Goal: Task Accomplishment & Management: Manage account settings

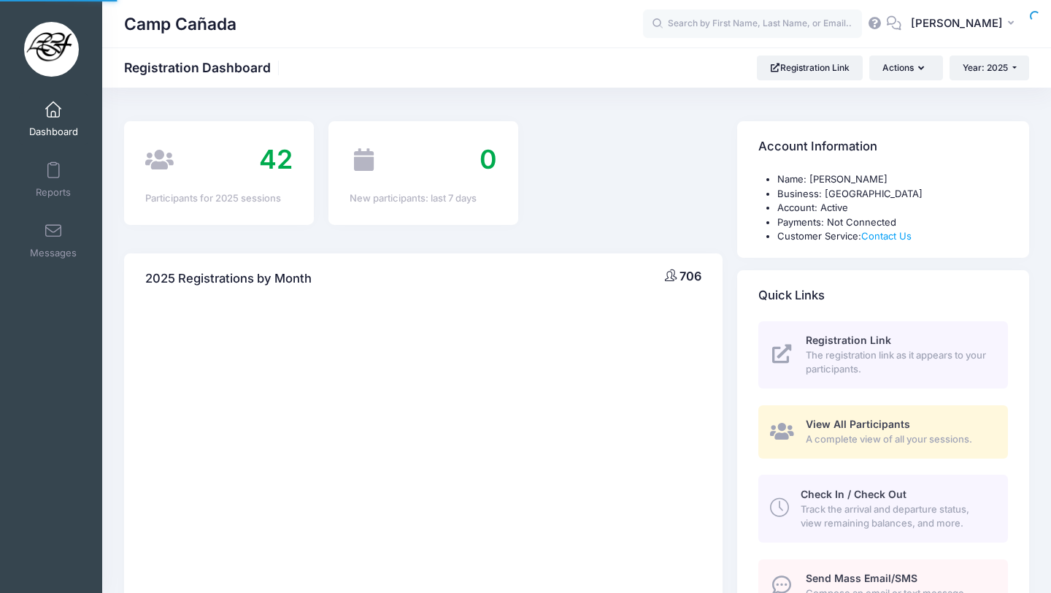
select select
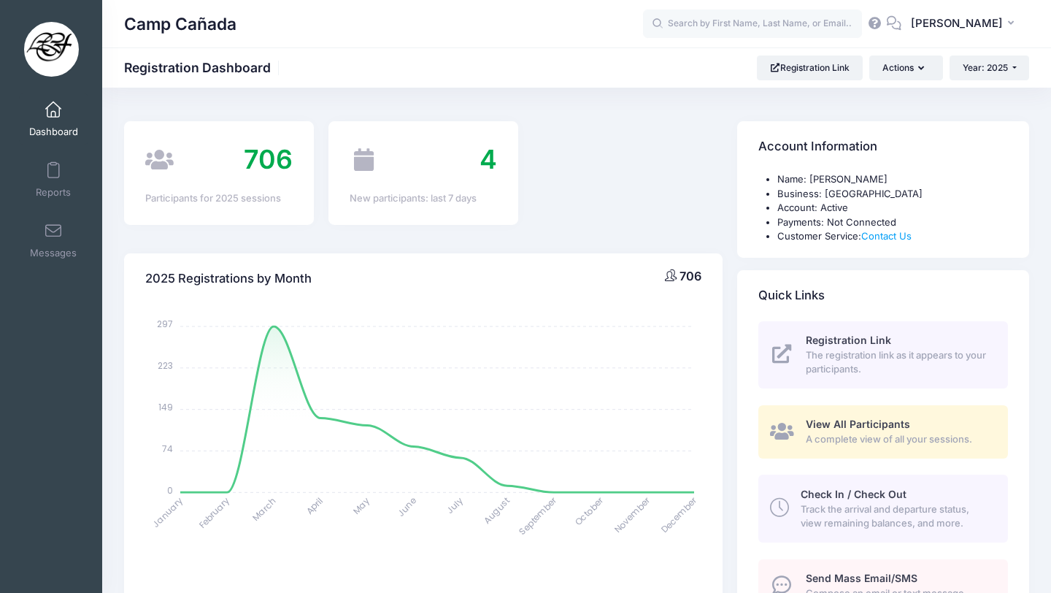
click at [844, 504] on span "Track the arrival and departure status, view remaining balances, and more." at bounding box center [896, 516] width 190 height 28
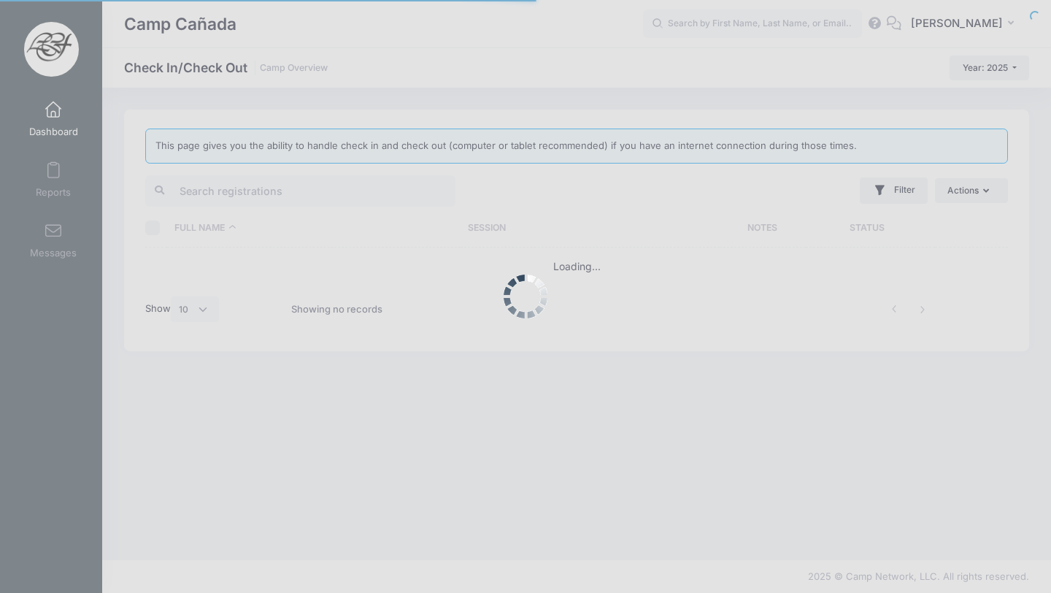
select select "10"
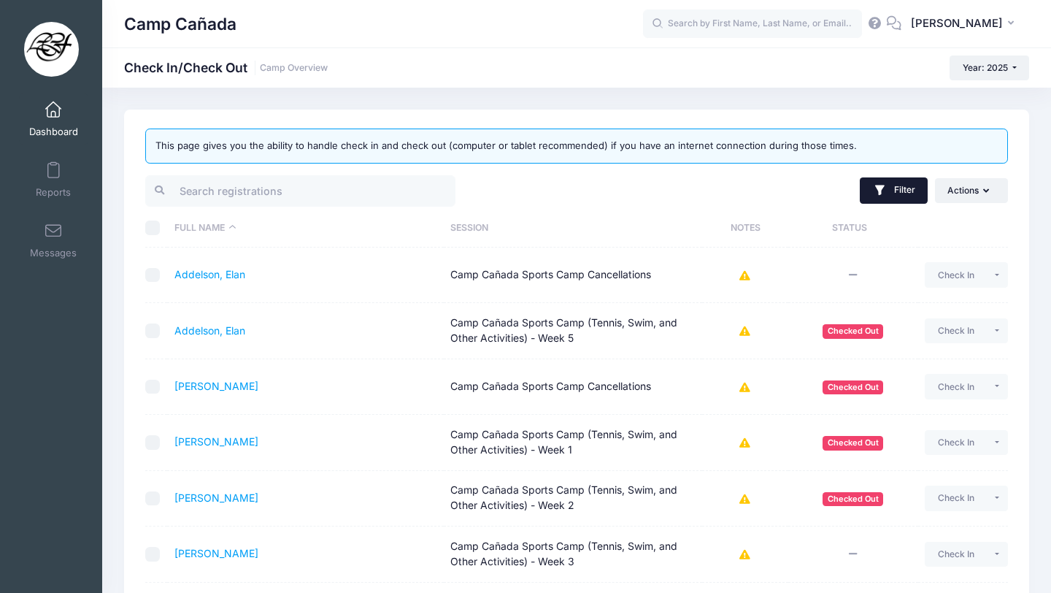
click at [924, 190] on button "Filter" at bounding box center [894, 190] width 68 height 26
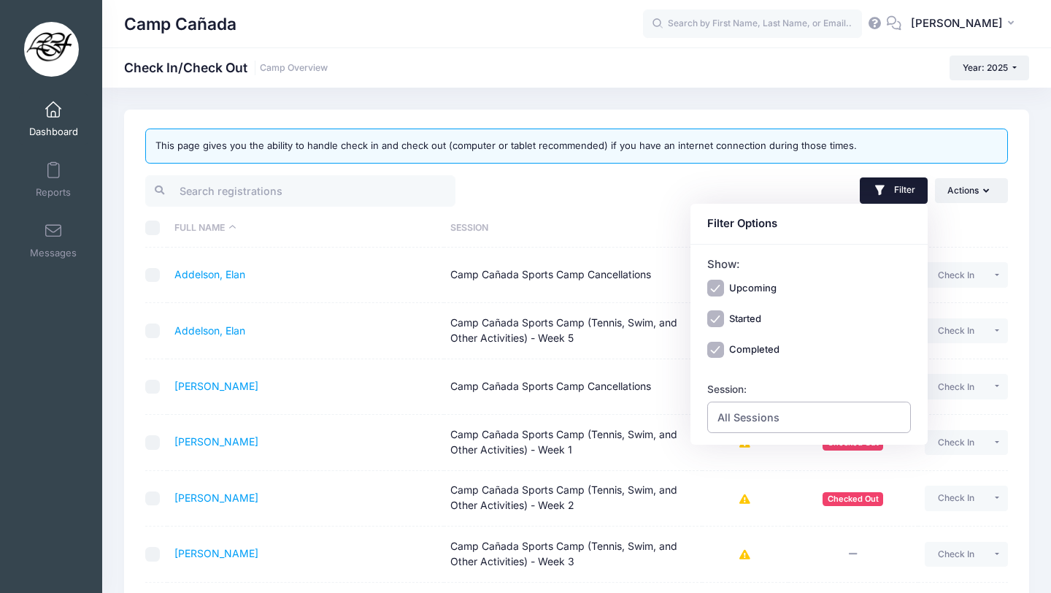
click at [774, 417] on span "All Sessions" at bounding box center [748, 416] width 62 height 15
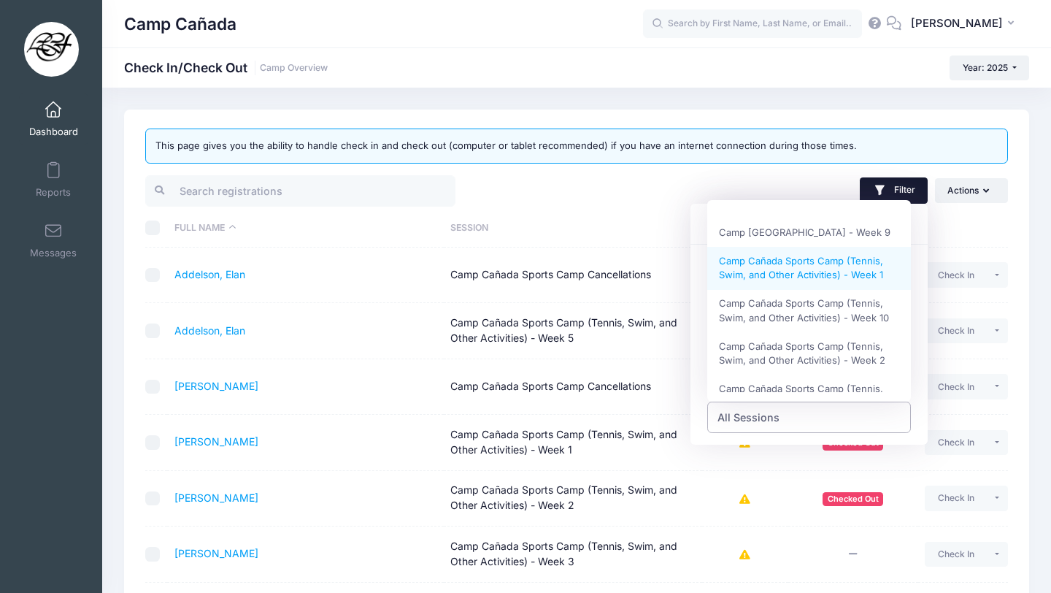
scroll to position [275, 0]
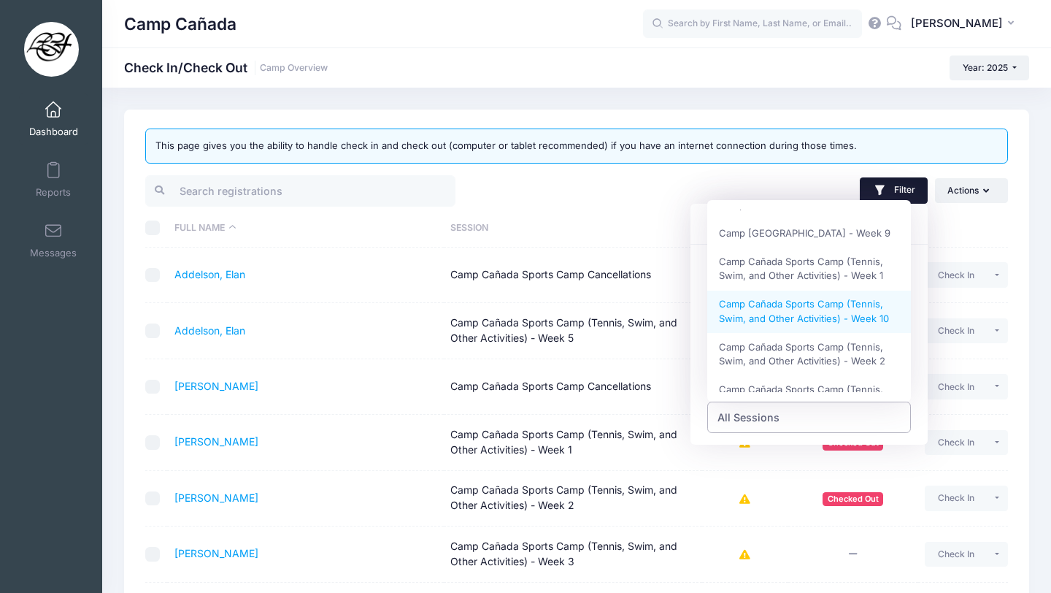
select select "Camp Cañada Sports Camp (Tennis, Swim, and Other Activities) - Week 10"
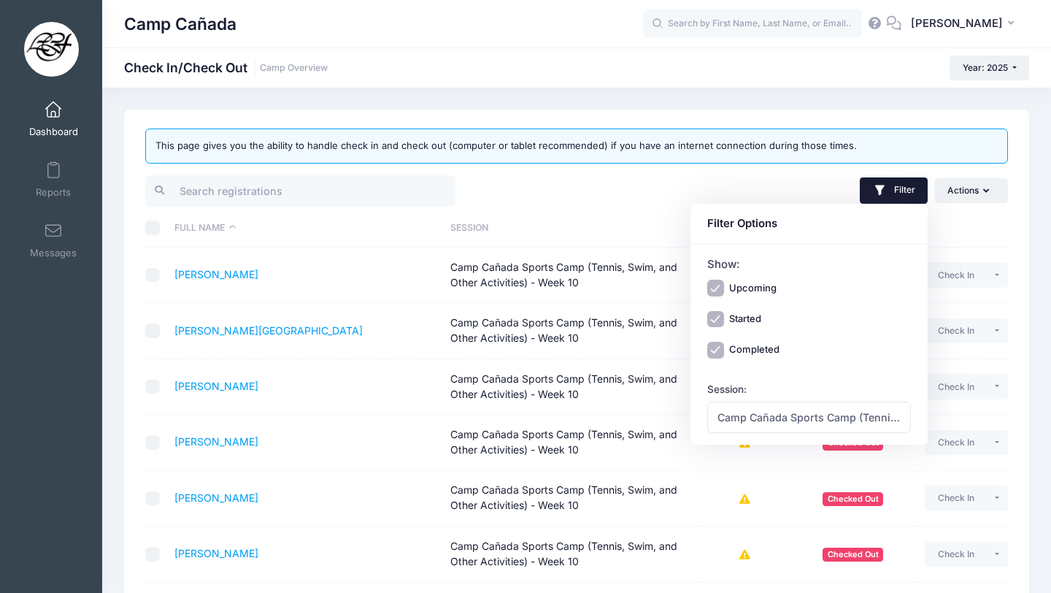
click at [549, 215] on th "Session" at bounding box center [573, 228] width 258 height 39
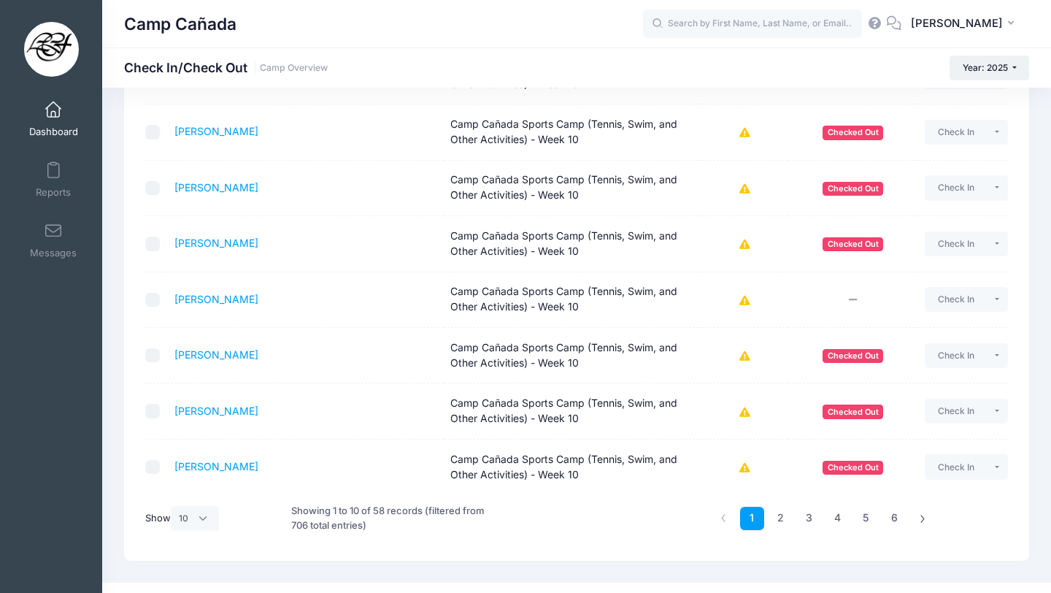
scroll to position [334, 0]
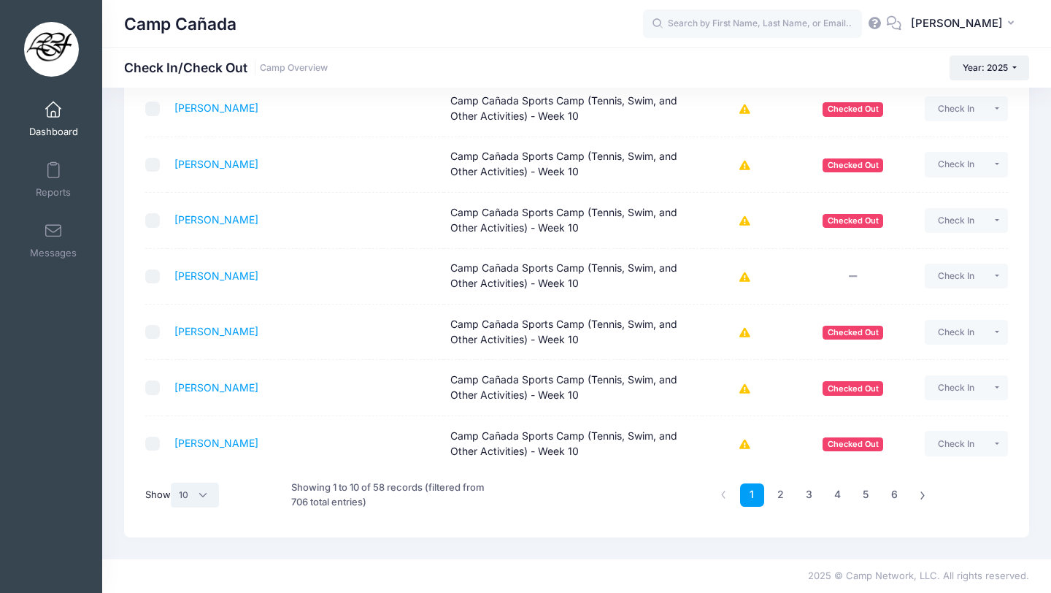
click at [207, 498] on select "All 10 25 50" at bounding box center [195, 494] width 48 height 25
select select "50"
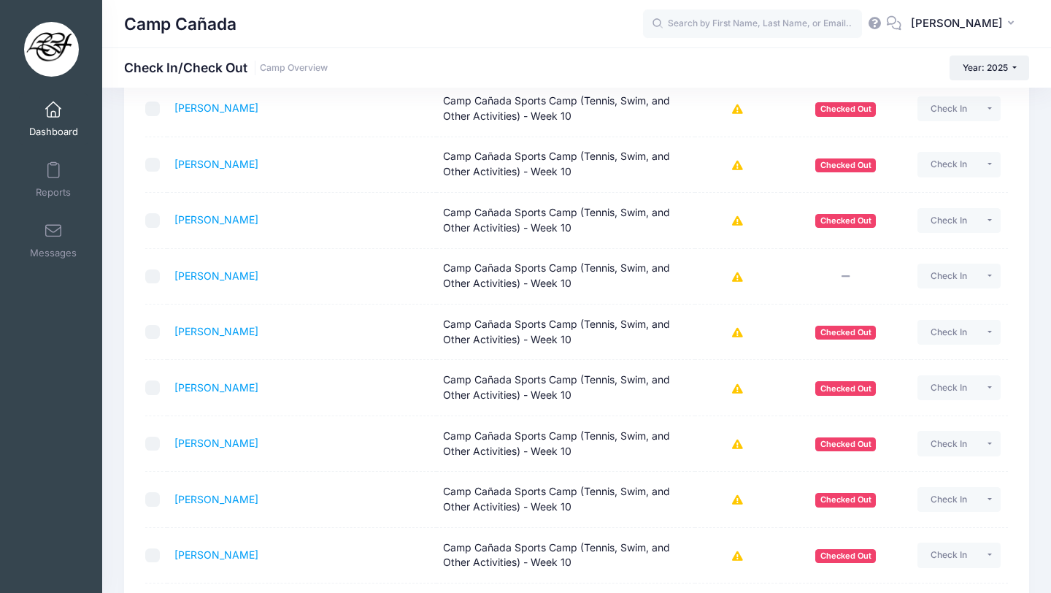
scroll to position [0, 0]
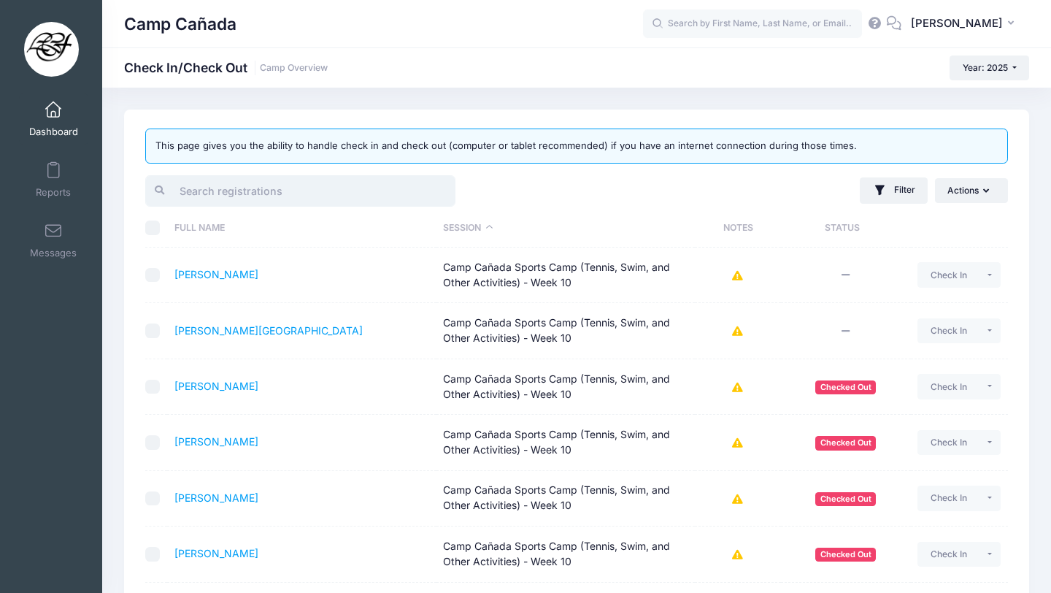
click at [294, 195] on input "search" at bounding box center [300, 190] width 310 height 31
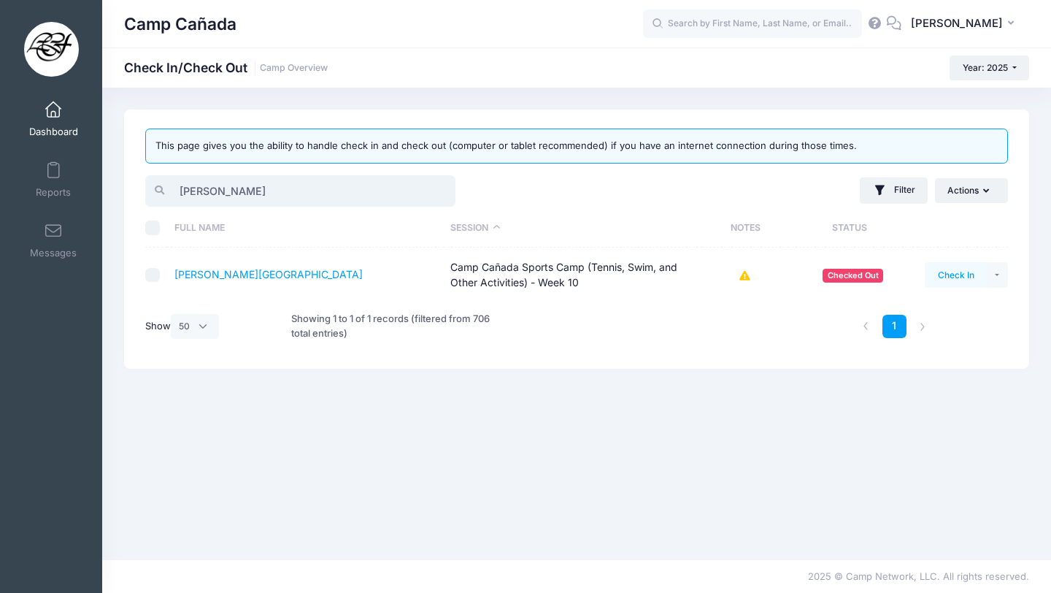
type input "troy"
click at [945, 287] on button "Check In" at bounding box center [956, 274] width 62 height 25
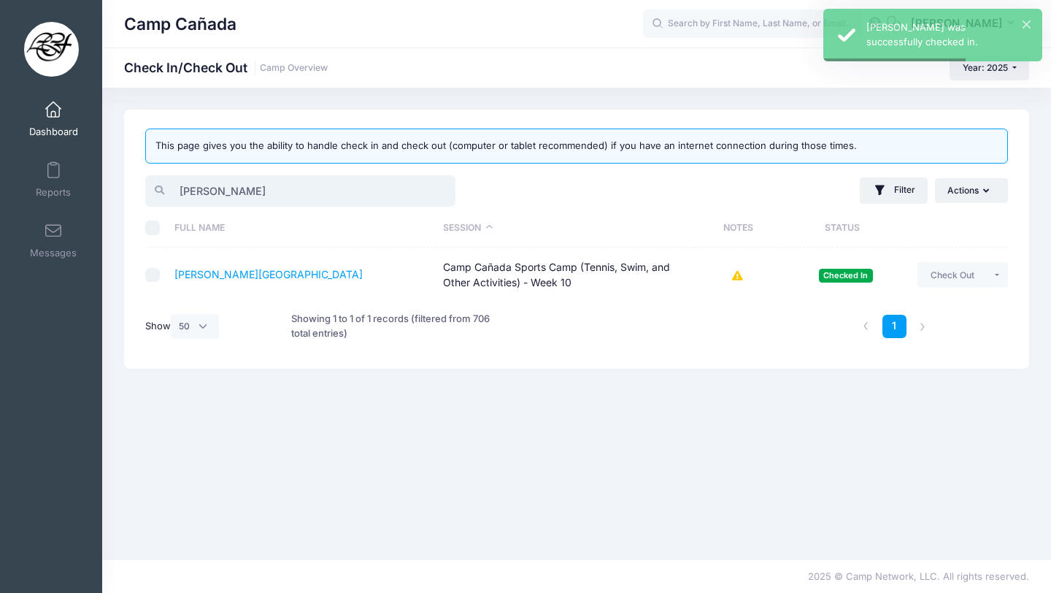
drag, startPoint x: 214, startPoint y: 187, endPoint x: 135, endPoint y: 183, distance: 78.9
click at [135, 184] on div "This page gives you the ability to handle check in and check out (computer or t…" at bounding box center [576, 238] width 905 height 259
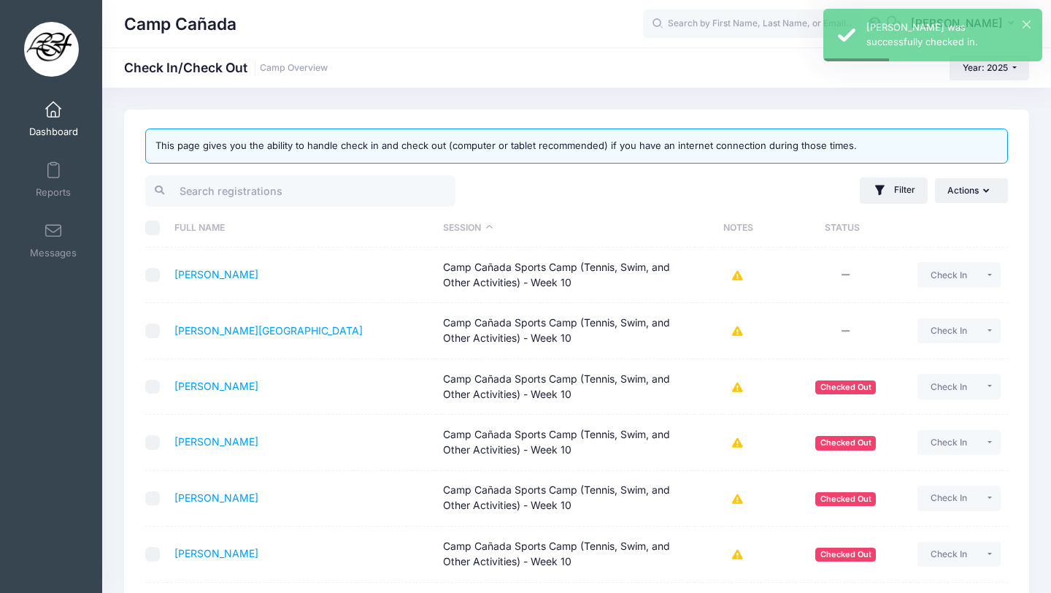
click at [434, 87] on div "Camp Cañada Check In/Check Out Camp Overview Year: 2025 Year: 2025 Year: 2024 Y…" at bounding box center [576, 67] width 949 height 40
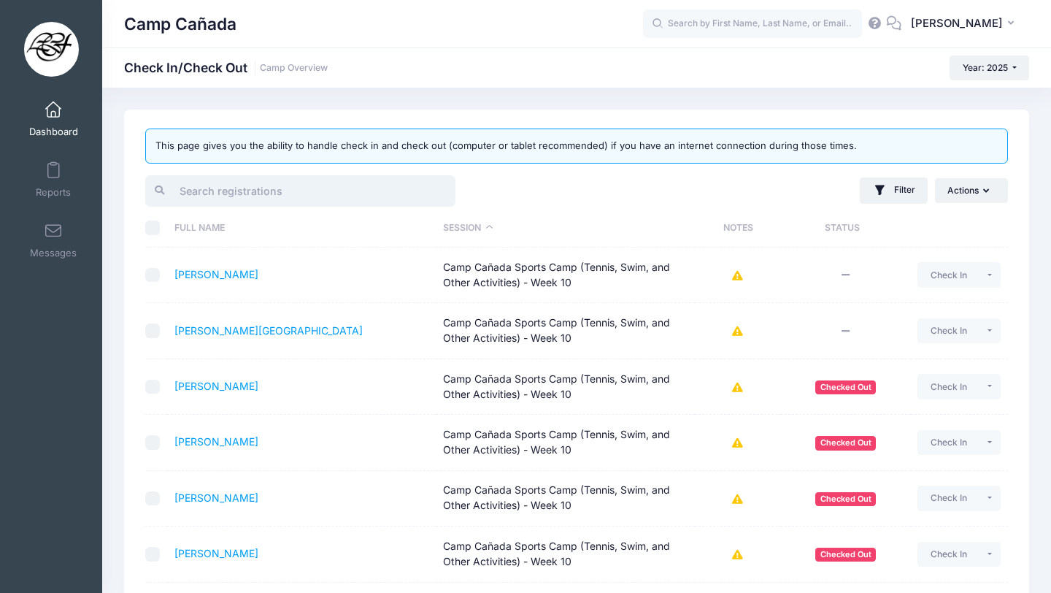
click at [271, 197] on input "search" at bounding box center [300, 190] width 310 height 31
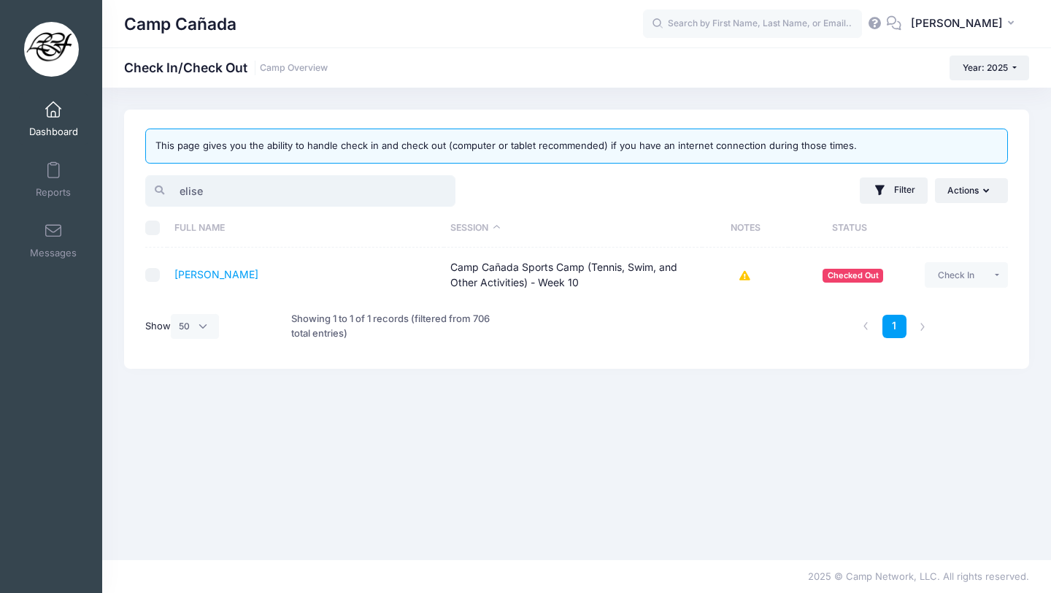
drag, startPoint x: 236, startPoint y: 193, endPoint x: 127, endPoint y: 190, distance: 109.5
click at [127, 190] on div "This page gives you the ability to handle check in and check out (computer or t…" at bounding box center [576, 238] width 905 height 259
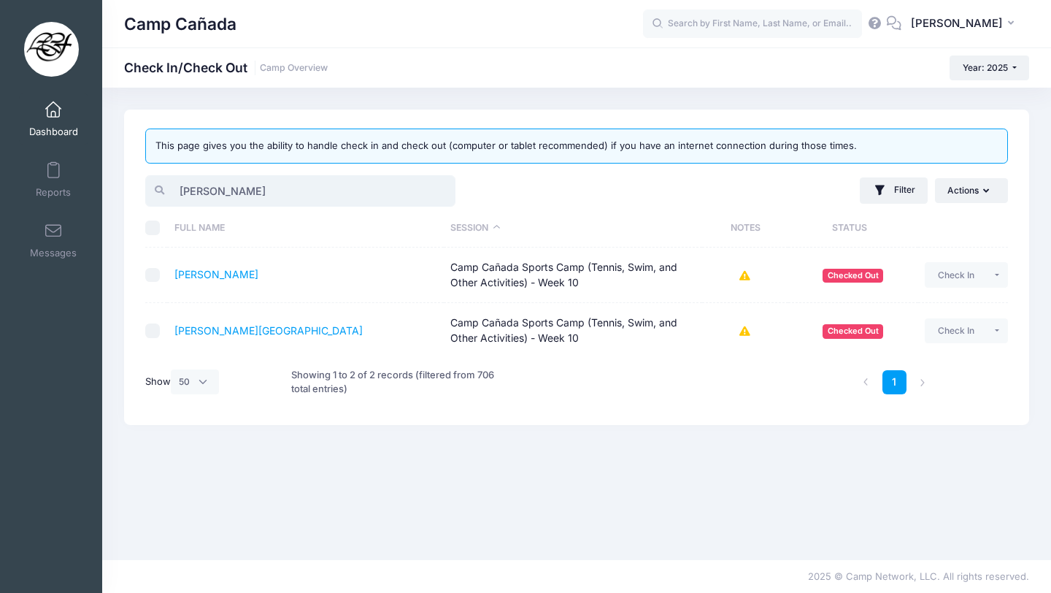
type input "lande"
drag, startPoint x: 221, startPoint y: 190, endPoint x: 165, endPoint y: 180, distance: 57.0
click at [165, 181] on input "lande" at bounding box center [300, 190] width 310 height 31
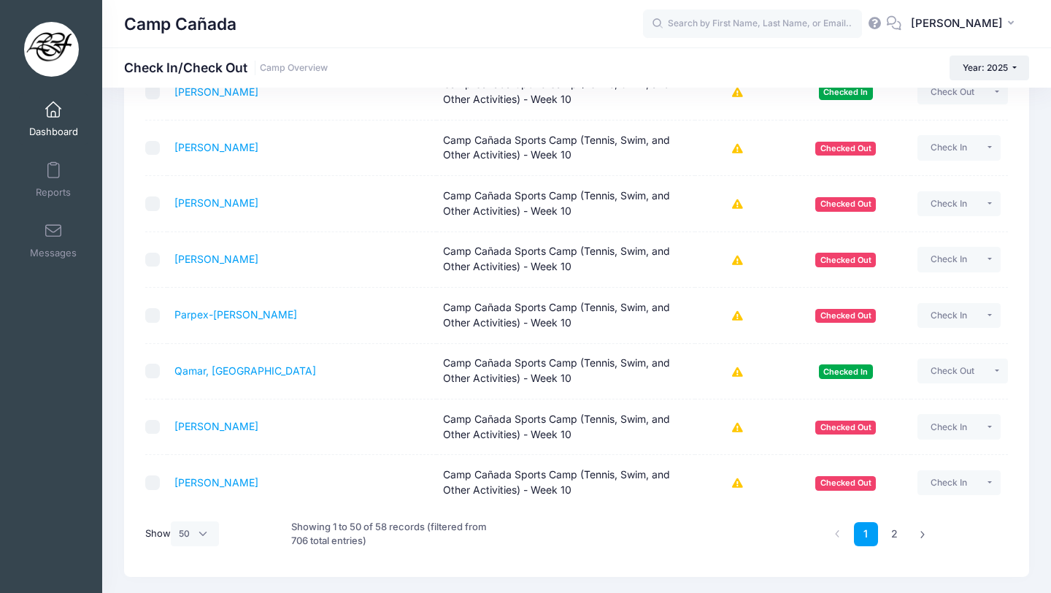
scroll to position [2527, 0]
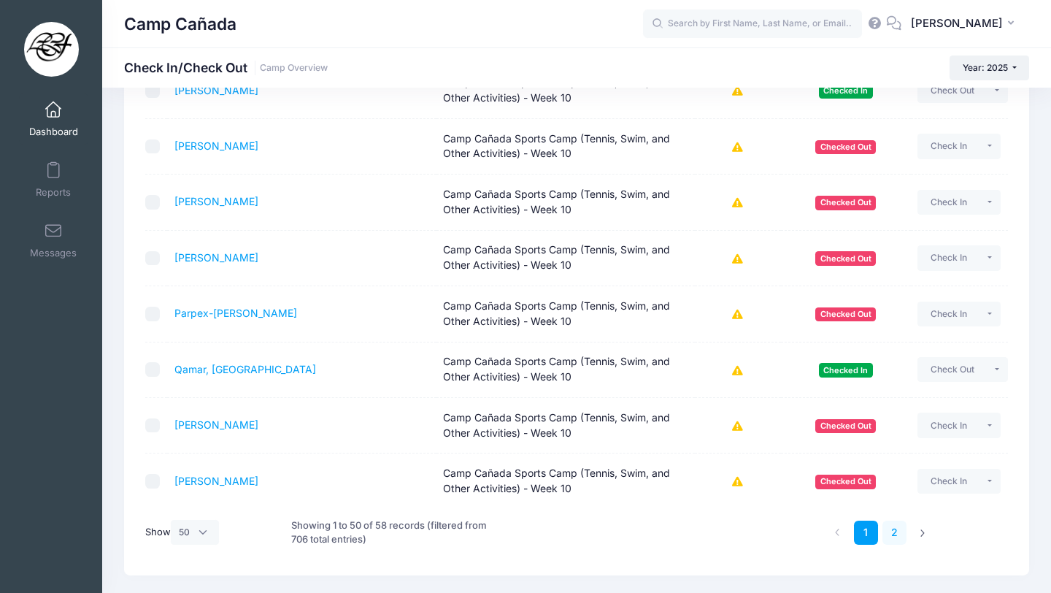
click at [886, 533] on link "2" at bounding box center [894, 532] width 24 height 24
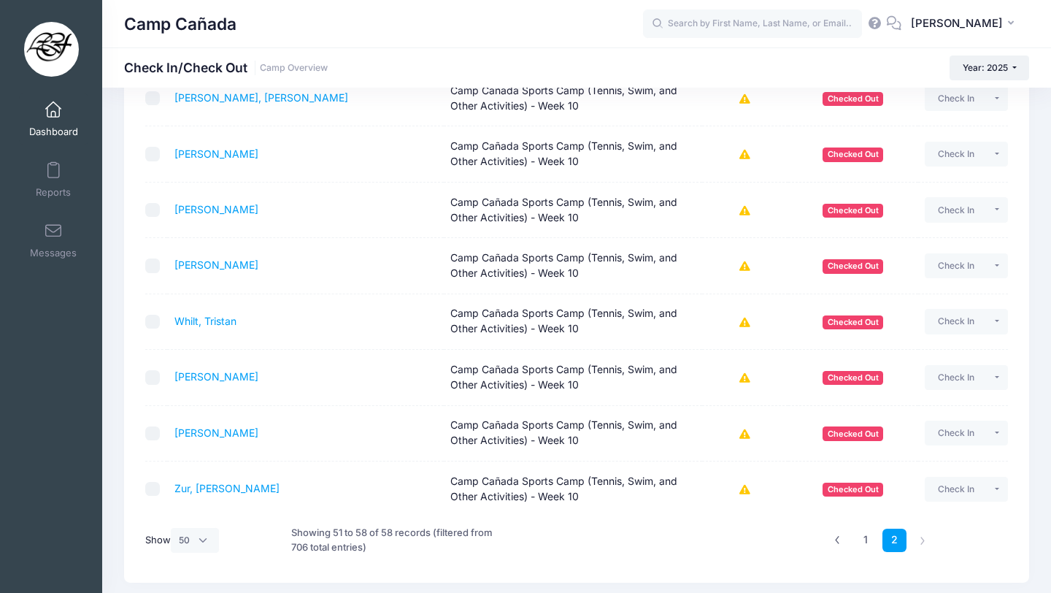
scroll to position [222, 0]
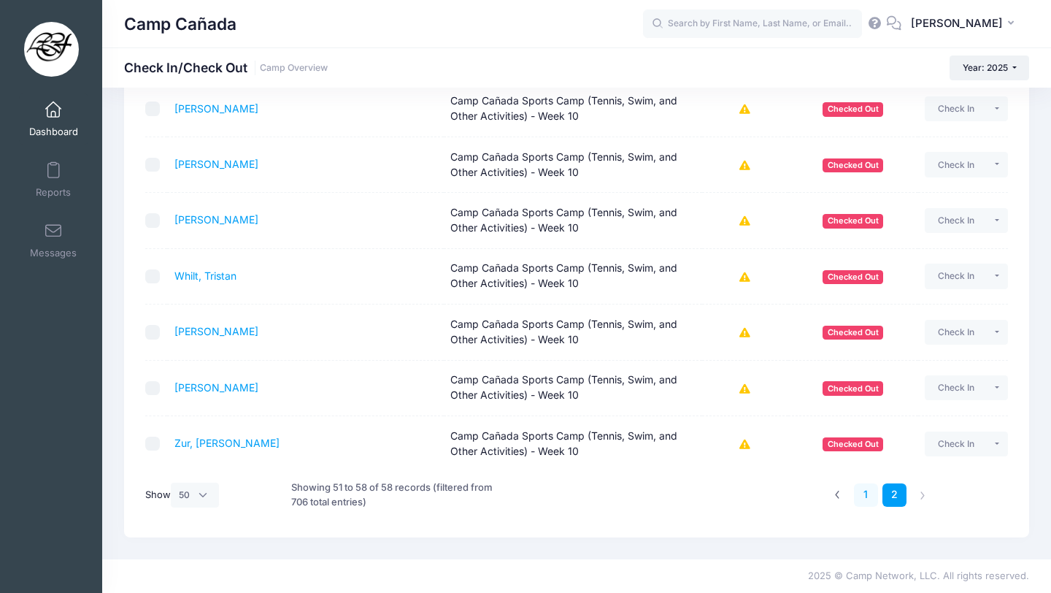
click at [860, 493] on link "1" at bounding box center [866, 495] width 24 height 24
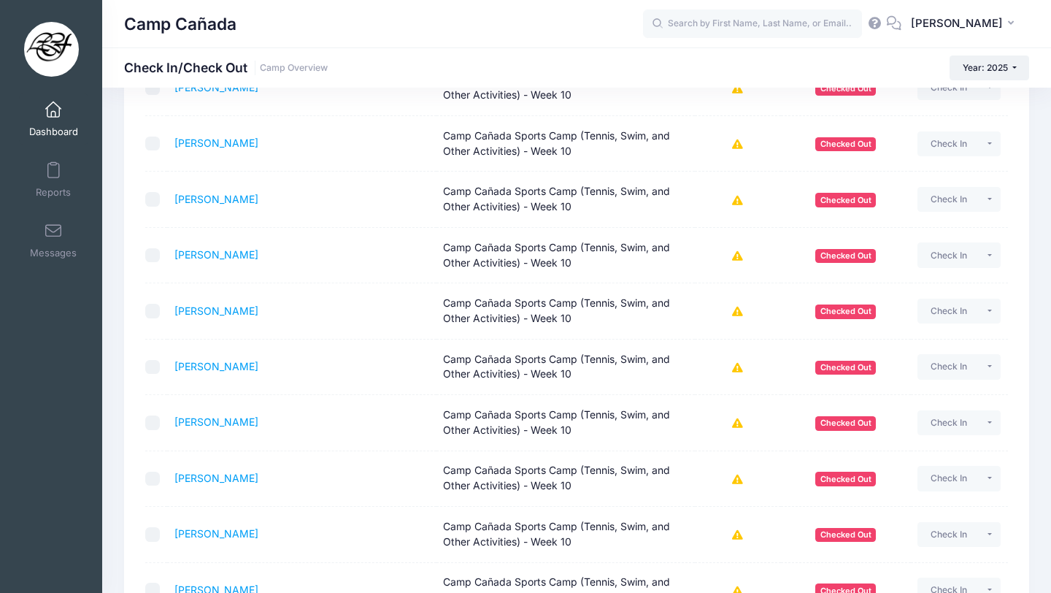
scroll to position [1418, 0]
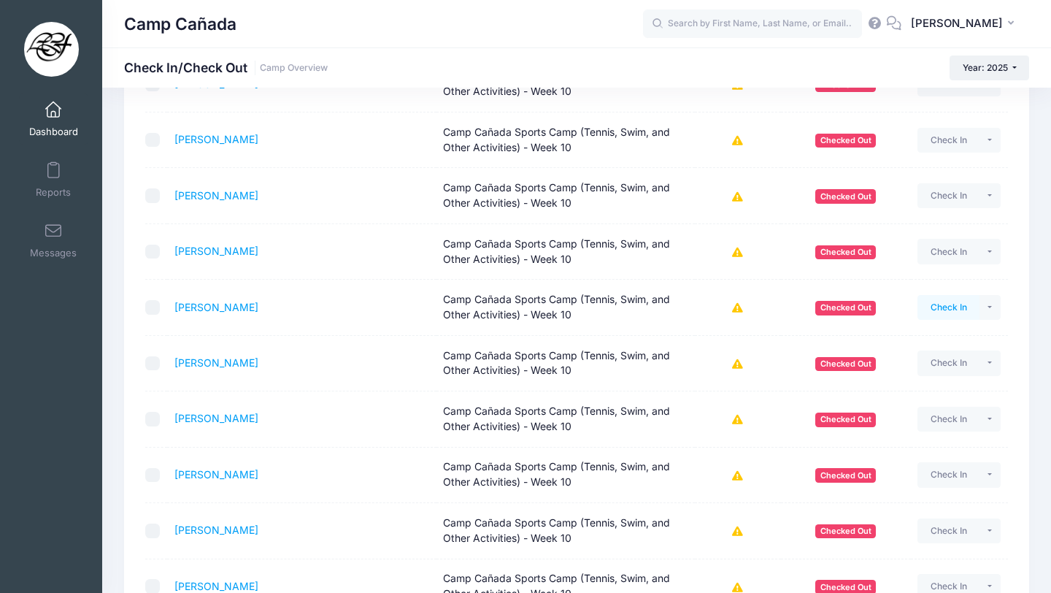
click at [930, 309] on button "Check In" at bounding box center [948, 307] width 62 height 25
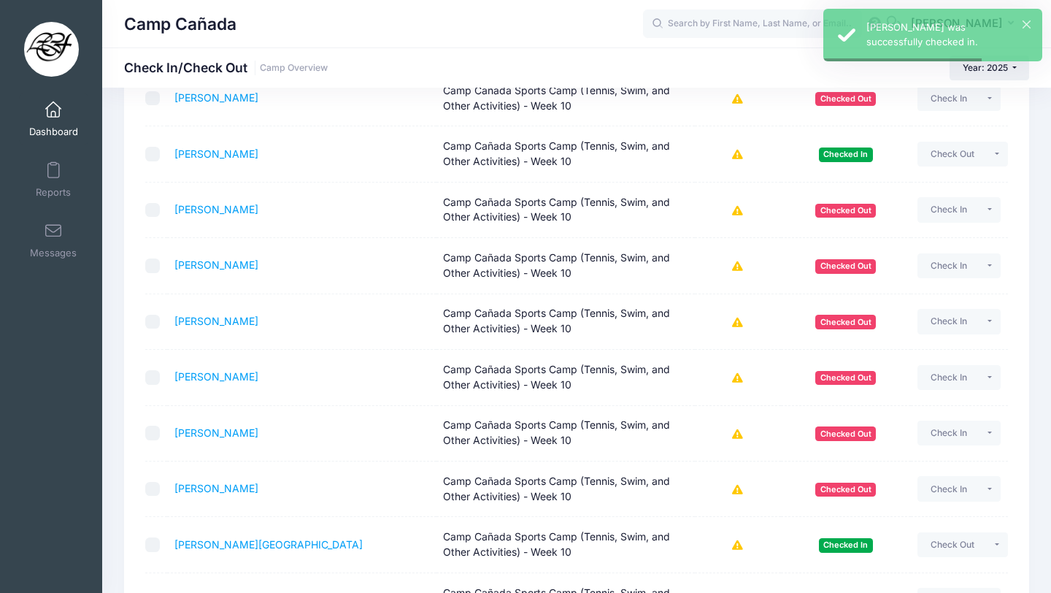
scroll to position [1593, 0]
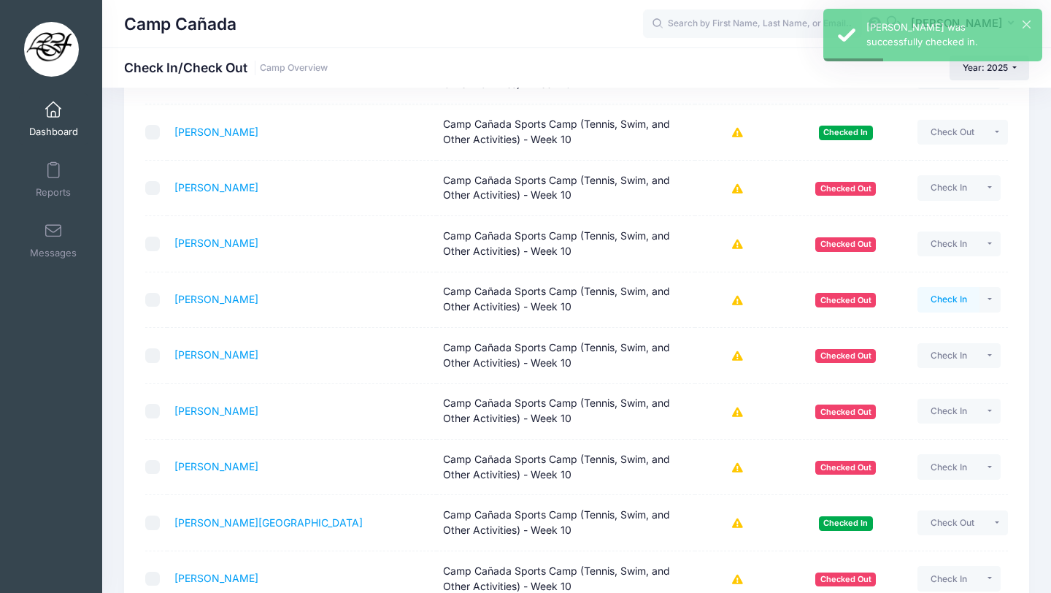
click at [944, 307] on button "Check In" at bounding box center [948, 299] width 62 height 25
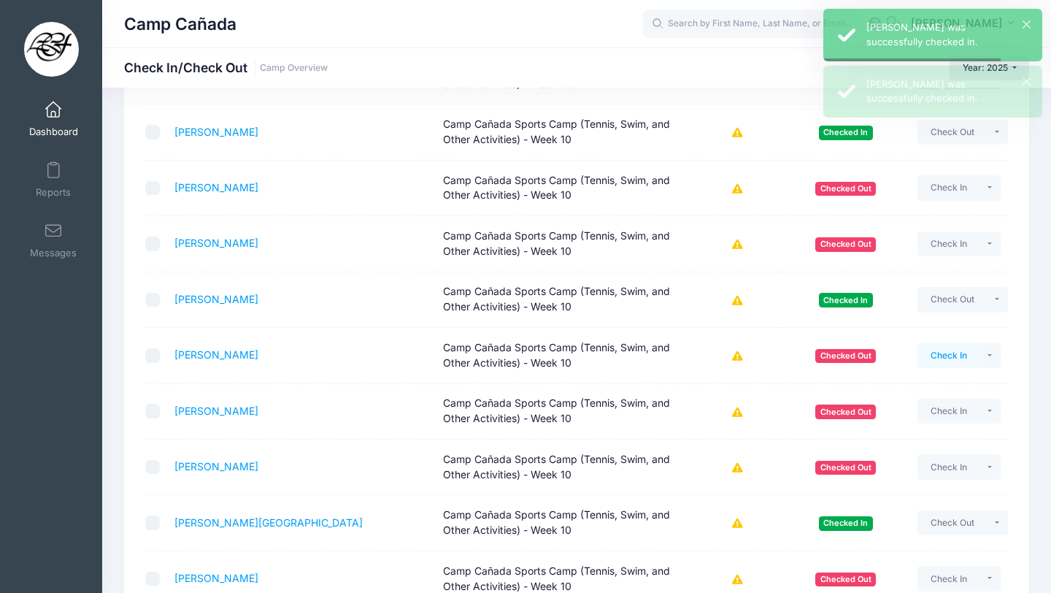
click at [933, 361] on button "Check In" at bounding box center [948, 355] width 62 height 25
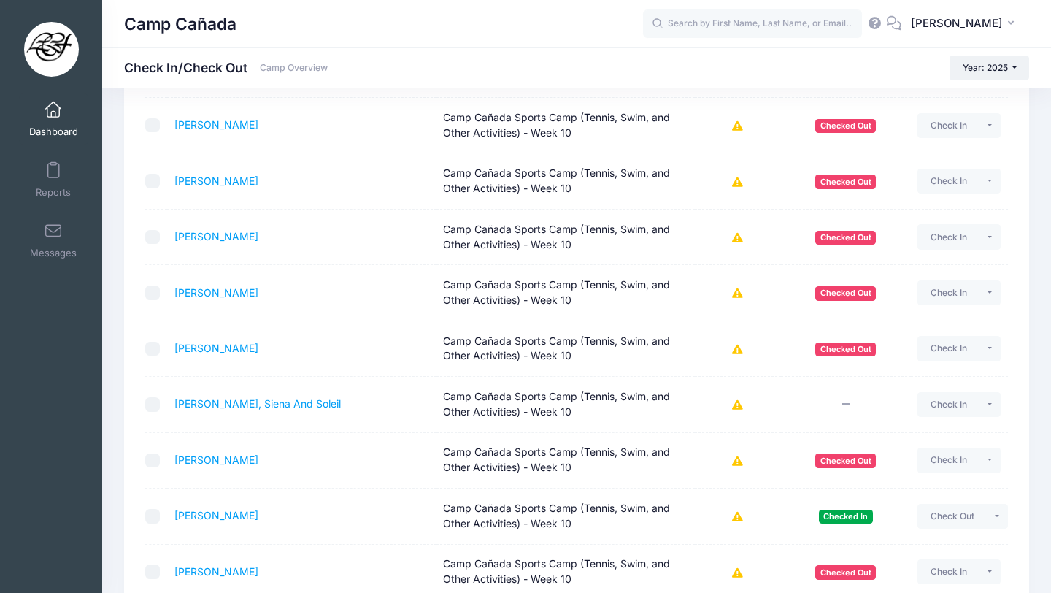
scroll to position [0, 0]
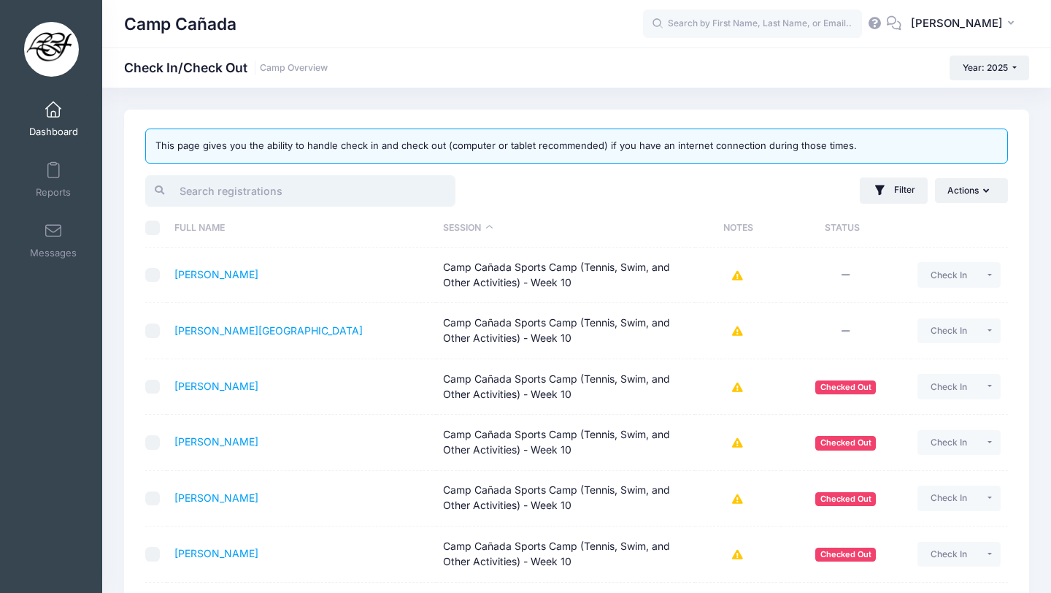
click at [258, 185] on input "search" at bounding box center [300, 190] width 310 height 31
type input "l"
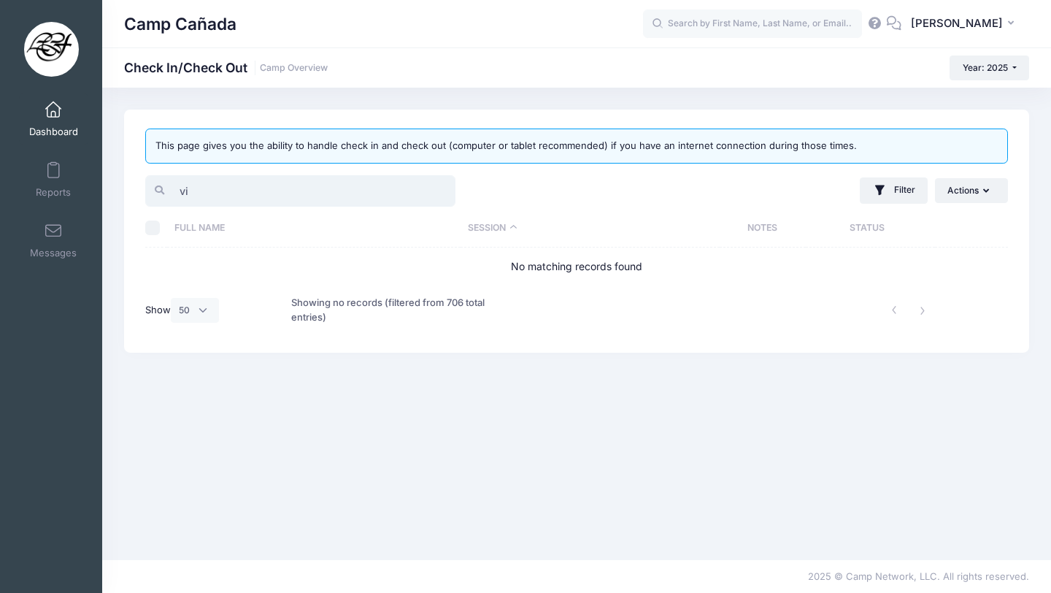
type input "v"
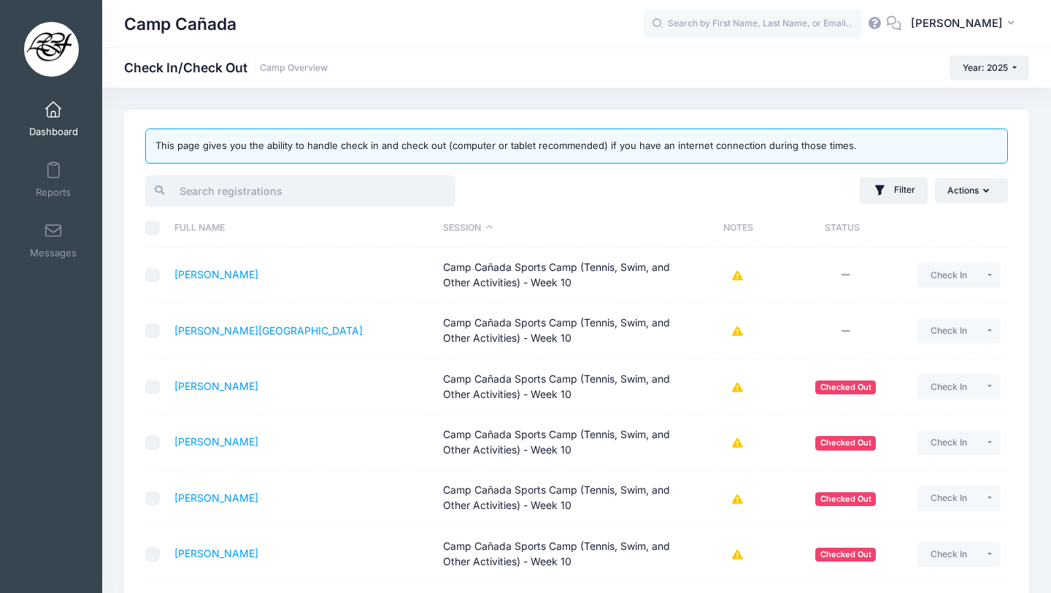
click at [308, 199] on input "search" at bounding box center [300, 190] width 310 height 31
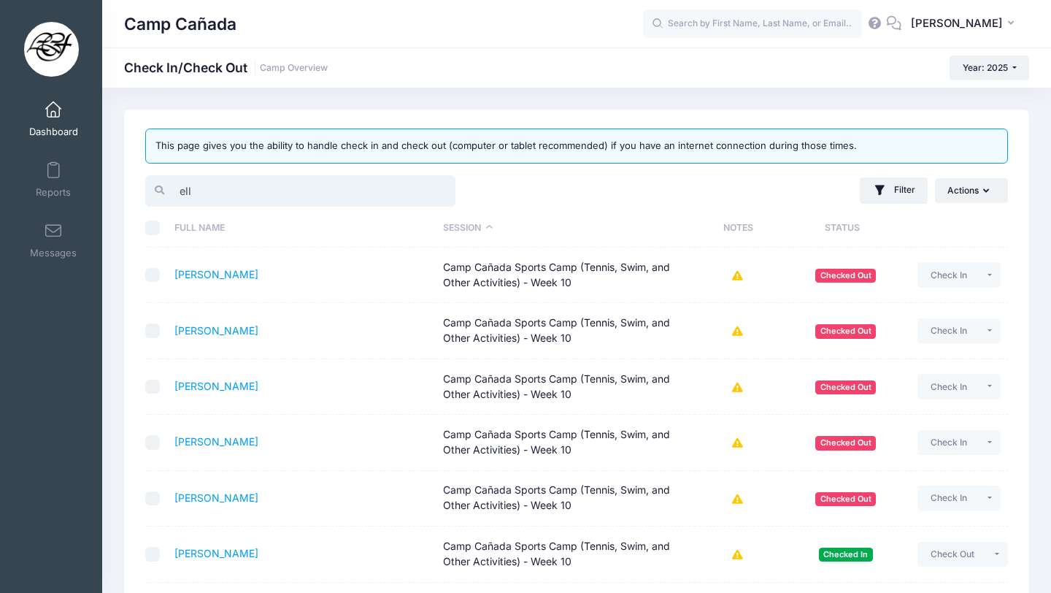
type input "elli"
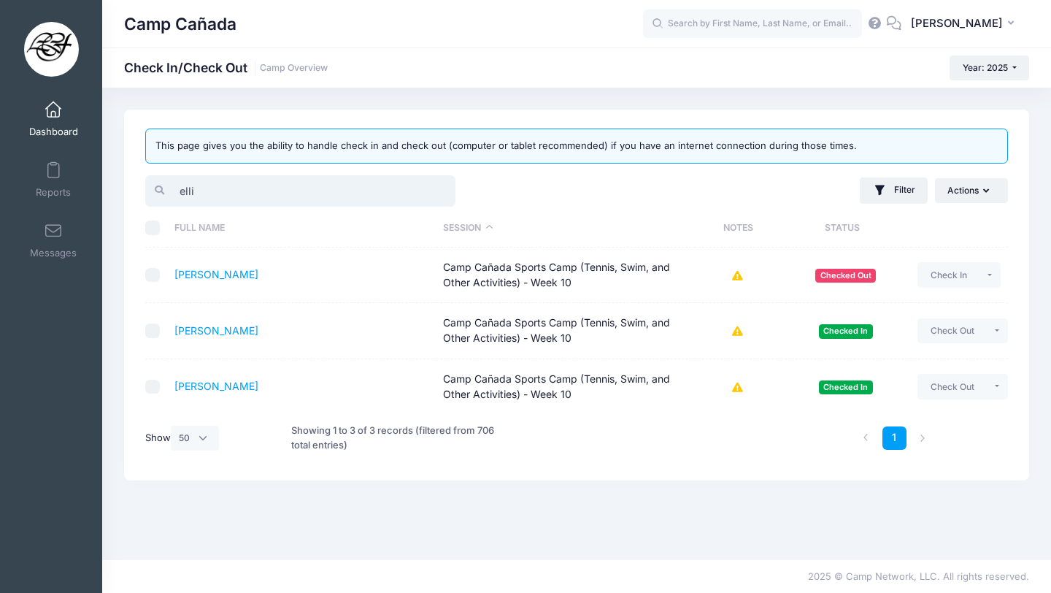
click at [317, 205] on input "elli" at bounding box center [300, 190] width 310 height 31
click at [207, 196] on input "elli" at bounding box center [300, 190] width 310 height 31
drag, startPoint x: 207, startPoint y: 196, endPoint x: 174, endPoint y: 195, distance: 32.8
click at [174, 195] on input "elli" at bounding box center [300, 190] width 310 height 31
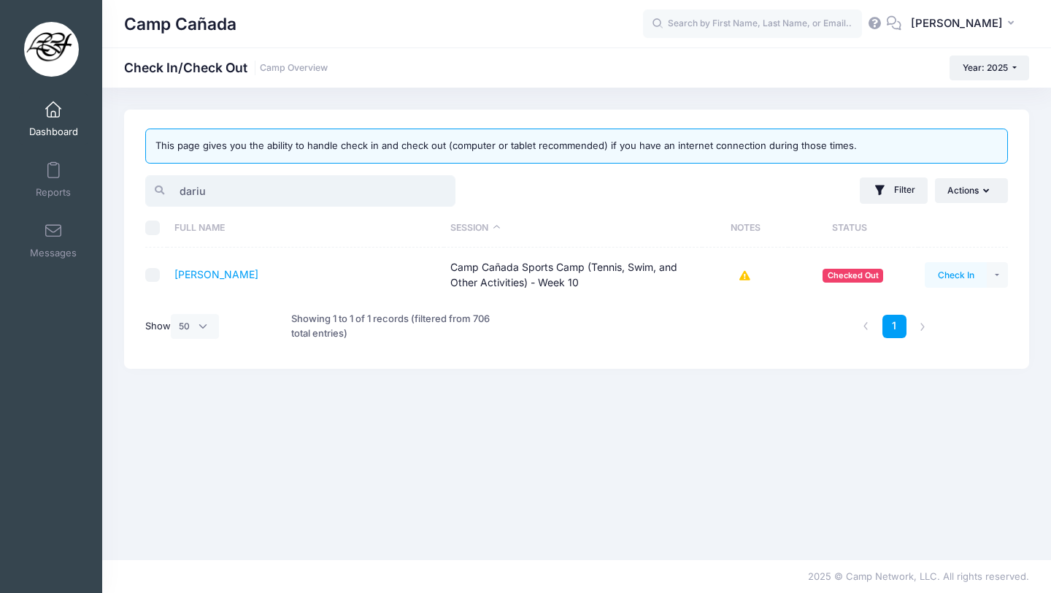
type input "dariu"
click at [945, 271] on button "Check In" at bounding box center [956, 274] width 62 height 25
drag, startPoint x: 226, startPoint y: 193, endPoint x: 160, endPoint y: 186, distance: 66.8
click at [158, 187] on div "dariu" at bounding box center [300, 190] width 310 height 31
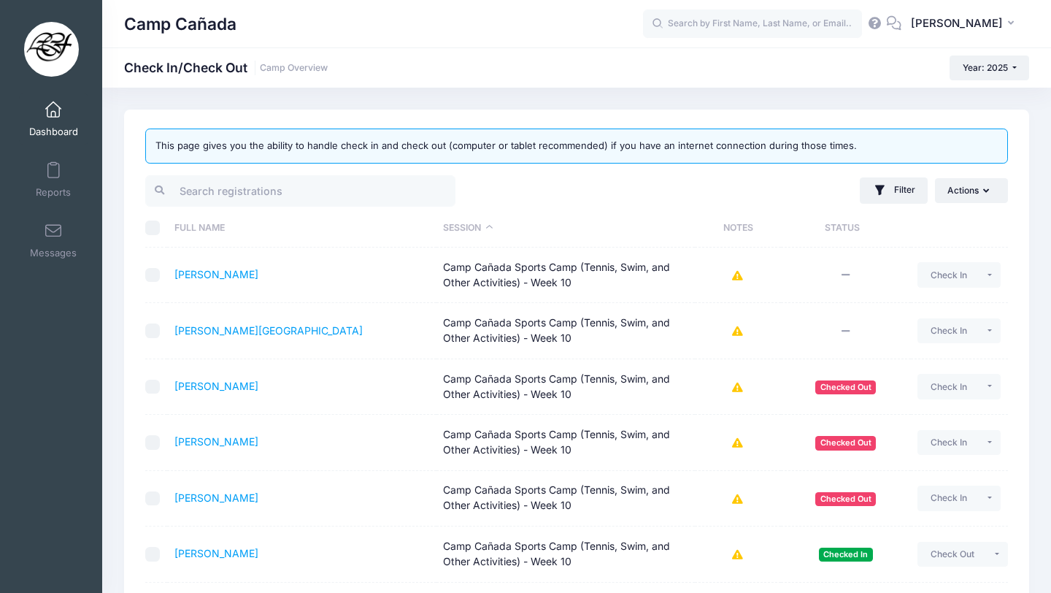
click at [407, 36] on div "Camp Cañada" at bounding box center [383, 24] width 519 height 34
click at [229, 199] on input "search" at bounding box center [300, 190] width 310 height 31
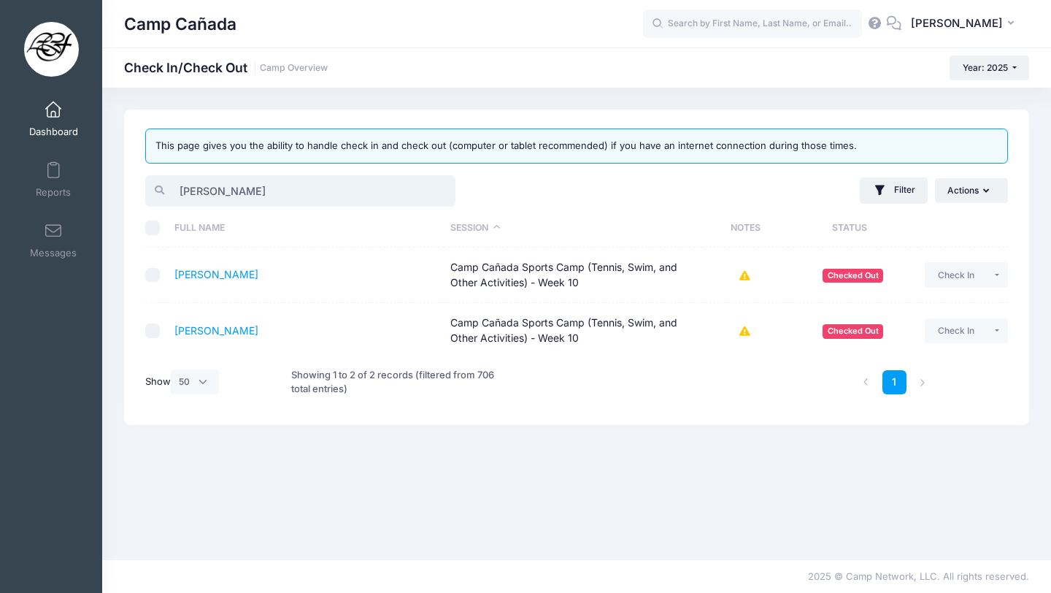
type input "oliver"
click at [945, 343] on td "Check In Payment Reminder Document Reminder Enter Payment Clear Status" at bounding box center [963, 330] width 90 height 55
click at [947, 339] on button "Check In" at bounding box center [956, 330] width 62 height 25
drag, startPoint x: 220, startPoint y: 190, endPoint x: 158, endPoint y: 188, distance: 62.1
click at [158, 187] on div "oliver" at bounding box center [300, 190] width 310 height 31
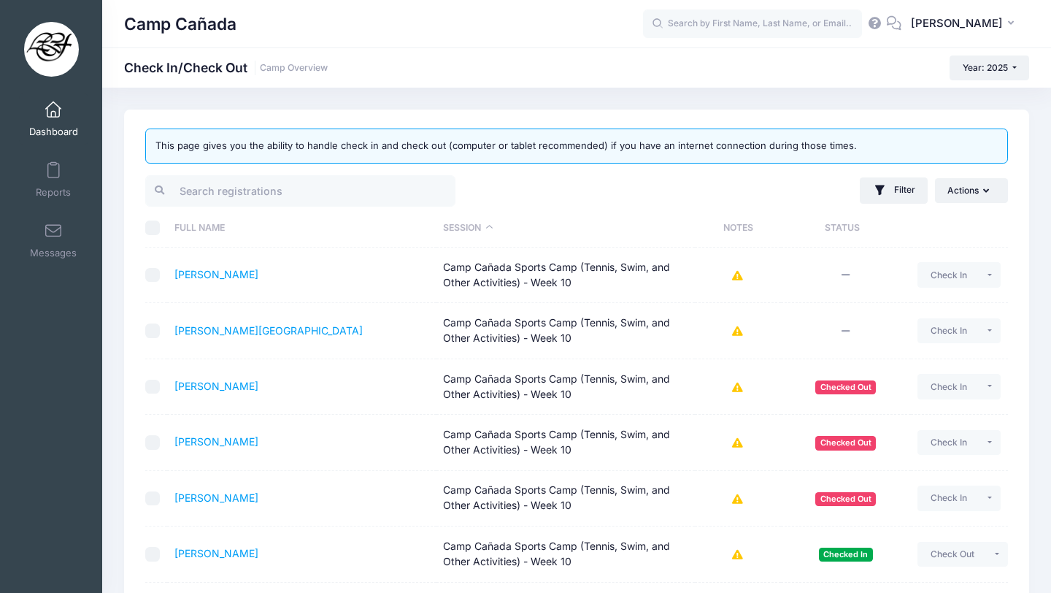
click at [402, 80] on div "Camp Cañada Check In/Check Out Camp Overview Year: 2025 Year: 2025 Year: 2024 Y…" at bounding box center [576, 67] width 949 height 40
click at [267, 194] on input "search" at bounding box center [300, 190] width 310 height 31
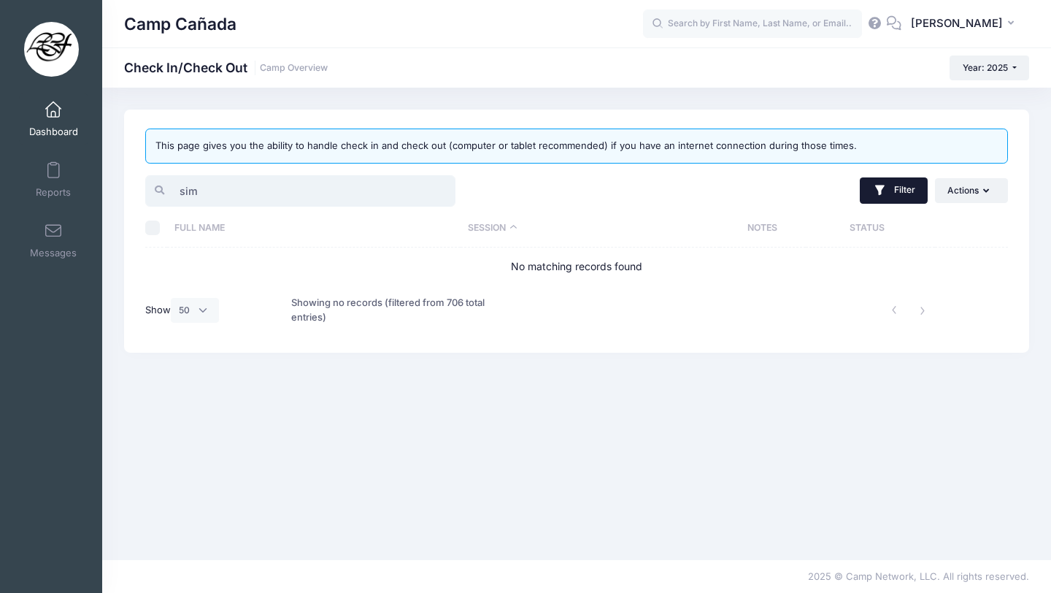
type input "sim"
click at [906, 193] on button "Filter" at bounding box center [894, 190] width 68 height 26
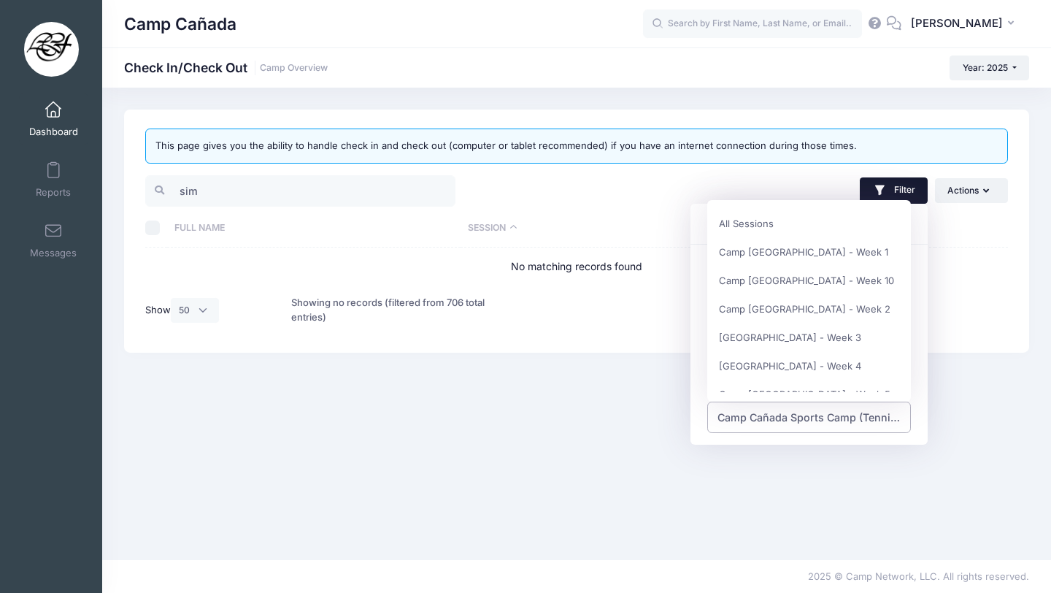
click at [773, 403] on span "Camp Cañada Sports Camp (Tennis, Swim, and Other Activities) - Week 10" at bounding box center [809, 416] width 204 height 31
select select
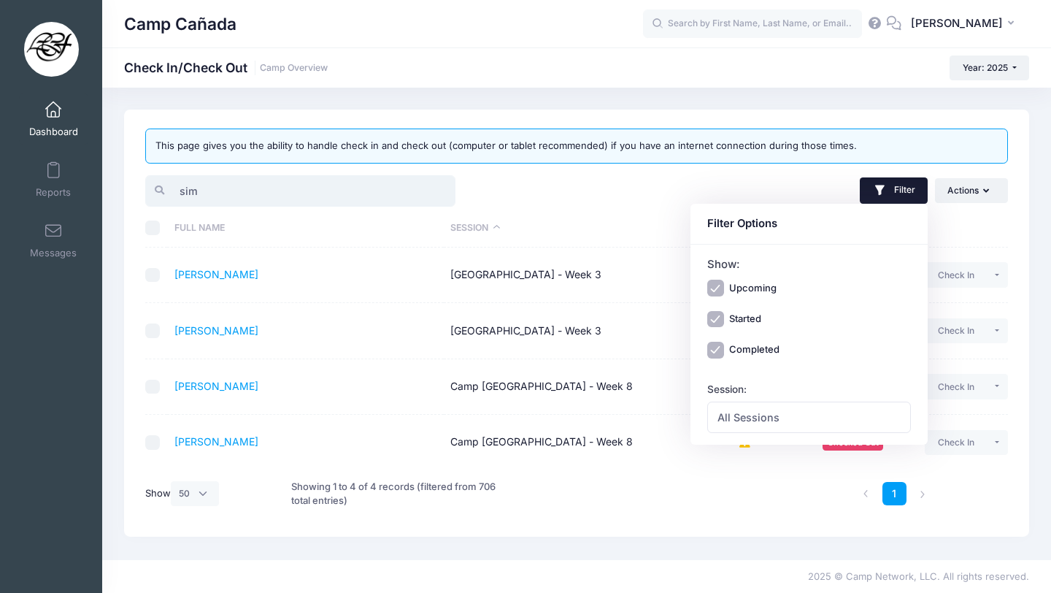
click at [303, 189] on input "sim" at bounding box center [300, 190] width 310 height 31
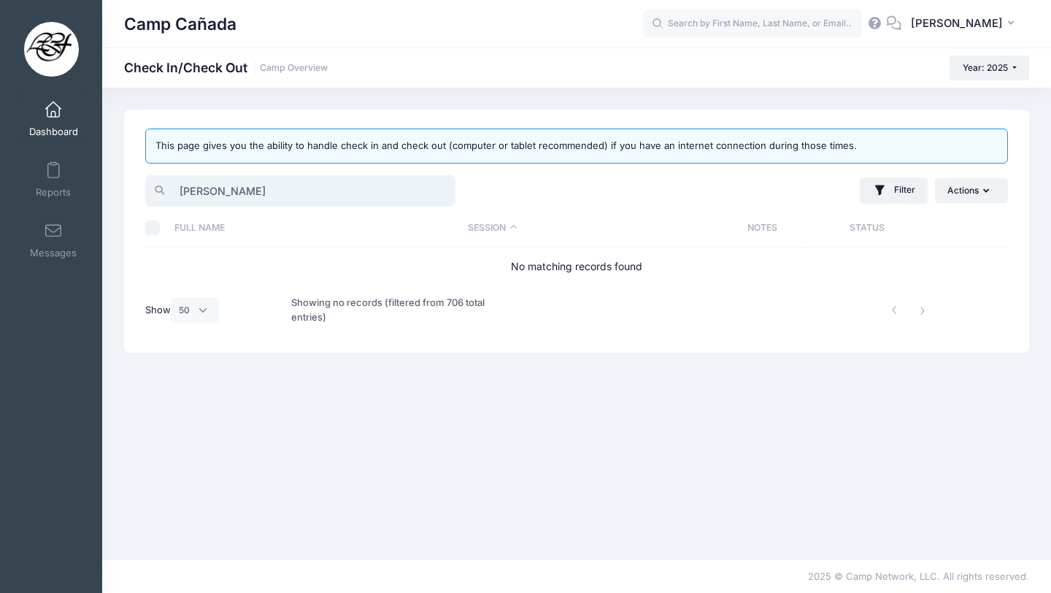
drag, startPoint x: 290, startPoint y: 189, endPoint x: 124, endPoint y: 188, distance: 166.4
click at [124, 189] on div "This page gives you the ability to handle check in and check out (computer or t…" at bounding box center [576, 230] width 905 height 243
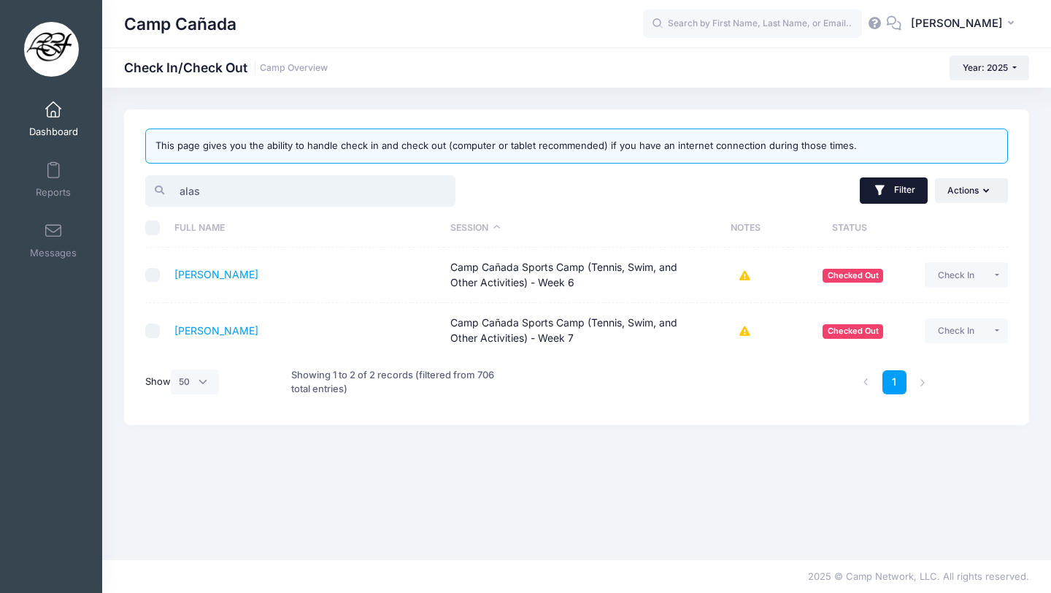
type input "alas"
click at [893, 193] on button "Filter" at bounding box center [894, 190] width 68 height 26
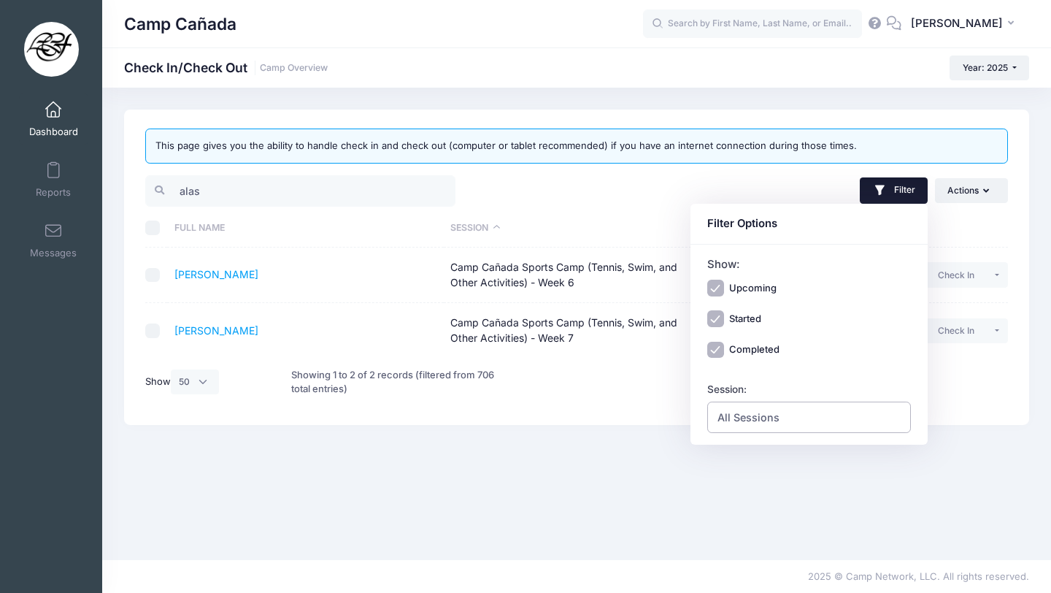
click at [779, 407] on span "All Sessions" at bounding box center [809, 416] width 204 height 31
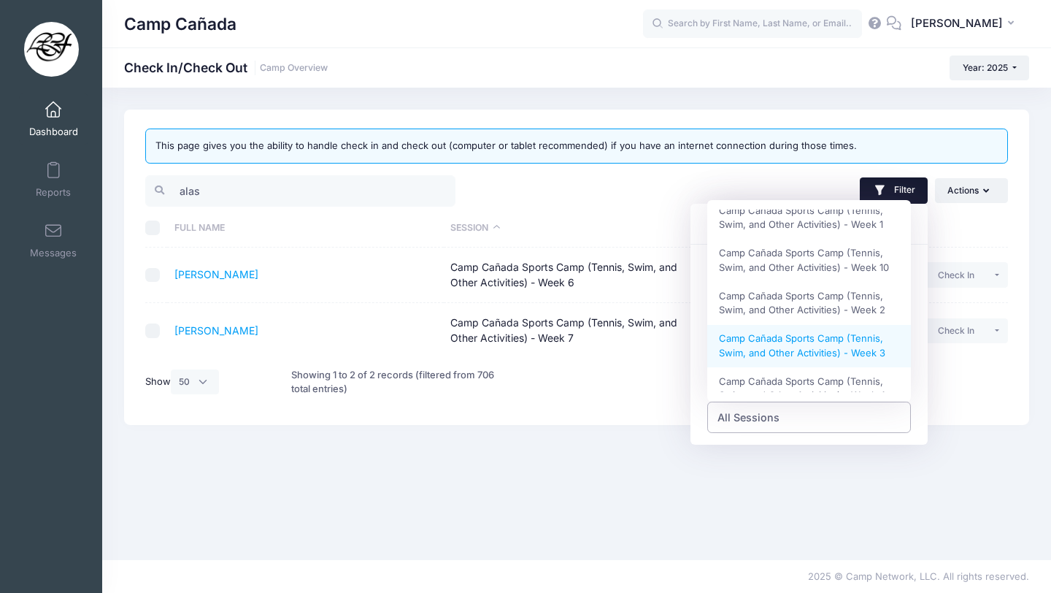
scroll to position [324, 0]
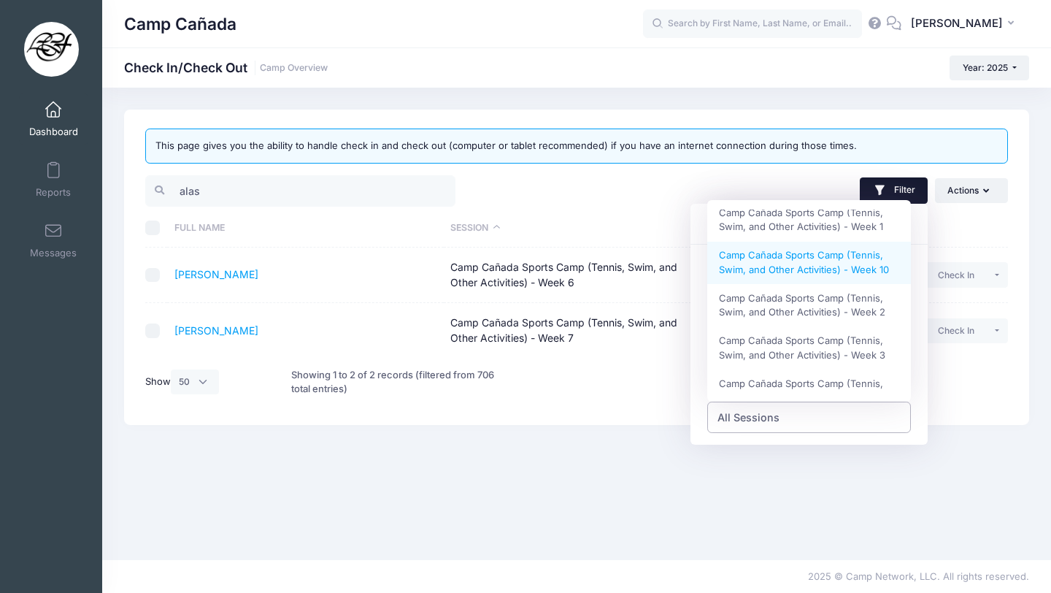
select select "Camp Cañada Sports Camp (Tennis, Swim, and Other Activities) - Week 10"
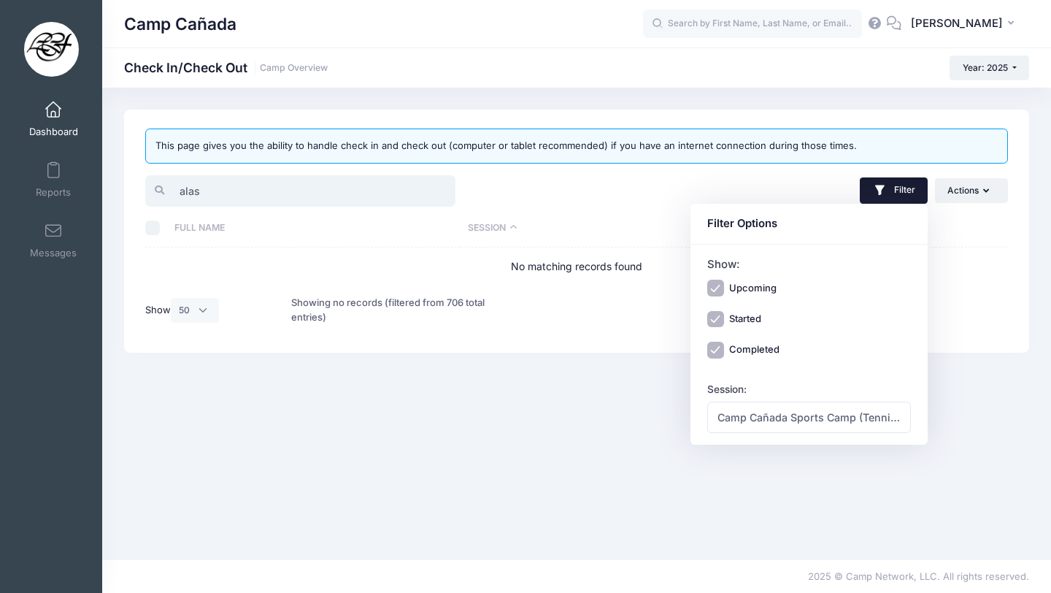
drag, startPoint x: 236, startPoint y: 194, endPoint x: 144, endPoint y: 192, distance: 92.7
click at [144, 193] on div "alas" at bounding box center [358, 191] width 439 height 36
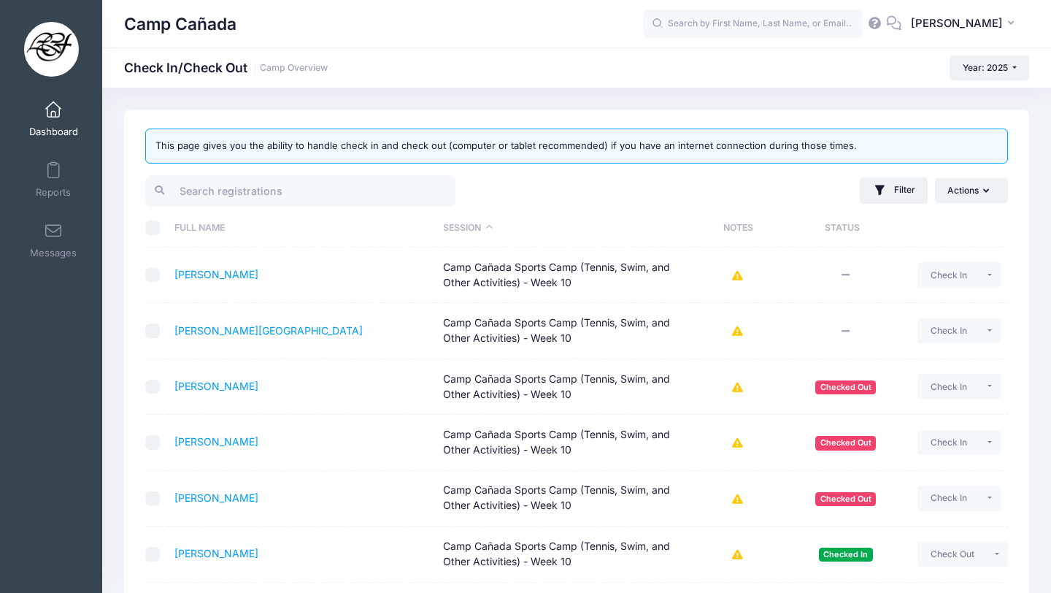
click at [479, 77] on div "Camp Cañada Check In/Check Out Camp Overview Year: 2025 Year: 2025 Year: 2024 Y…" at bounding box center [576, 67] width 949 height 25
click at [281, 188] on input "search" at bounding box center [300, 190] width 310 height 31
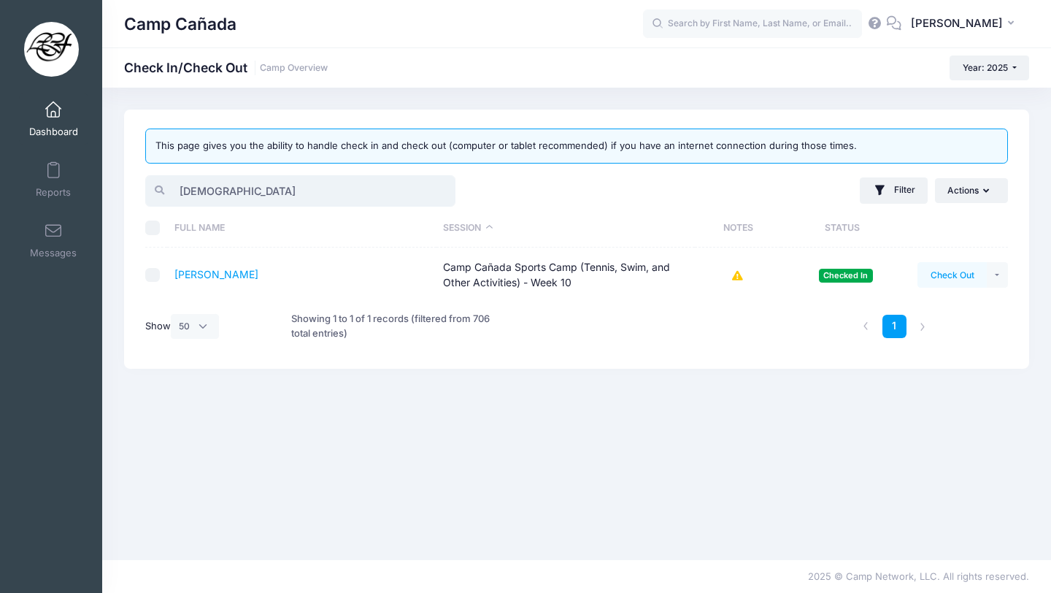
type input "jude"
click at [962, 281] on button "Check Out" at bounding box center [951, 274] width 69 height 25
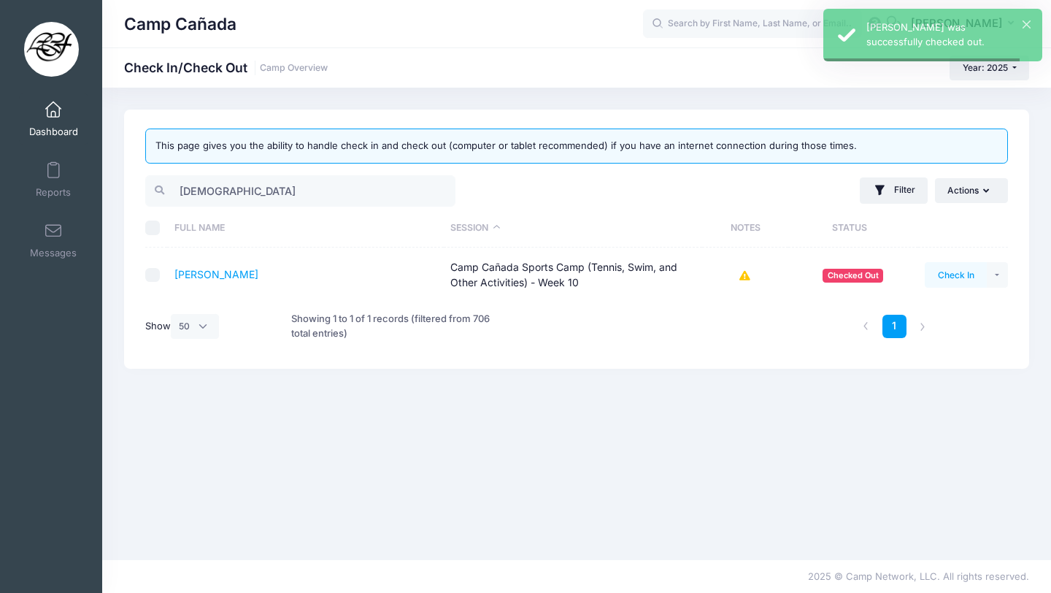
click at [962, 280] on button "Check In" at bounding box center [956, 274] width 62 height 25
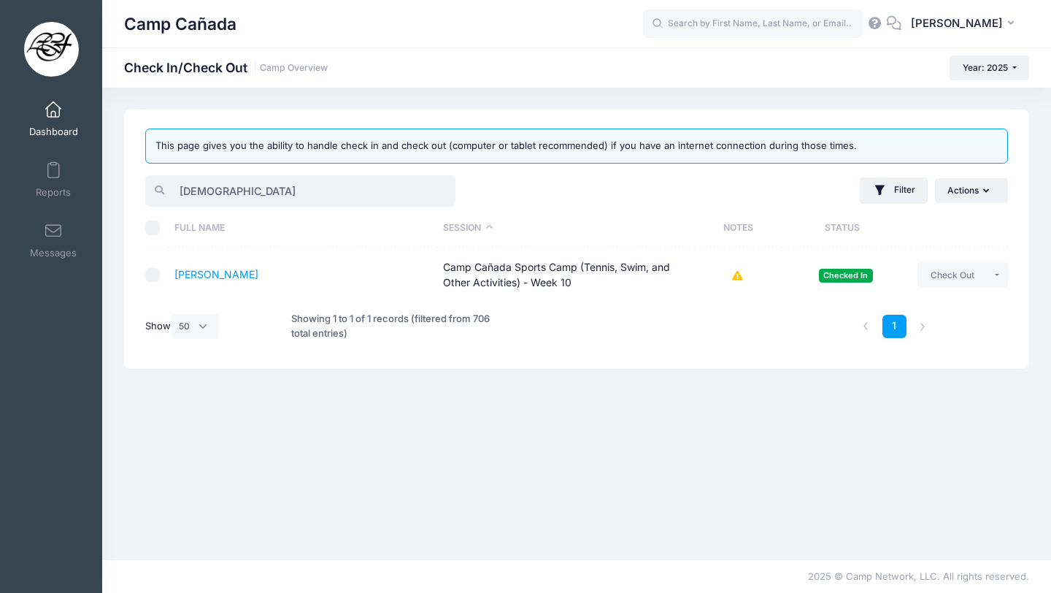
drag, startPoint x: 237, startPoint y: 180, endPoint x: 104, endPoint y: 180, distance: 133.6
click at [103, 180] on div "This page gives you the ability to handle check in and check out (computer or t…" at bounding box center [576, 323] width 949 height 428
drag, startPoint x: 218, startPoint y: 186, endPoint x: 153, endPoint y: 177, distance: 65.6
click at [154, 179] on input "jude" at bounding box center [300, 190] width 310 height 31
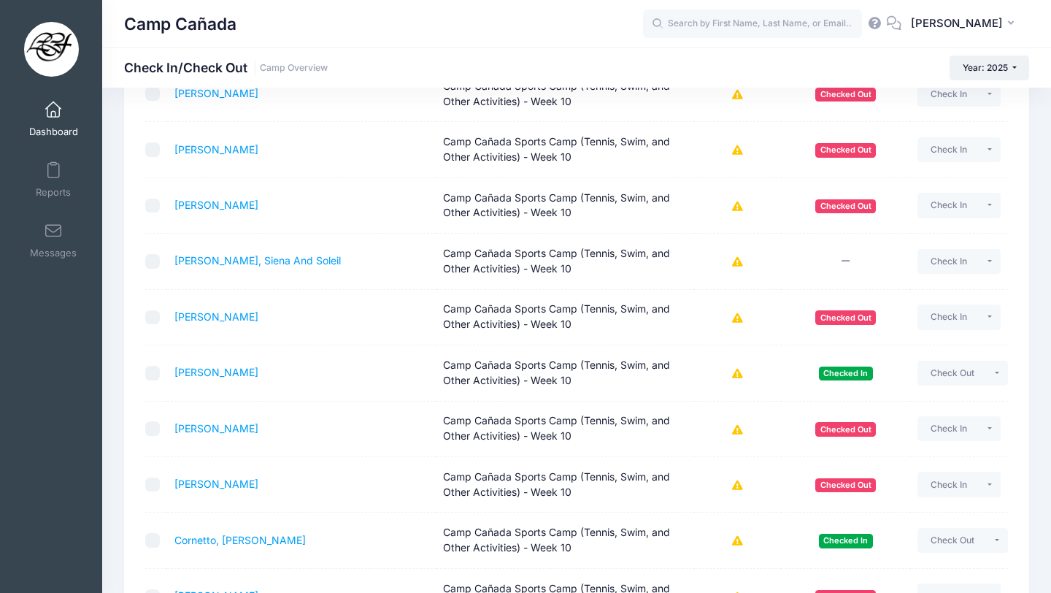
scroll to position [0, 0]
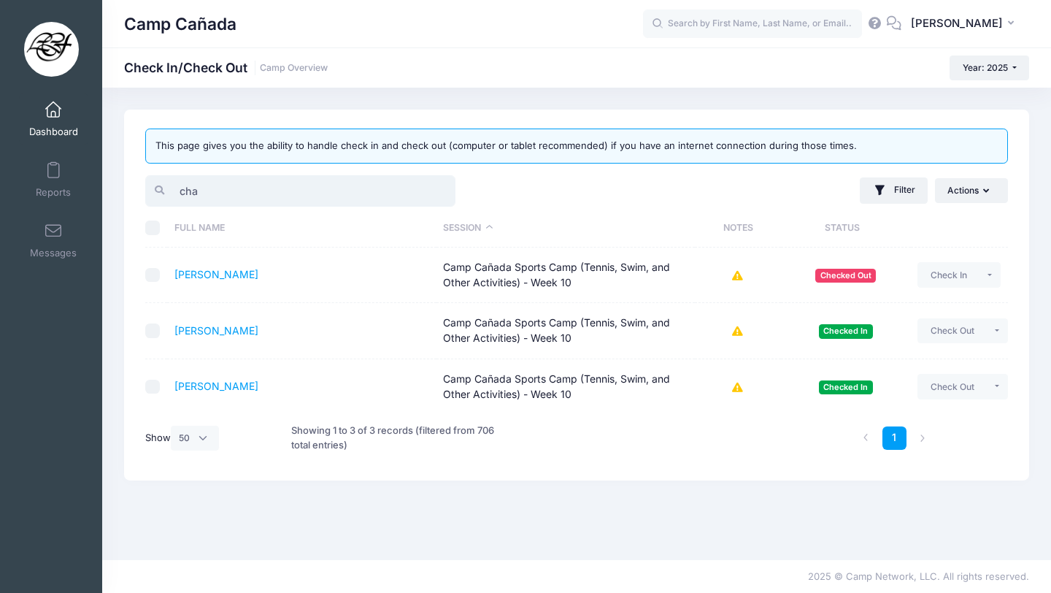
drag, startPoint x: 206, startPoint y: 196, endPoint x: 148, endPoint y: 176, distance: 61.2
click at [145, 180] on input "cha" at bounding box center [300, 190] width 310 height 31
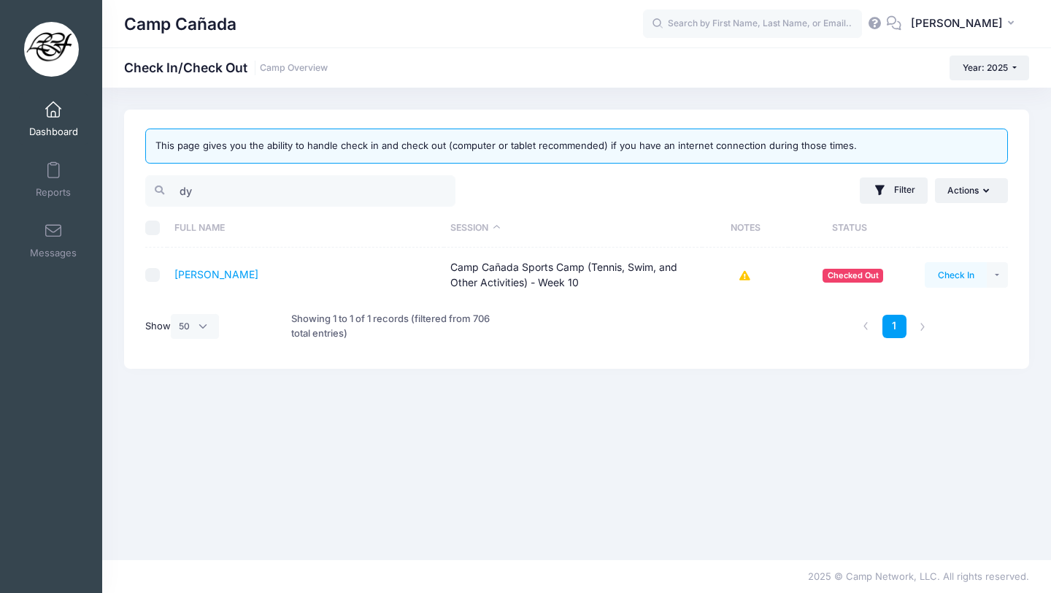
click at [971, 262] on button "Check In" at bounding box center [956, 274] width 62 height 25
drag, startPoint x: 215, startPoint y: 185, endPoint x: 120, endPoint y: 175, distance: 95.3
click at [124, 178] on div "This page gives you the ability to handle check in and check out (computer or t…" at bounding box center [576, 238] width 905 height 259
type input "\"
type input "fin"
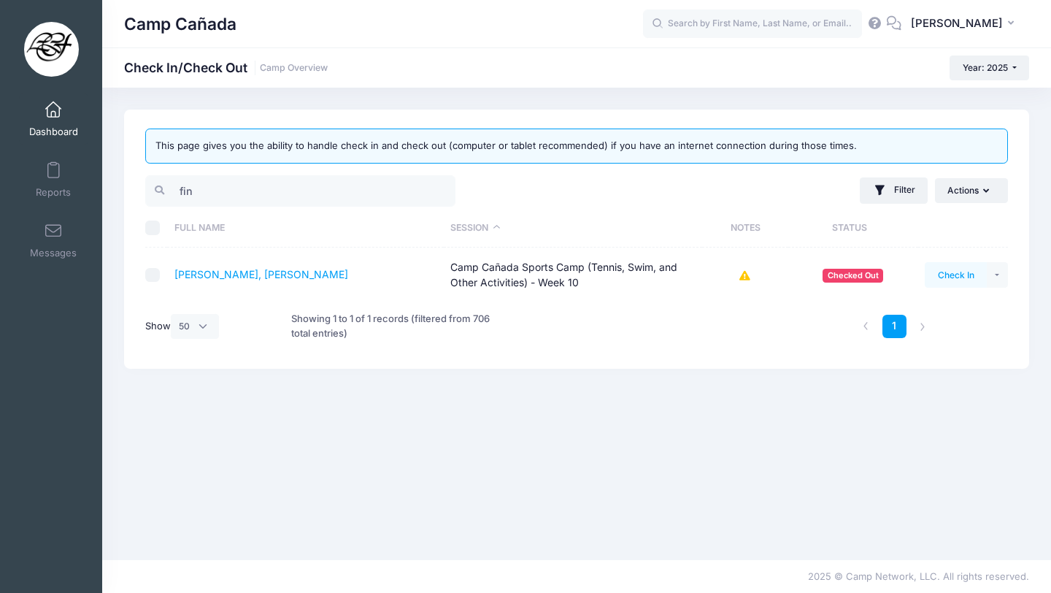
click at [957, 274] on button "Check In" at bounding box center [956, 274] width 62 height 25
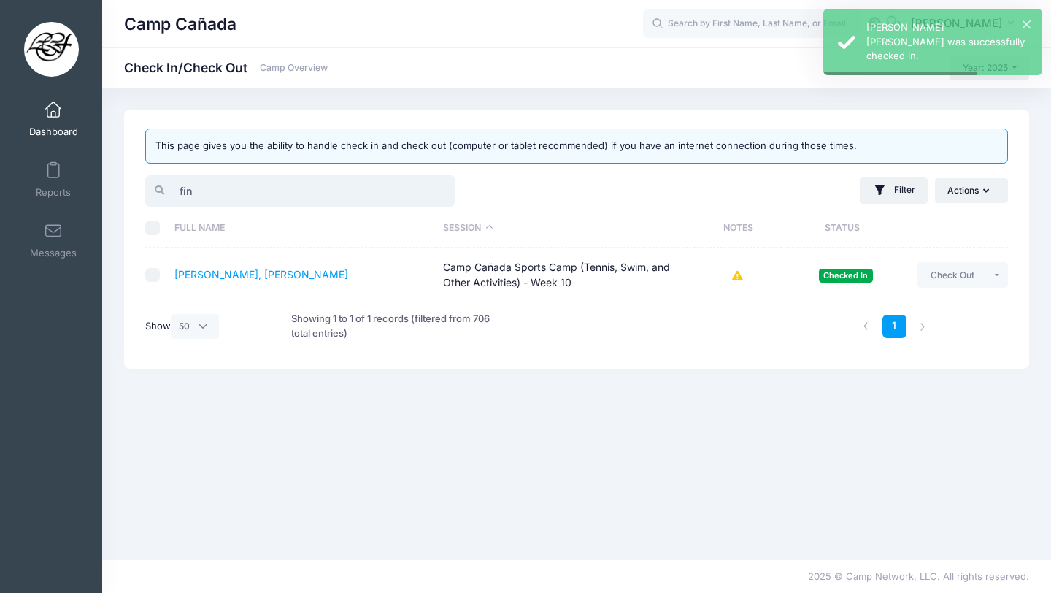
drag, startPoint x: 214, startPoint y: 199, endPoint x: 109, endPoint y: 196, distance: 104.4
click at [111, 198] on div "This page gives you the ability to handle check in and check out (computer or t…" at bounding box center [576, 323] width 949 height 428
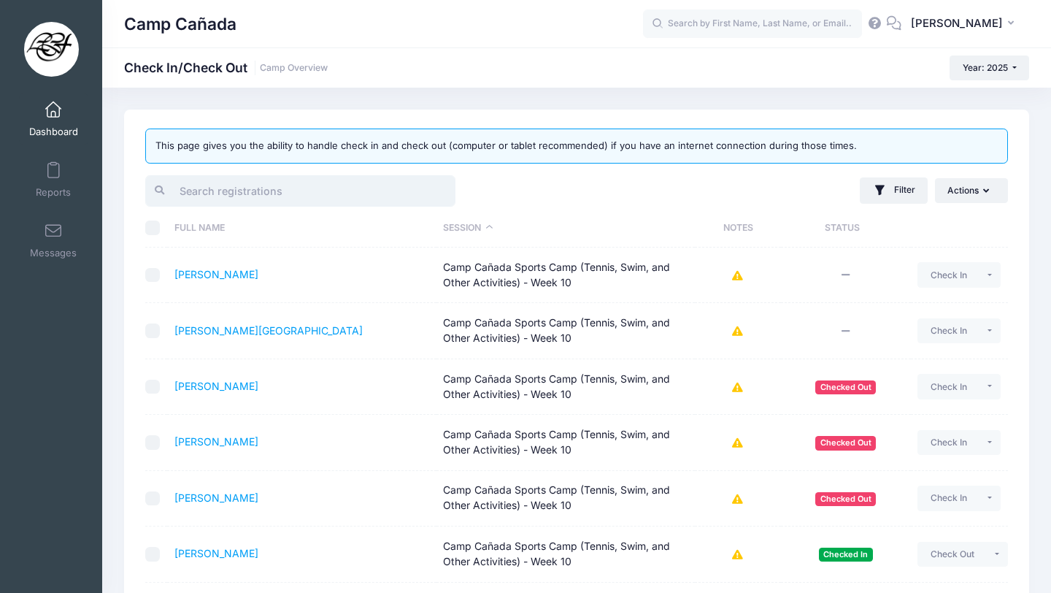
click at [304, 187] on input "search" at bounding box center [300, 190] width 310 height 31
type input "m"
type input "p"
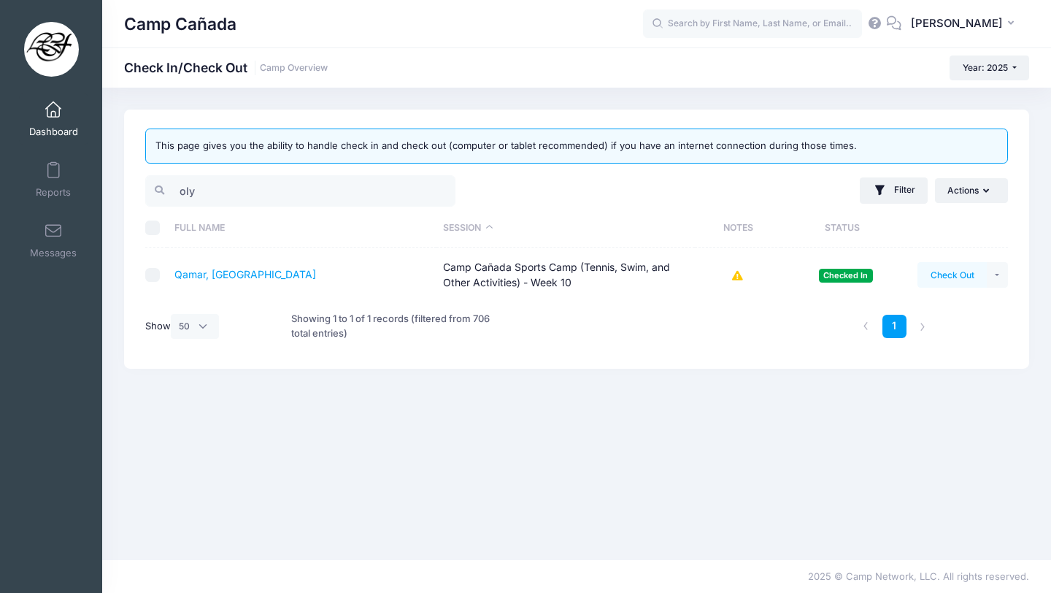
click at [973, 278] on button "Check Out" at bounding box center [951, 274] width 69 height 25
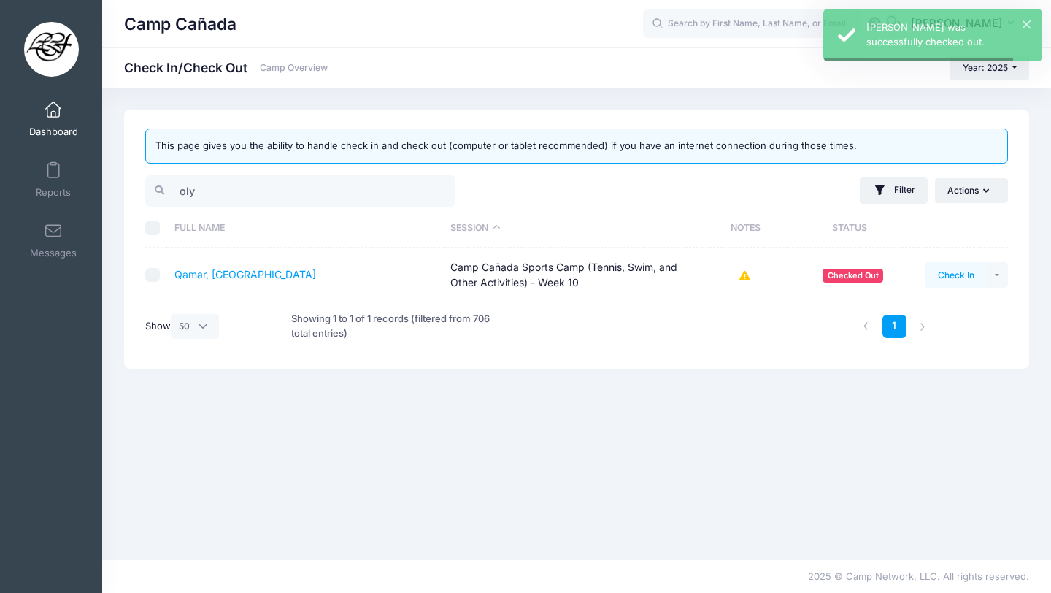
click at [960, 278] on button "Check In" at bounding box center [956, 274] width 62 height 25
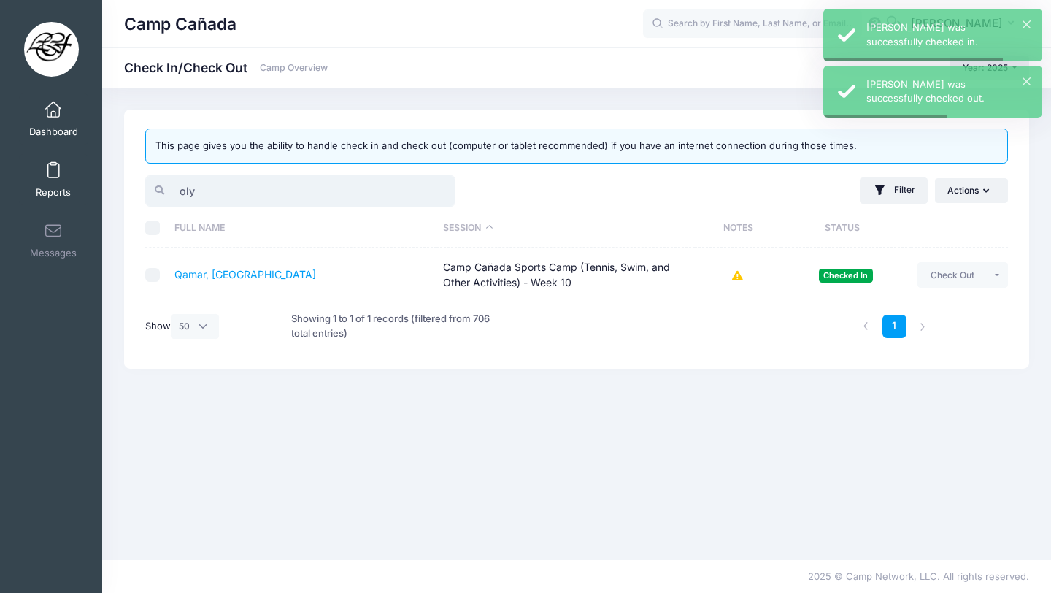
drag, startPoint x: 207, startPoint y: 190, endPoint x: 78, endPoint y: 188, distance: 129.2
click at [80, 188] on div "My Events Dashboard Reports" at bounding box center [525, 296] width 1051 height 593
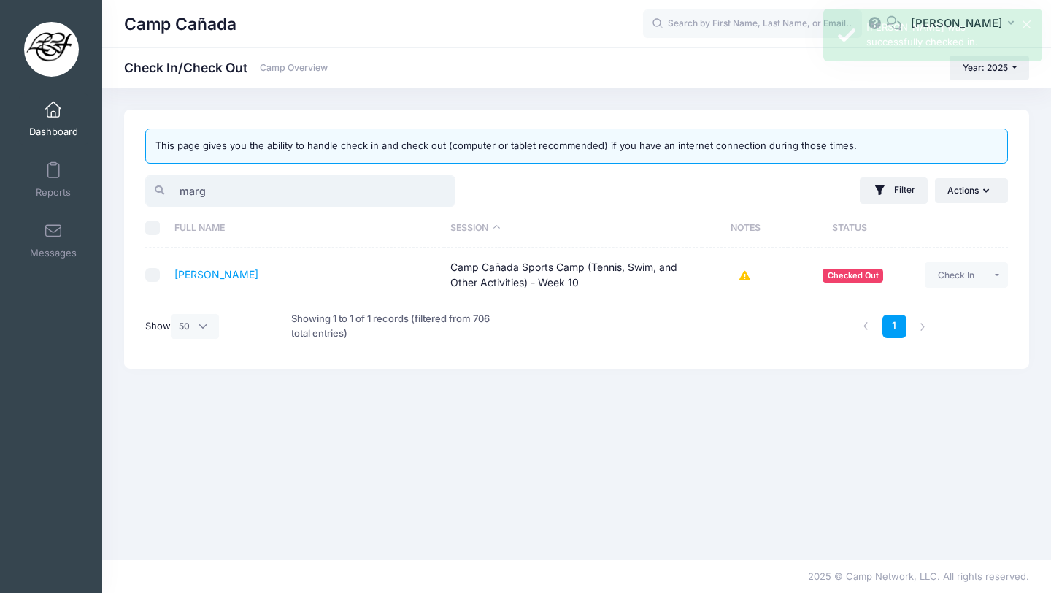
drag, startPoint x: 262, startPoint y: 185, endPoint x: 132, endPoint y: 177, distance: 130.1
click at [132, 180] on div "This page gives you the ability to handle check in and check out (computer or t…" at bounding box center [576, 238] width 905 height 259
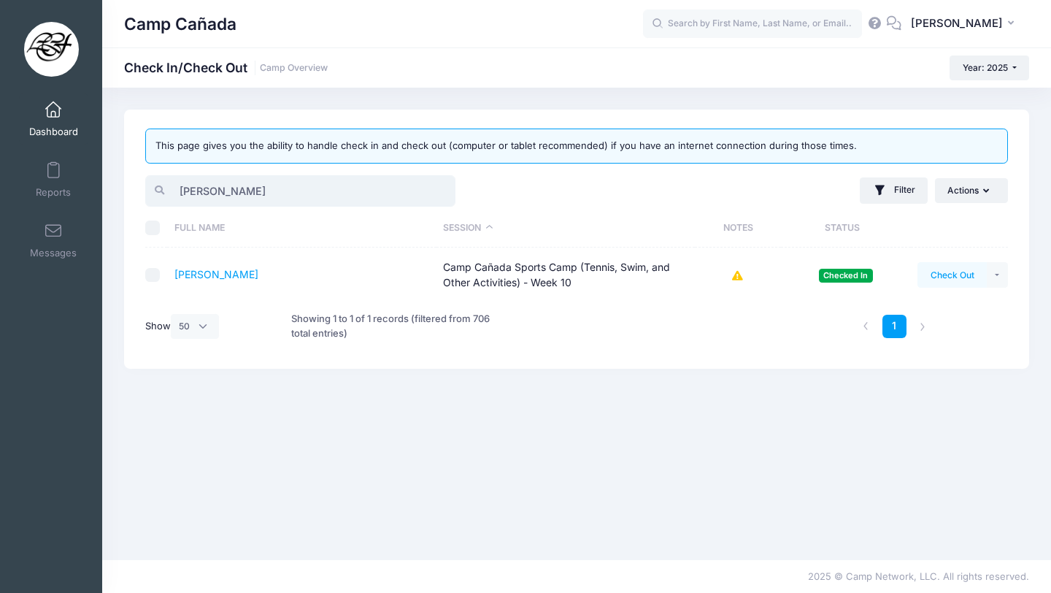
type input "gus"
click at [966, 277] on button "Check Out" at bounding box center [951, 274] width 69 height 25
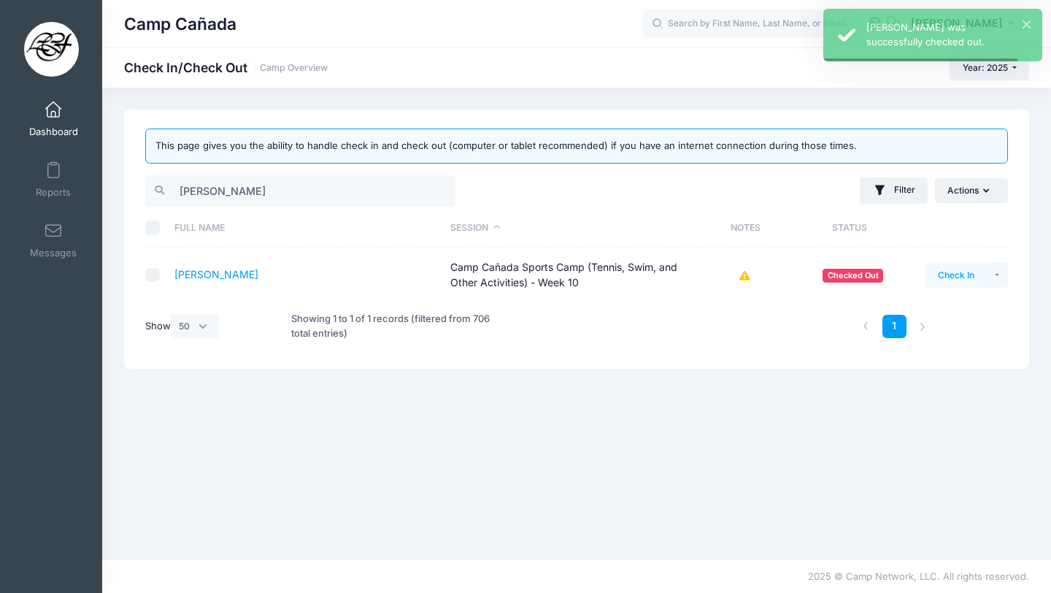
click at [966, 277] on button "Check In" at bounding box center [956, 274] width 62 height 25
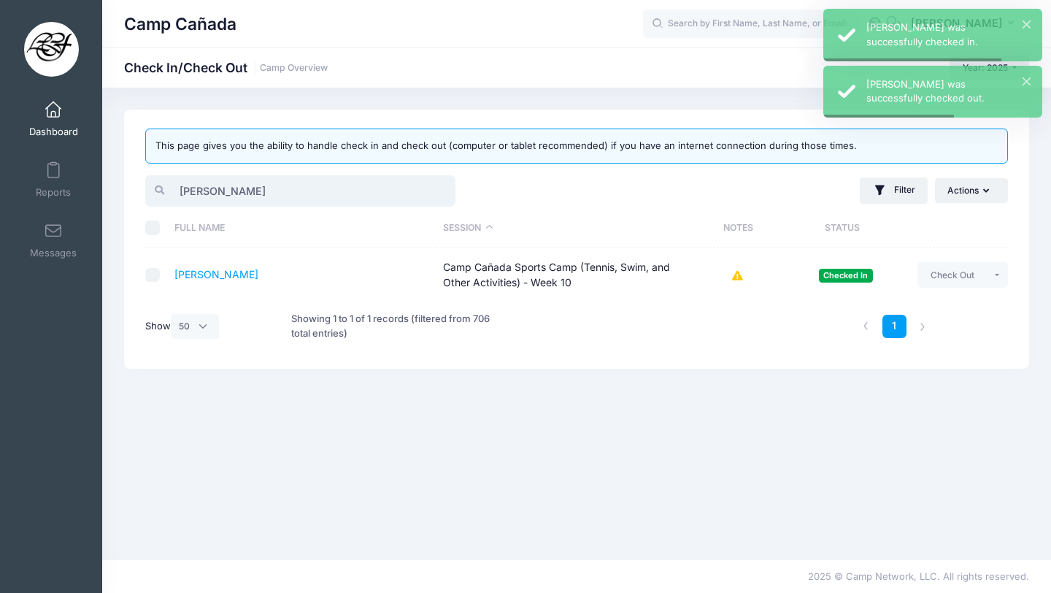
drag, startPoint x: 236, startPoint y: 185, endPoint x: 107, endPoint y: 185, distance: 128.4
click at [107, 185] on div "This page gives you the ability to handle check in and check out (computer or t…" at bounding box center [576, 323] width 949 height 428
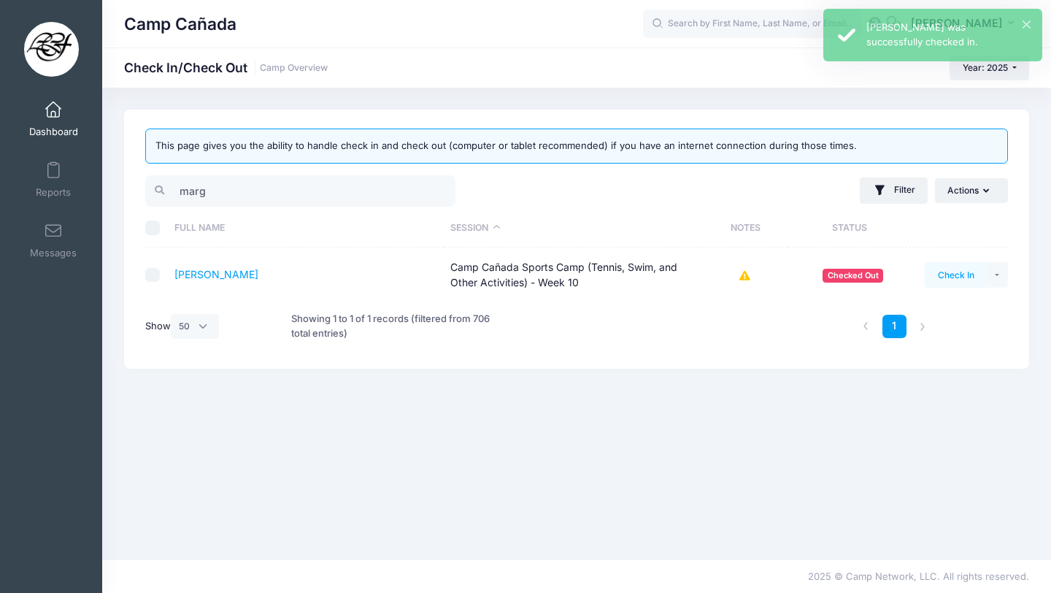
click at [943, 277] on button "Check In" at bounding box center [956, 274] width 62 height 25
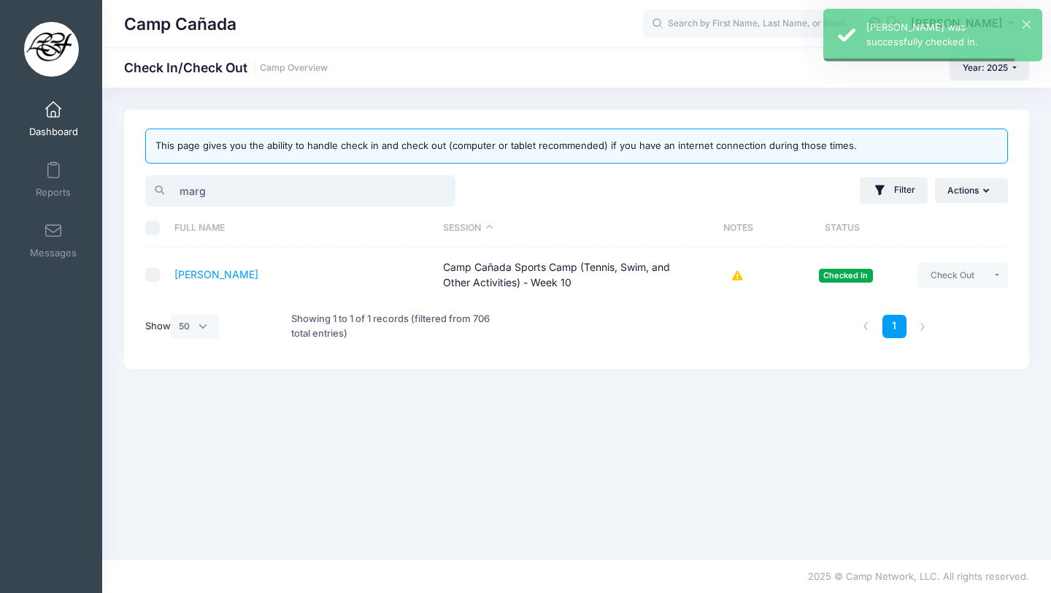
drag, startPoint x: 220, startPoint y: 190, endPoint x: 132, endPoint y: 190, distance: 88.3
click at [132, 190] on div "This page gives you the ability to handle check in and check out (computer or t…" at bounding box center [576, 238] width 905 height 259
type input "g"
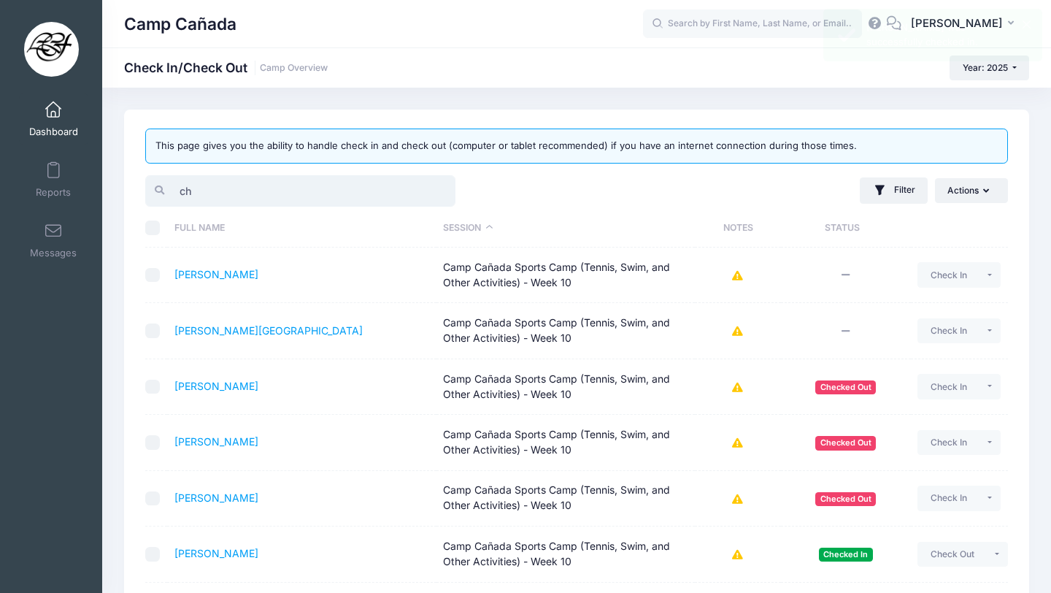
type input "c"
type input "oly"
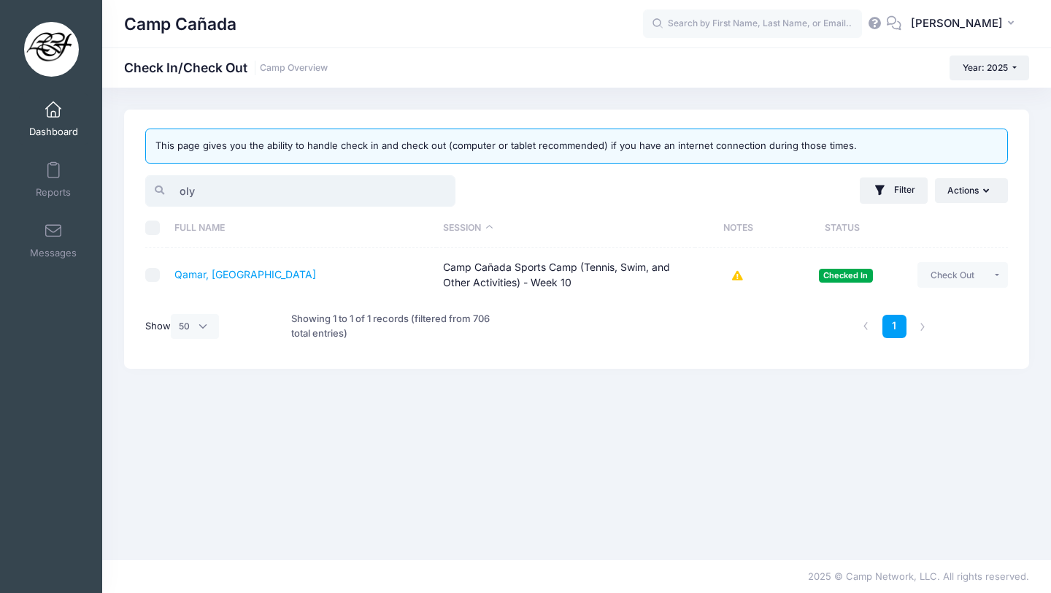
drag, startPoint x: 232, startPoint y: 192, endPoint x: 107, endPoint y: 191, distance: 125.5
click at [107, 192] on div "This page gives you the ability to handle check in and check out (computer or t…" at bounding box center [576, 323] width 949 height 428
click at [228, 182] on input "oly" at bounding box center [300, 190] width 310 height 31
click at [193, 188] on input "oly" at bounding box center [300, 190] width 310 height 31
drag, startPoint x: 207, startPoint y: 185, endPoint x: 174, endPoint y: 185, distance: 32.8
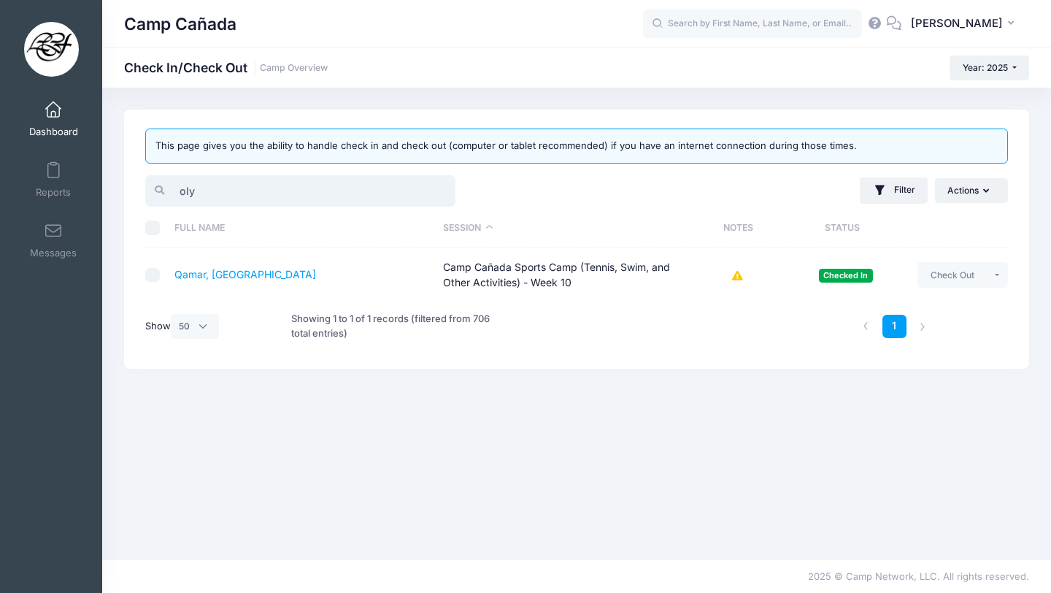
click at [174, 185] on input "oly" at bounding box center [300, 190] width 310 height 31
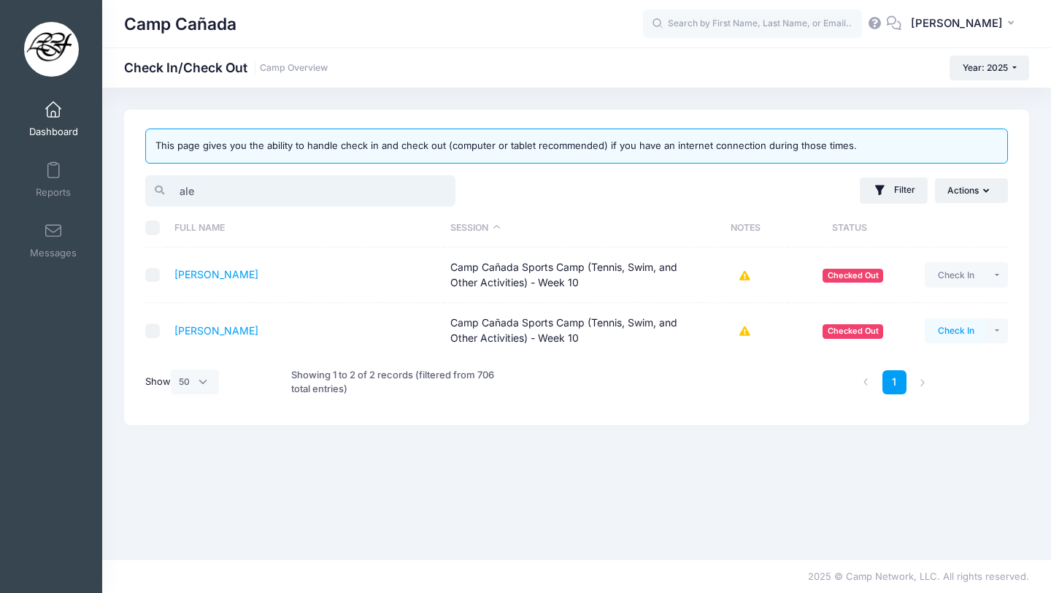
type input "ale"
click at [947, 339] on button "Check In" at bounding box center [956, 330] width 62 height 25
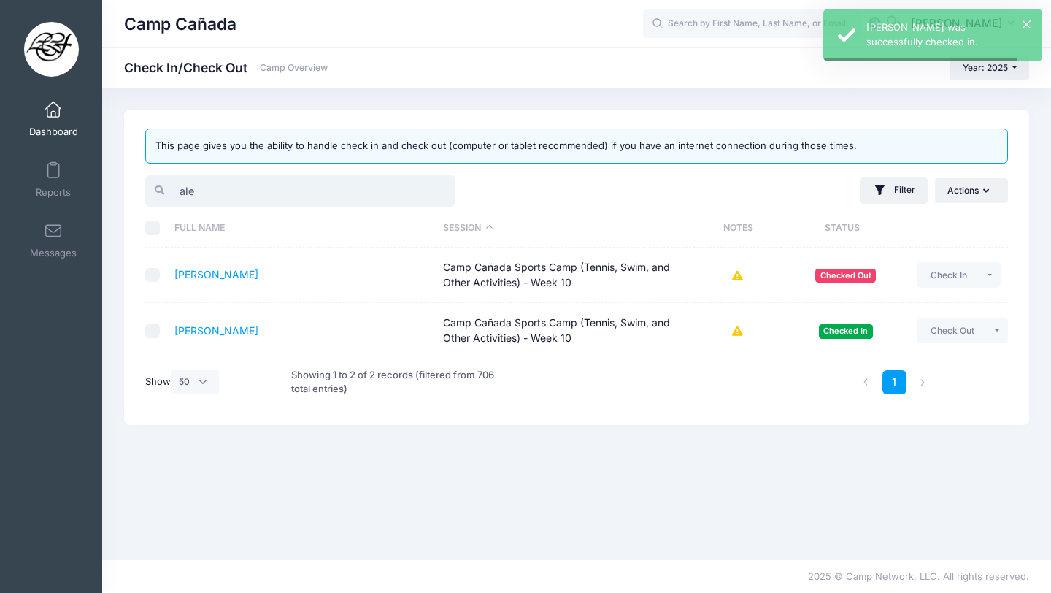
drag, startPoint x: 207, startPoint y: 188, endPoint x: 118, endPoint y: 182, distance: 88.5
click at [118, 182] on div "This page gives you the ability to handle check in and check out (computer or t…" at bounding box center [576, 323] width 949 height 428
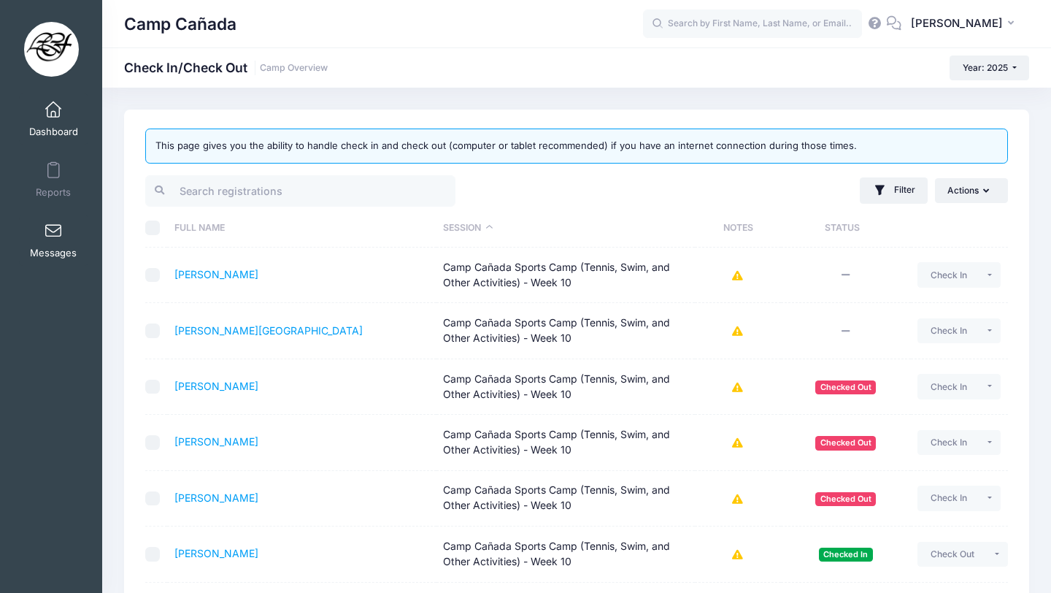
click at [66, 243] on link "Messages" at bounding box center [53, 240] width 69 height 51
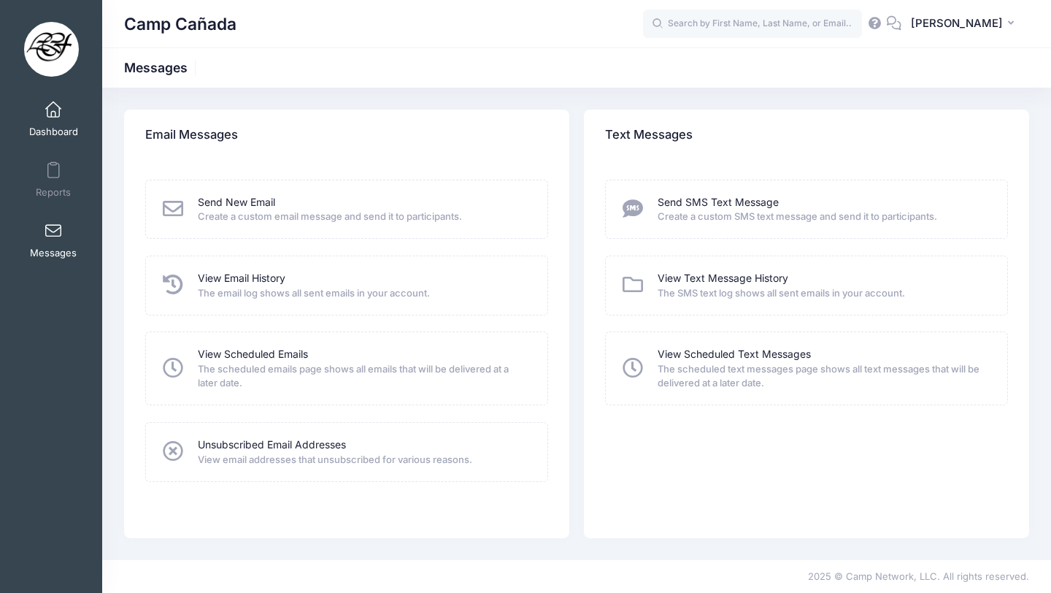
click at [70, 123] on link "Dashboard" at bounding box center [53, 118] width 69 height 51
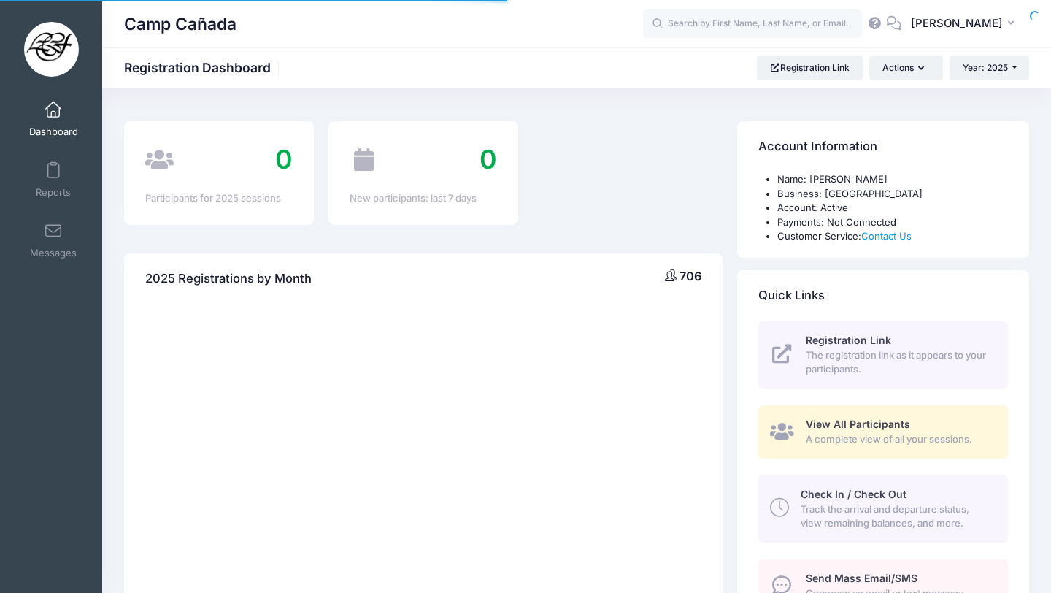
select select
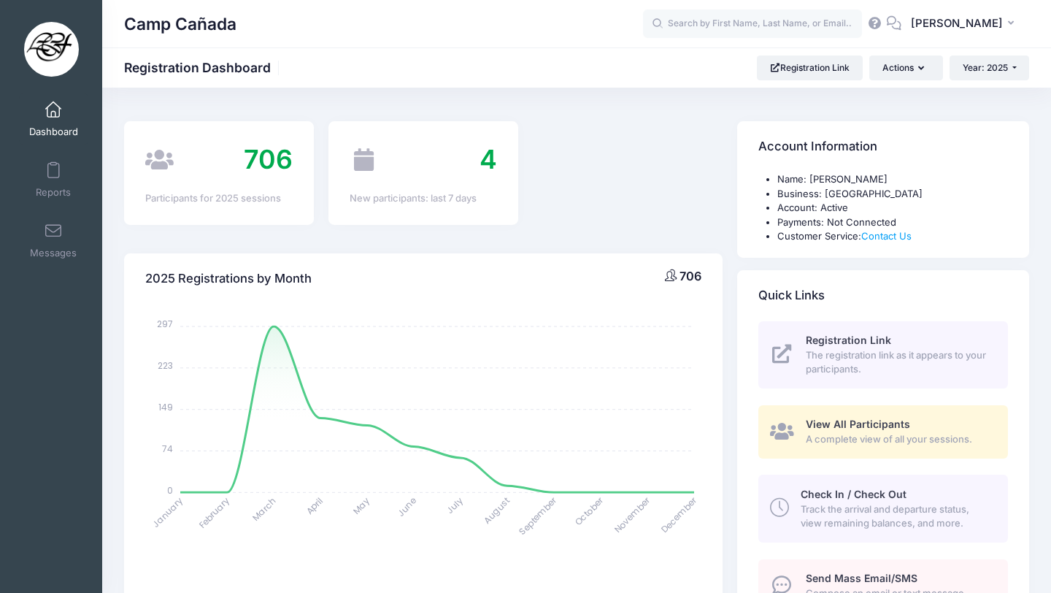
click at [909, 492] on div "Check In / Check Out Track the arrival and departure status, view remaining bal…" at bounding box center [896, 509] width 190 height 44
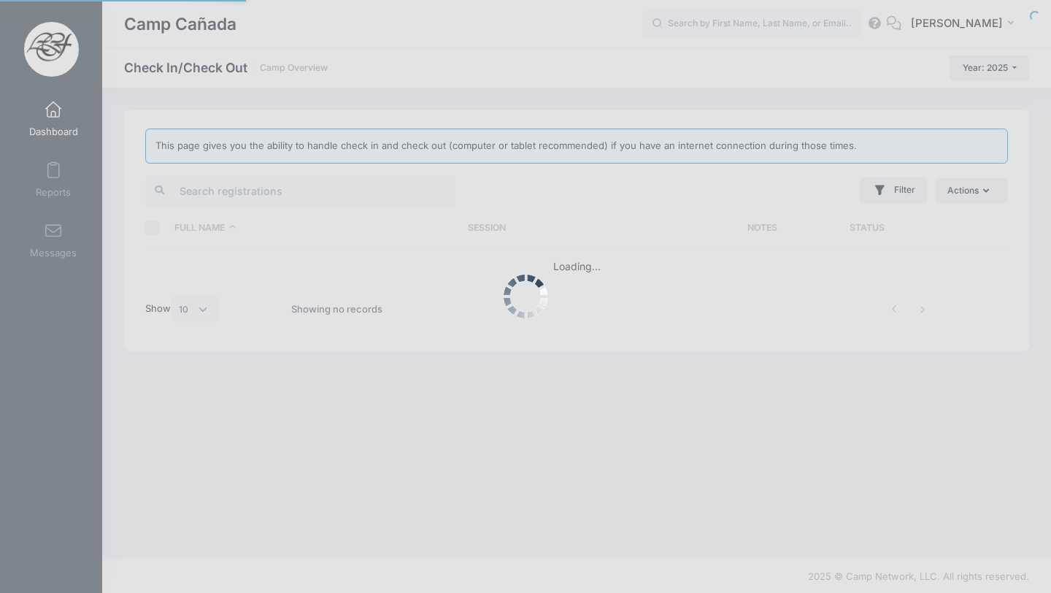
select select "10"
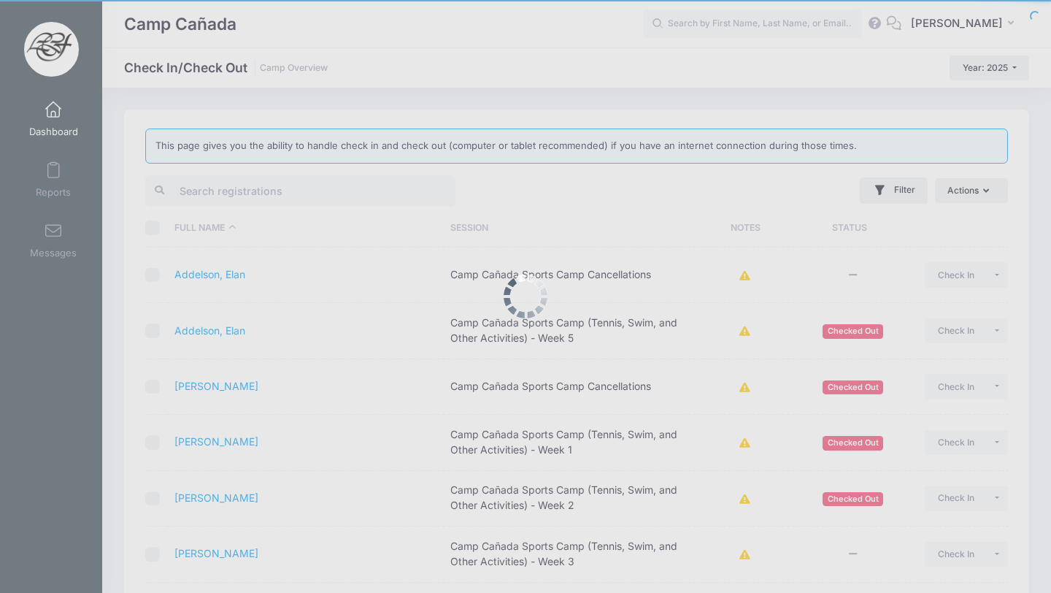
click at [436, 108] on div at bounding box center [525, 296] width 1051 height 593
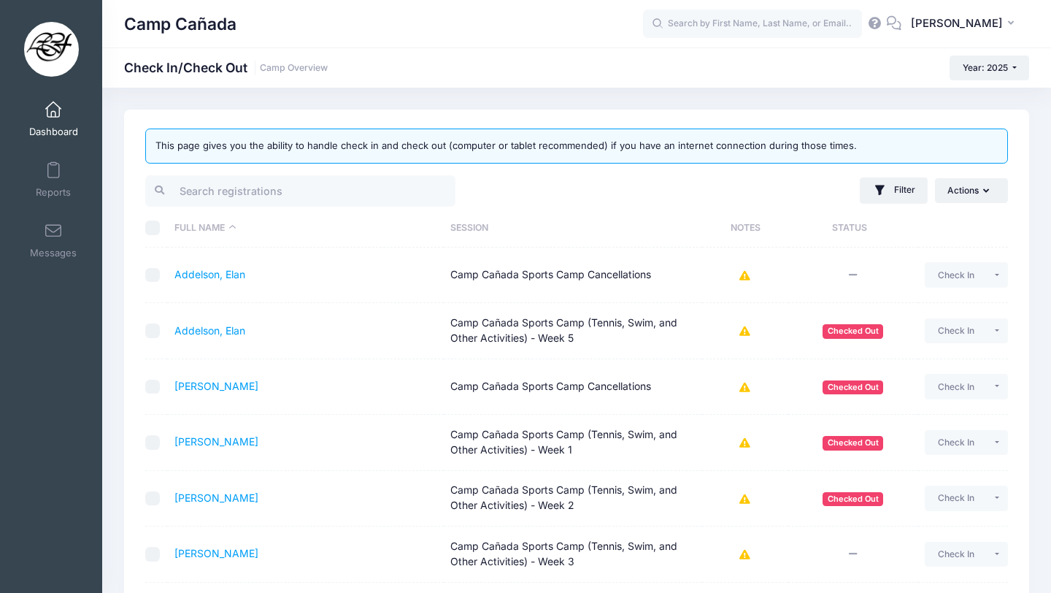
click at [314, 174] on div at bounding box center [358, 191] width 439 height 36
click at [414, 185] on input "search" at bounding box center [300, 190] width 310 height 31
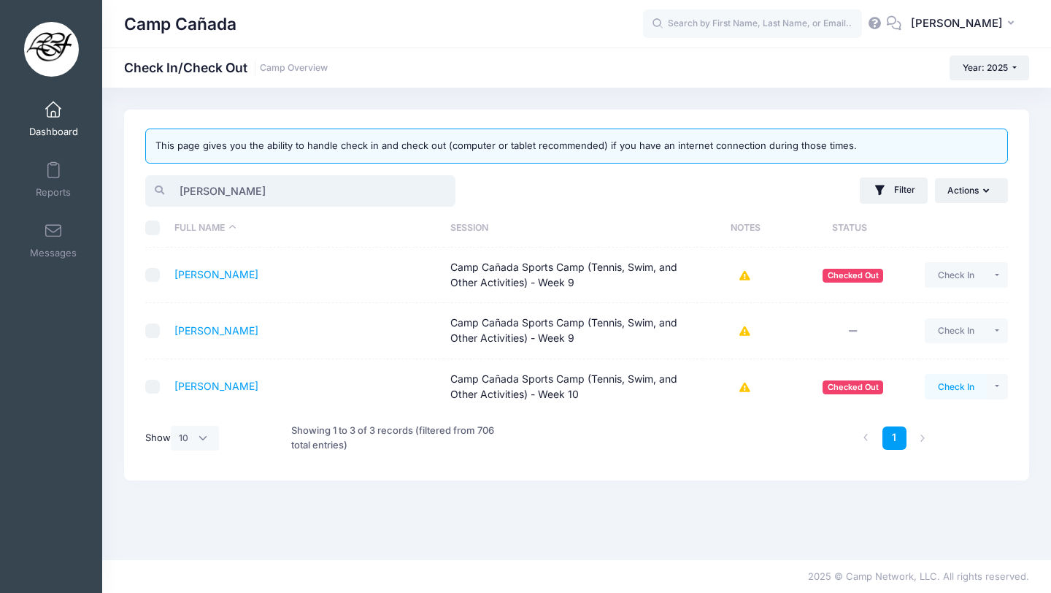
type input "blake"
click at [947, 387] on button "Check In" at bounding box center [956, 386] width 62 height 25
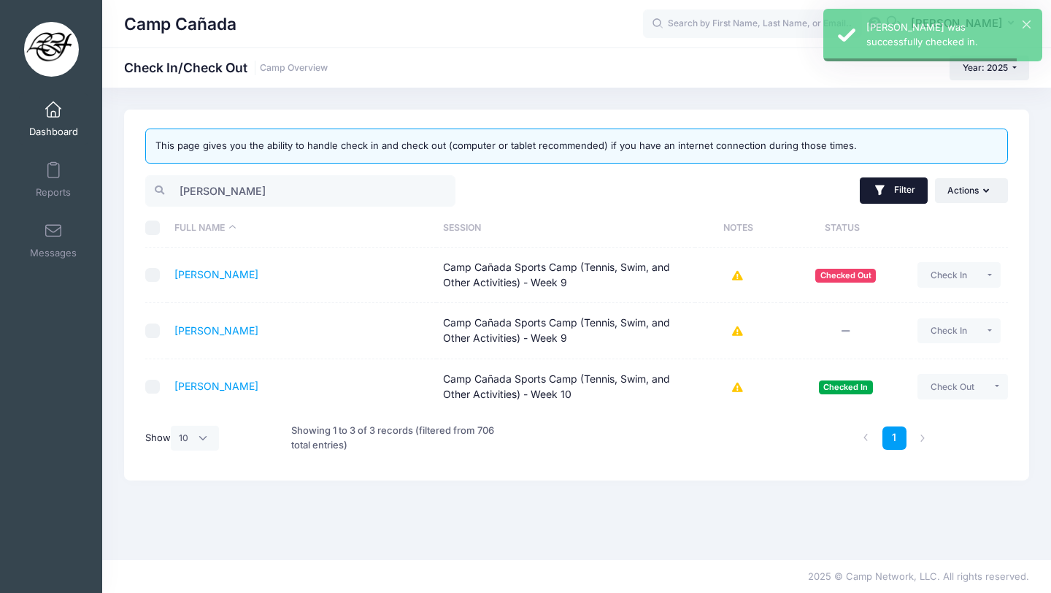
click at [894, 187] on button "Filter" at bounding box center [894, 190] width 68 height 26
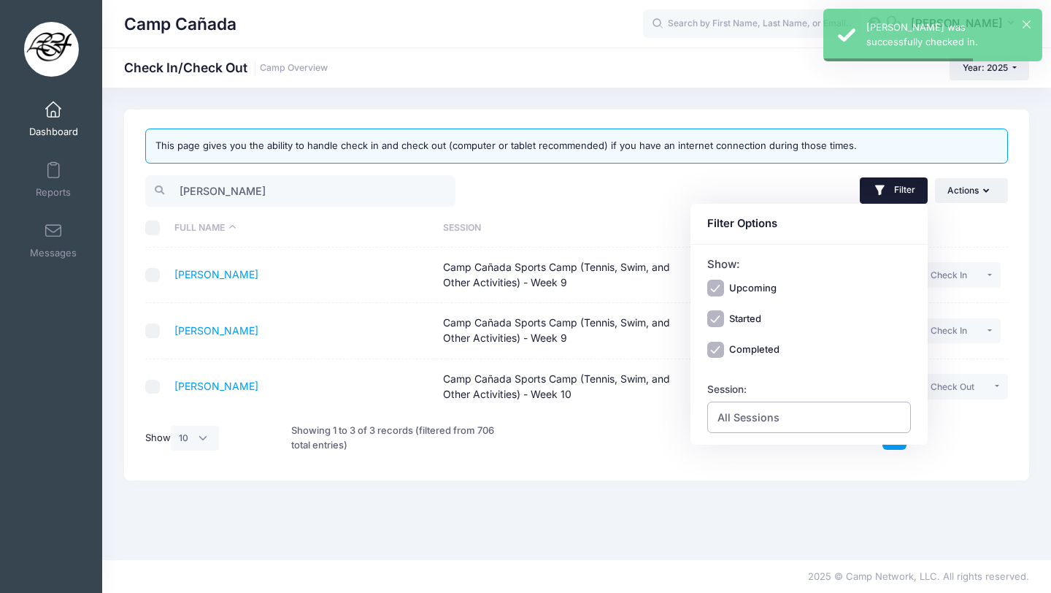
click at [760, 414] on span "All Sessions" at bounding box center [748, 416] width 62 height 15
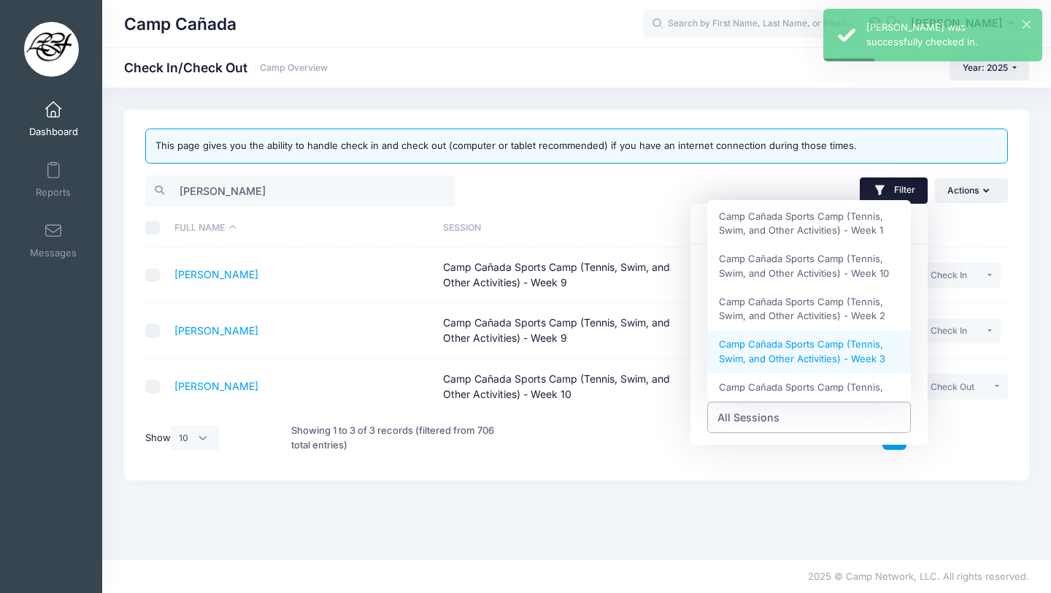
scroll to position [332, 0]
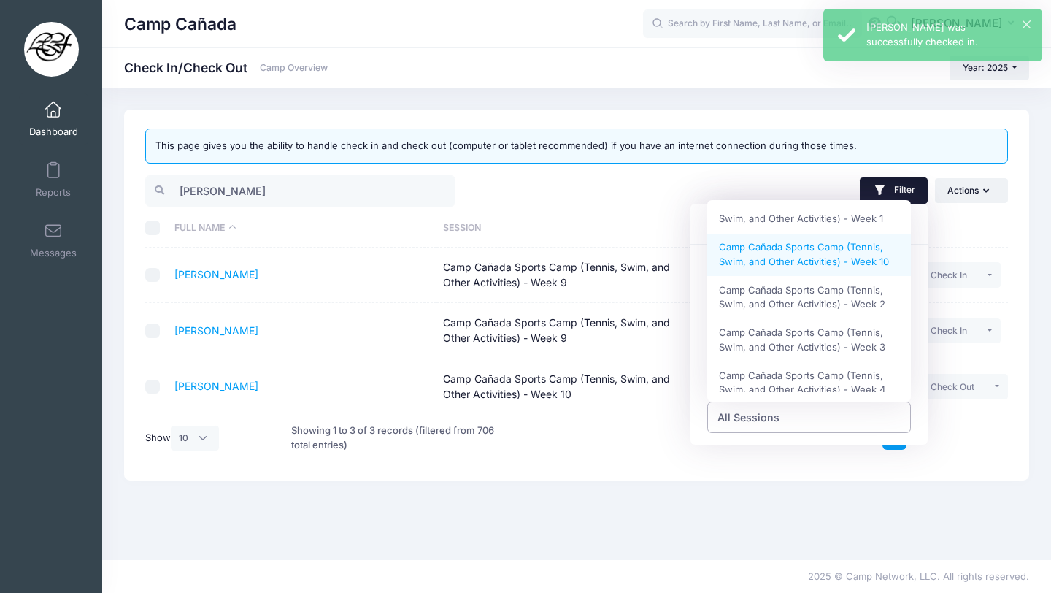
select select "Camp Cañada Sports Camp (Tennis, Swim, and Other Activities) - Week 10"
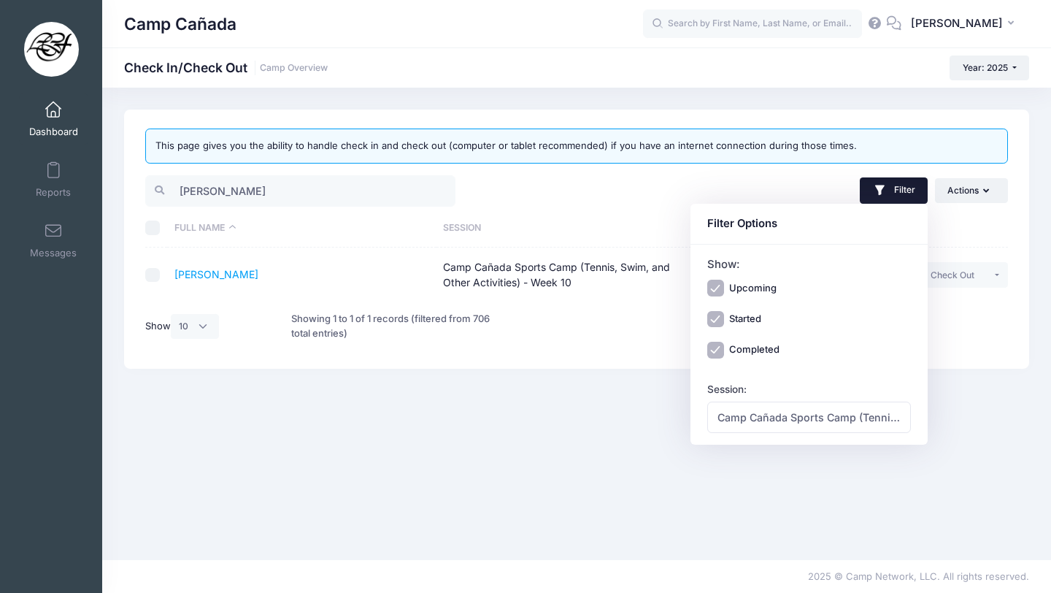
click at [500, 470] on div "This page gives you the ability to handle check in and check out (computer or t…" at bounding box center [576, 323] width 949 height 428
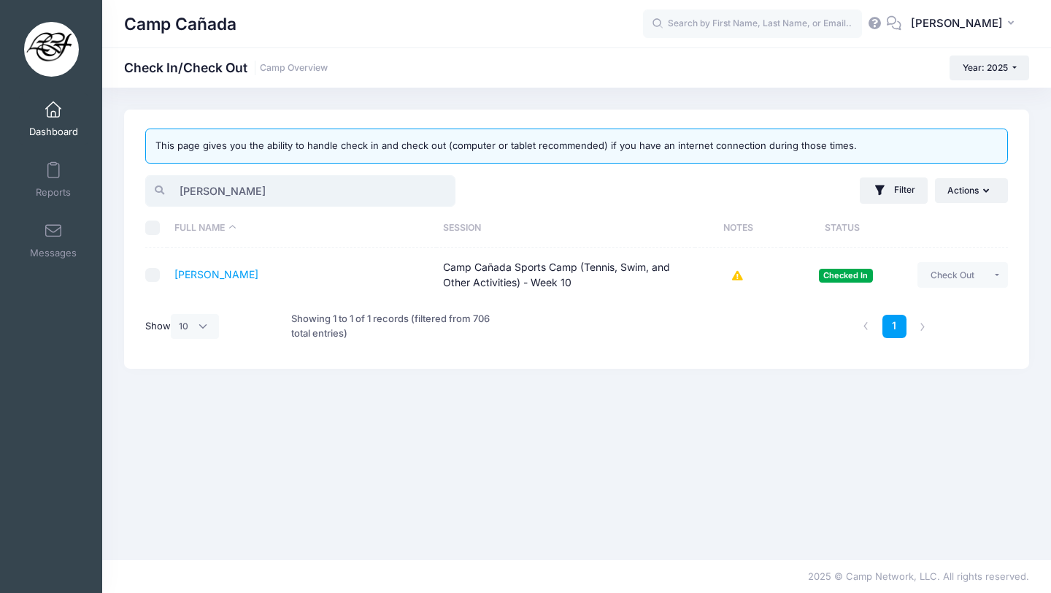
drag, startPoint x: 236, startPoint y: 187, endPoint x: 113, endPoint y: 182, distance: 122.7
click at [115, 184] on div "This page gives you the ability to handle check in and check out (computer or t…" at bounding box center [576, 323] width 949 height 428
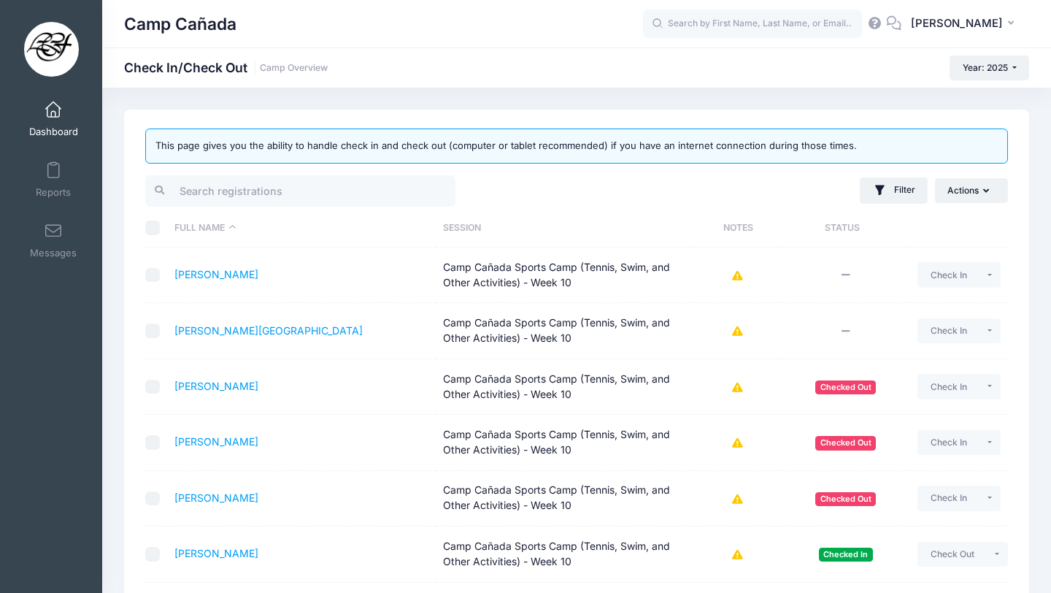
click at [503, 95] on div "Camp Cañada Check In/Check Out Camp Overview Year: 2025 Year: 2025 Year: 2024" at bounding box center [576, 490] width 949 height 805
click at [285, 180] on input "search" at bounding box center [300, 190] width 310 height 31
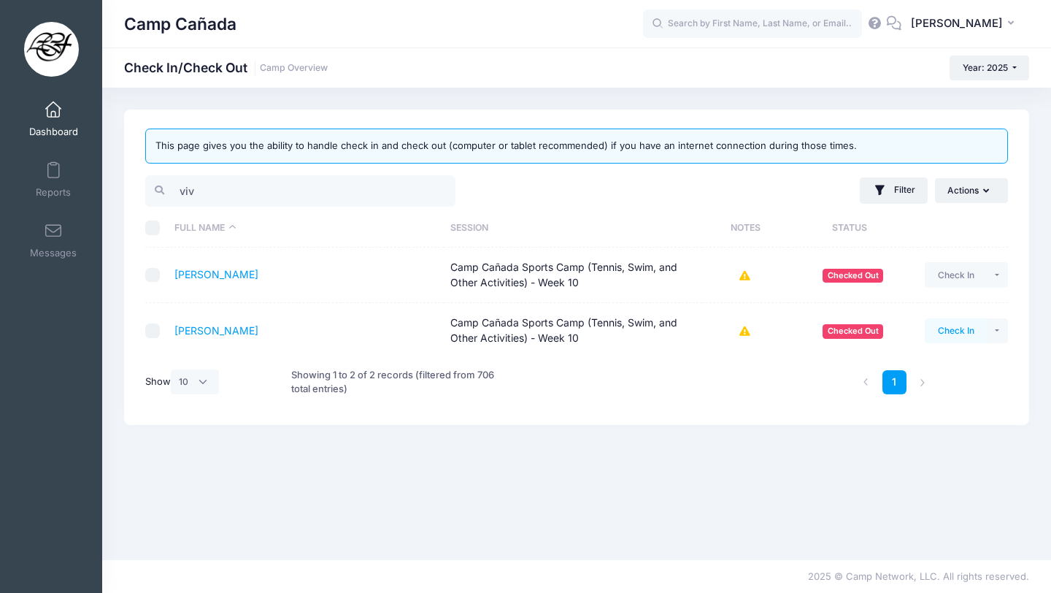
click at [945, 336] on button "Check In" at bounding box center [956, 330] width 62 height 25
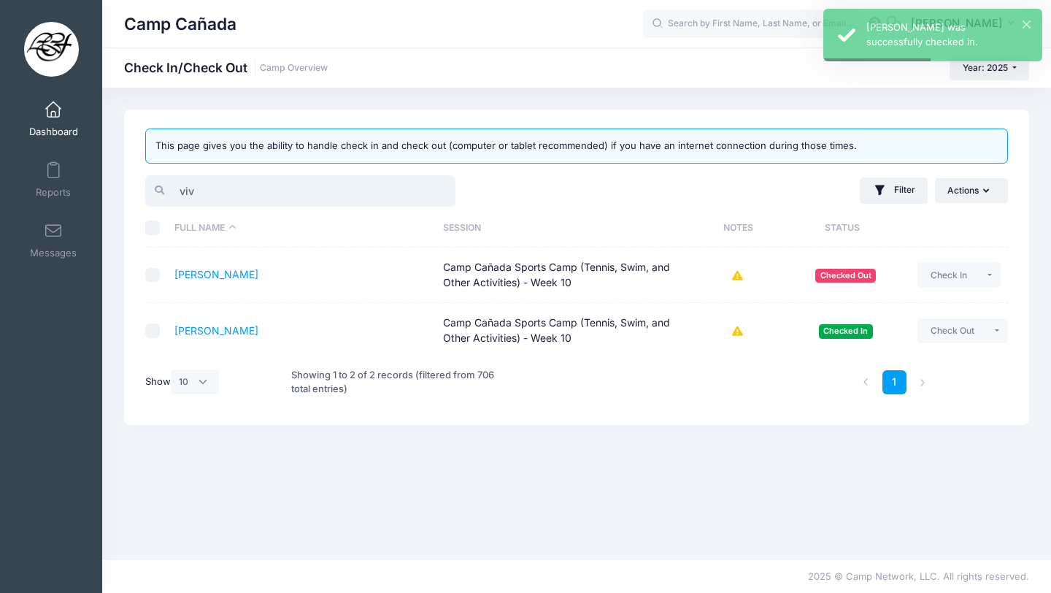
drag, startPoint x: 271, startPoint y: 194, endPoint x: 161, endPoint y: 188, distance: 110.4
click at [161, 188] on div "viv" at bounding box center [300, 190] width 310 height 31
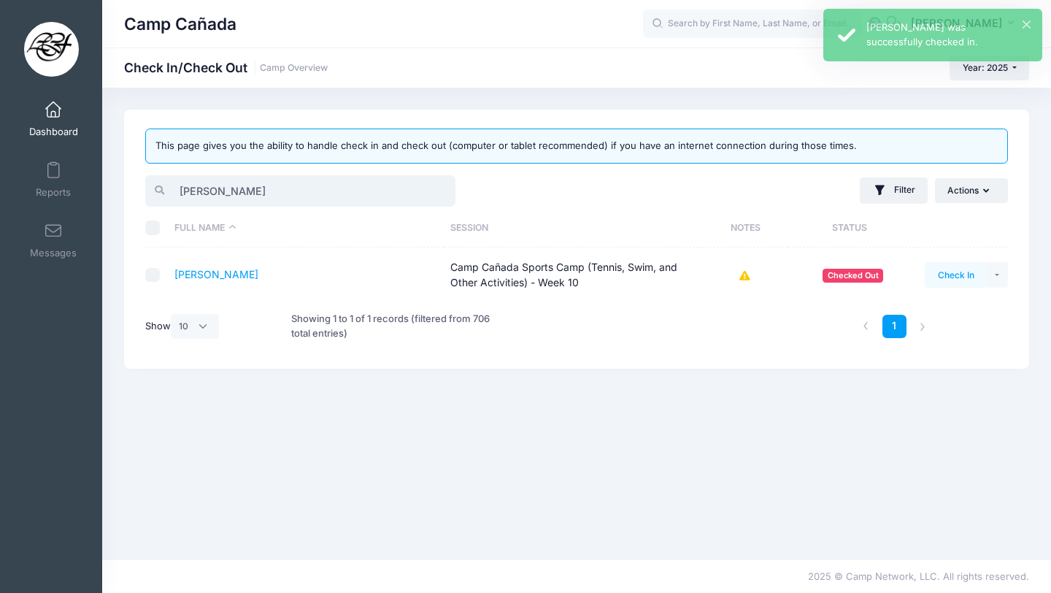
type input "jose"
click at [966, 283] on button "Check In" at bounding box center [956, 274] width 62 height 25
drag, startPoint x: 239, startPoint y: 193, endPoint x: 154, endPoint y: 166, distance: 88.9
click at [154, 165] on div "This page gives you the ability to handle check in and check out (computer or t…" at bounding box center [576, 238] width 905 height 259
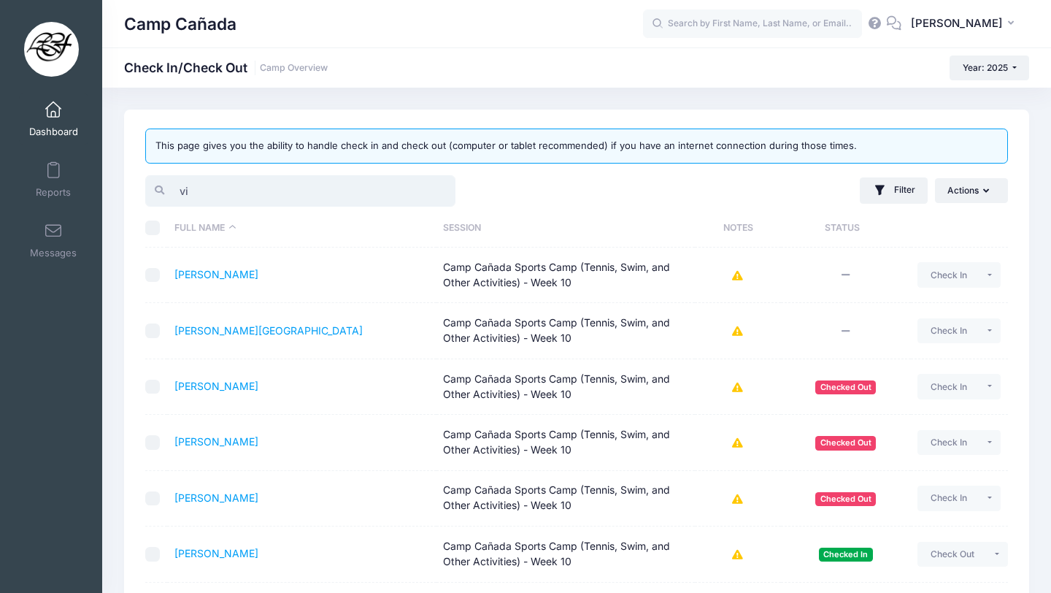
type input "viv"
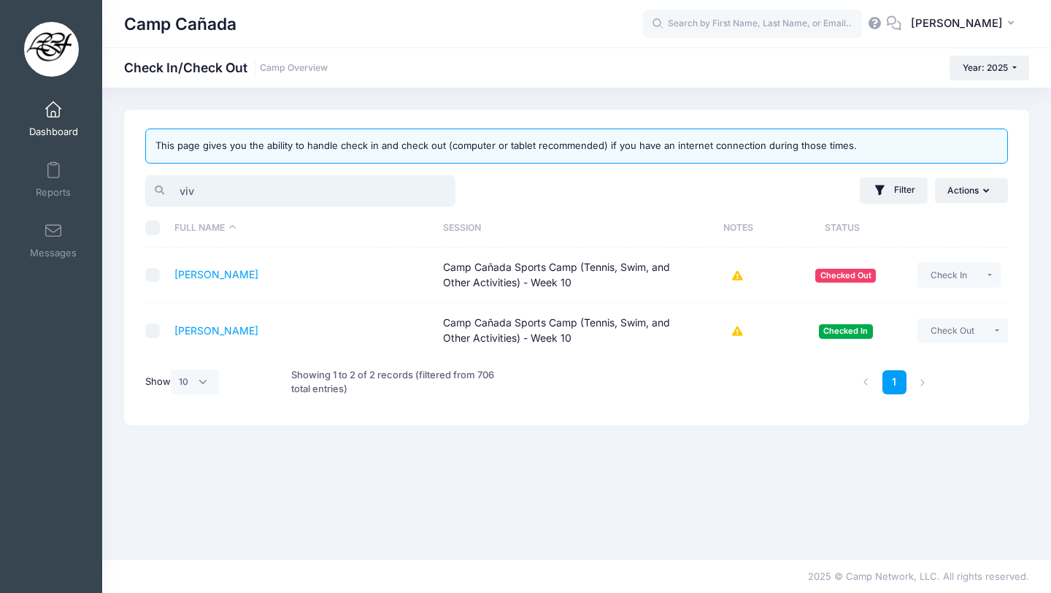
drag, startPoint x: 231, startPoint y: 191, endPoint x: 141, endPoint y: 190, distance: 89.8
click at [141, 190] on div "viv" at bounding box center [358, 191] width 439 height 36
type input "dud"
click at [955, 274] on button "Check In" at bounding box center [956, 274] width 62 height 25
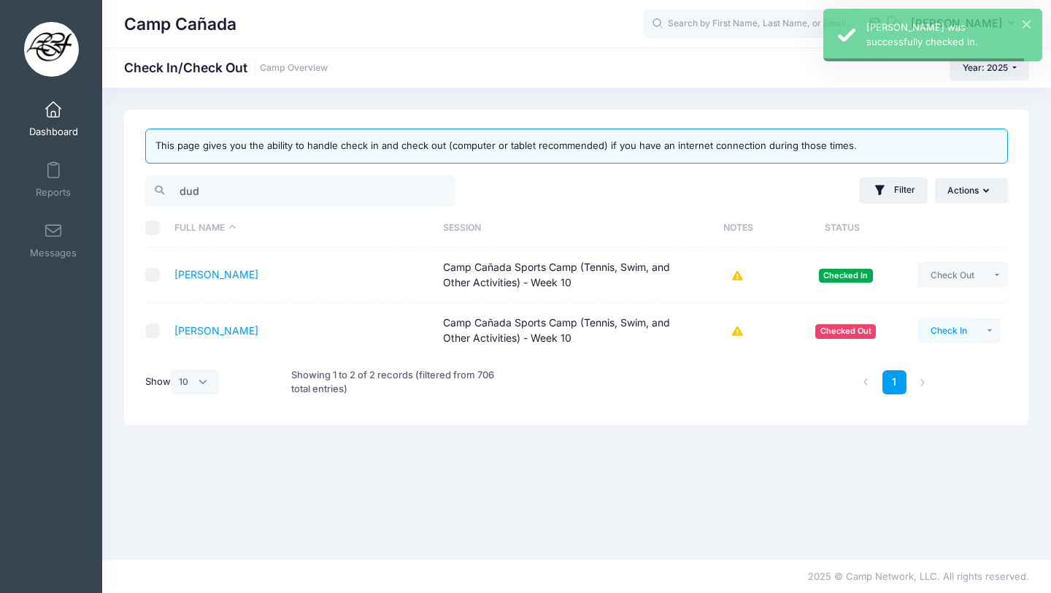
click at [960, 331] on button "Check In" at bounding box center [948, 330] width 62 height 25
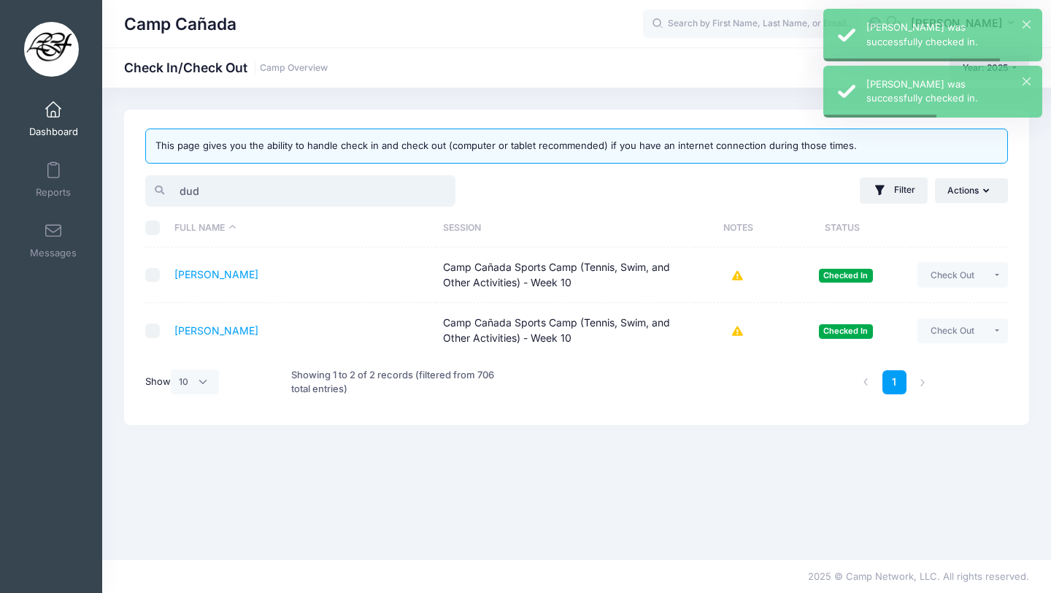
drag, startPoint x: 247, startPoint y: 195, endPoint x: 162, endPoint y: 194, distance: 84.7
click at [162, 194] on div "dud" at bounding box center [300, 190] width 310 height 31
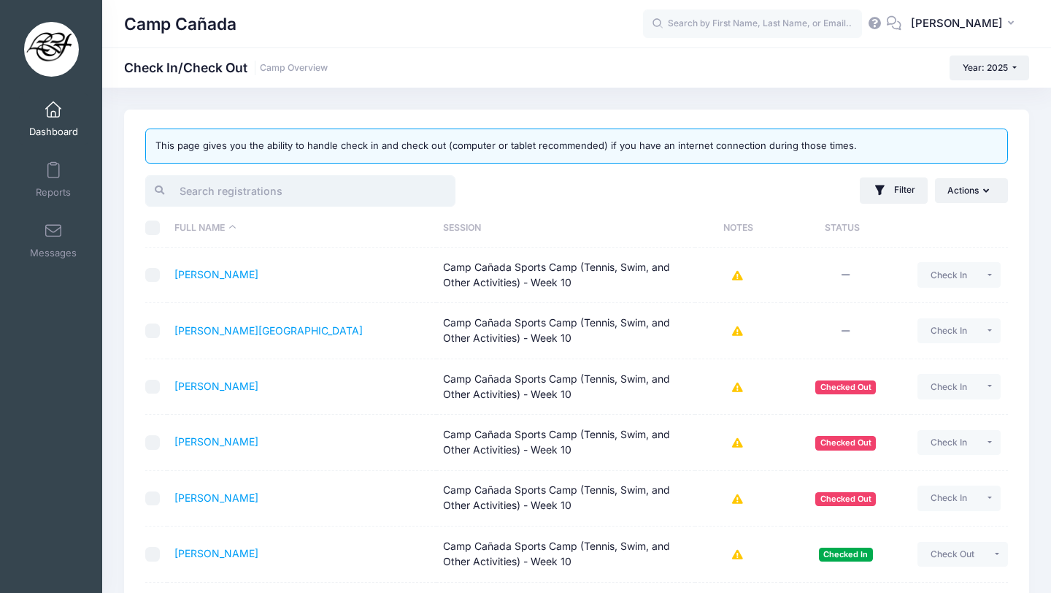
click at [307, 195] on input "search" at bounding box center [300, 190] width 310 height 31
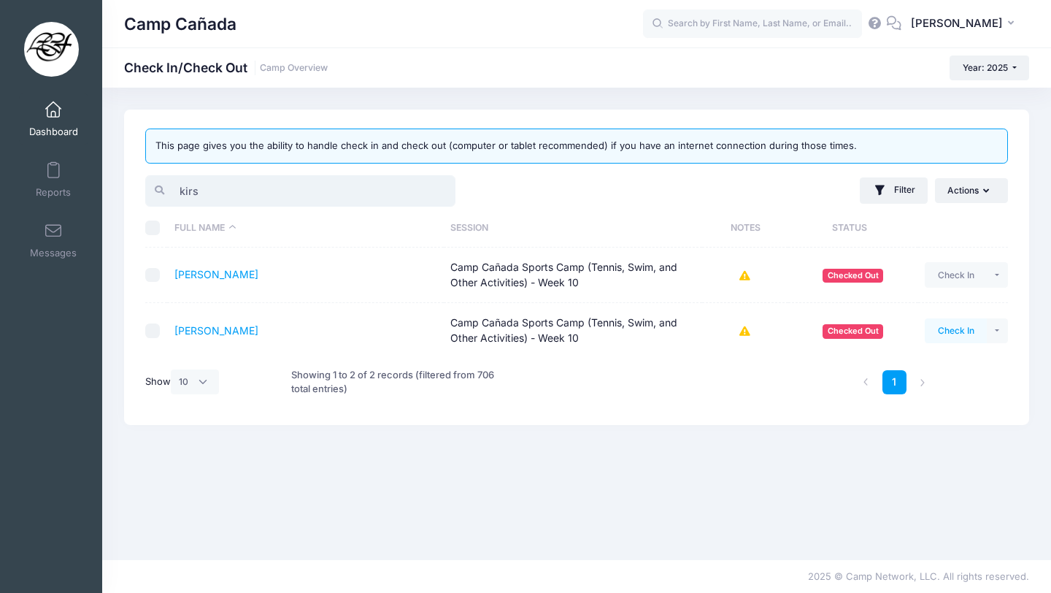
type input "kirs"
click at [944, 341] on button "Check In" at bounding box center [956, 330] width 62 height 25
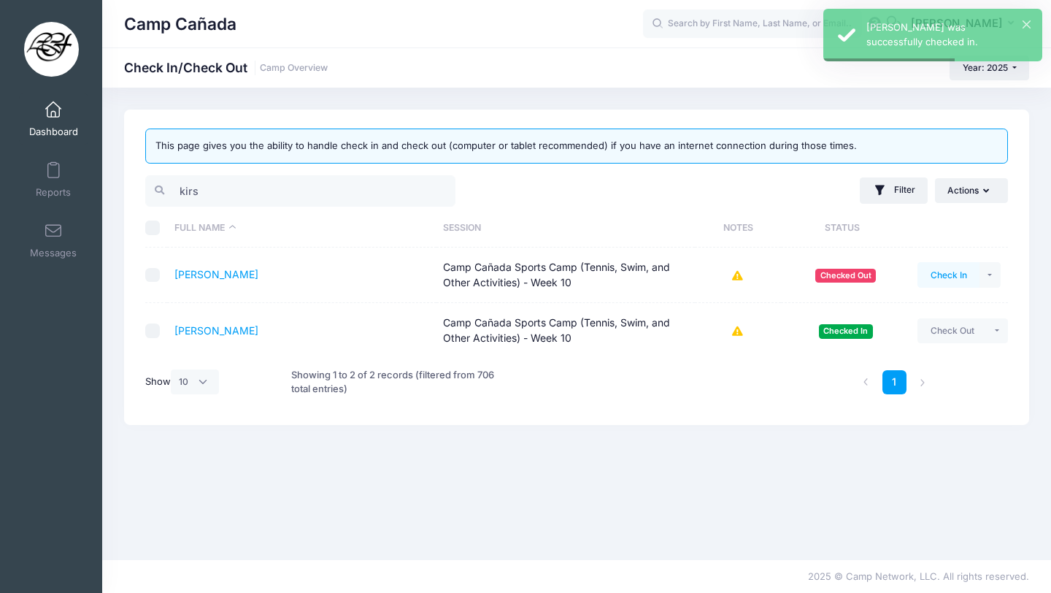
click at [946, 280] on button "Check In" at bounding box center [948, 274] width 62 height 25
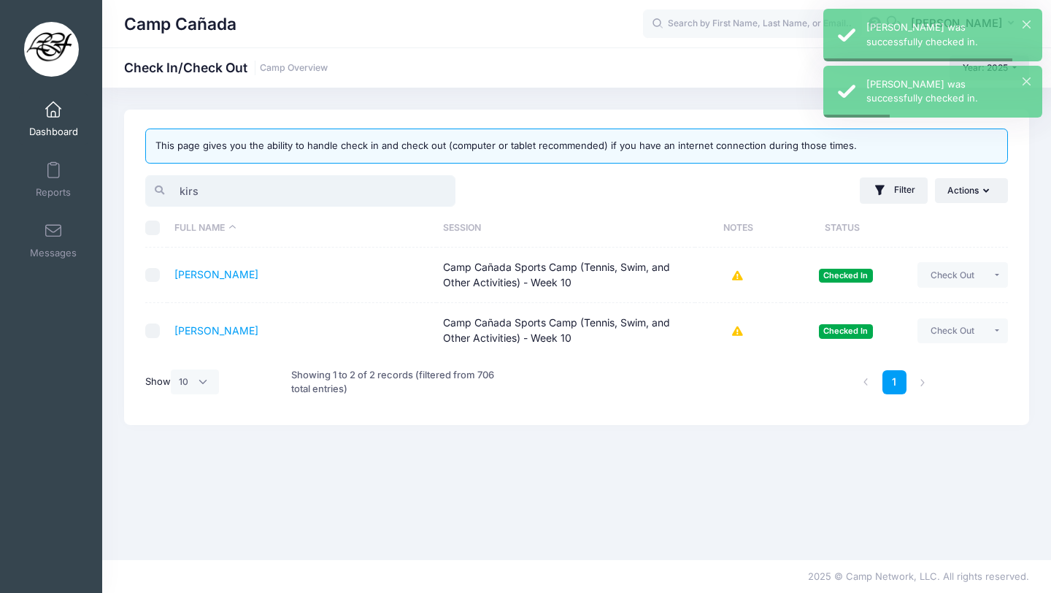
drag, startPoint x: 245, startPoint y: 193, endPoint x: 104, endPoint y: 190, distance: 140.9
click at [104, 193] on div "This page gives you the ability to handle check in and check out (computer or t…" at bounding box center [576, 323] width 949 height 428
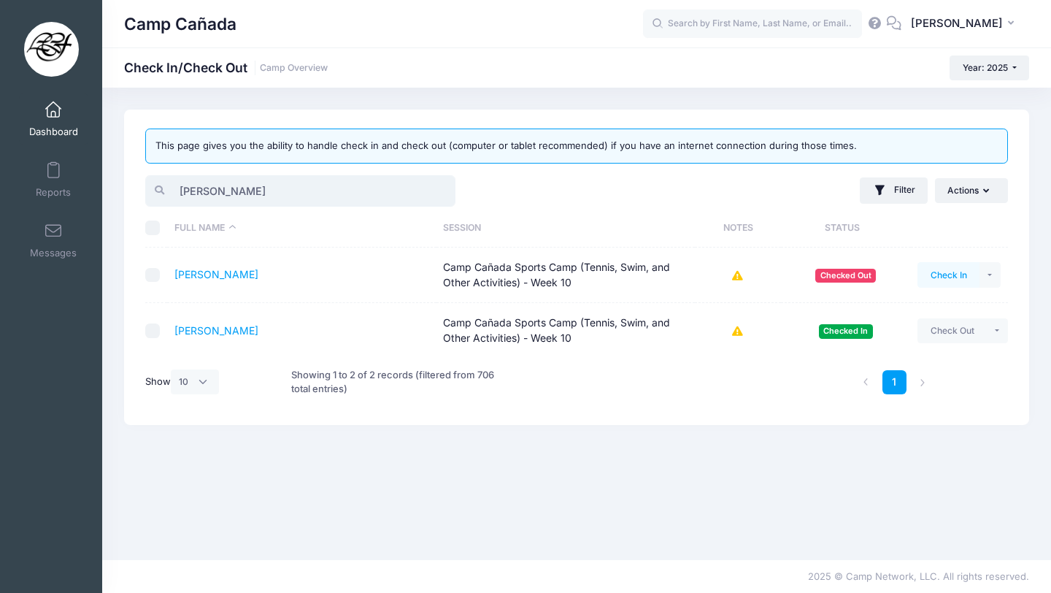
type input "oliver"
click at [949, 270] on button "Check In" at bounding box center [948, 274] width 62 height 25
drag, startPoint x: 227, startPoint y: 188, endPoint x: 145, endPoint y: 179, distance: 82.9
click at [145, 182] on input "oliver" at bounding box center [300, 190] width 310 height 31
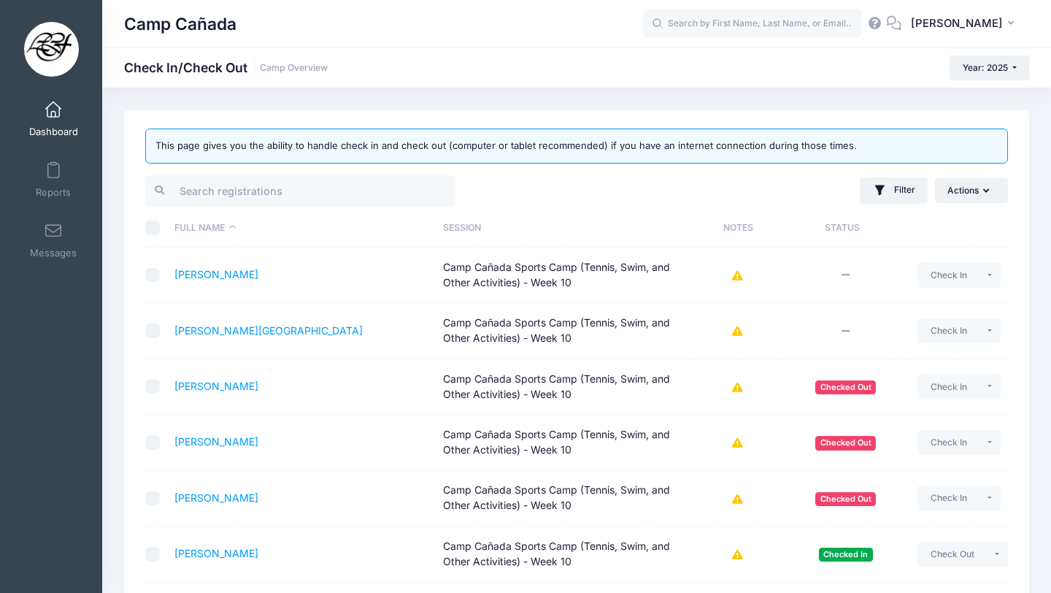
click at [276, 98] on div "Camp Cañada Check In/Check Out Camp Overview Year: 2025 Year: 2025 Year: 2024" at bounding box center [576, 490] width 949 height 805
click at [257, 201] on input "search" at bounding box center [300, 190] width 310 height 31
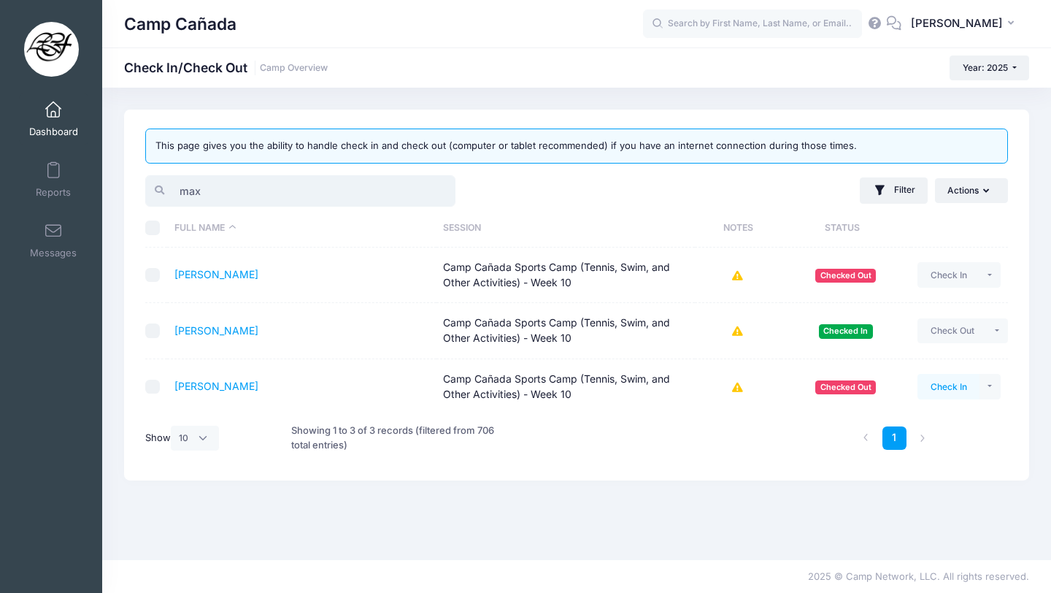
type input "max"
click at [959, 390] on button "Check In" at bounding box center [948, 386] width 62 height 25
drag, startPoint x: 236, startPoint y: 188, endPoint x: 133, endPoint y: 188, distance: 102.9
click at [131, 188] on div "This page gives you the ability to handle check in and check out (computer or t…" at bounding box center [576, 294] width 905 height 371
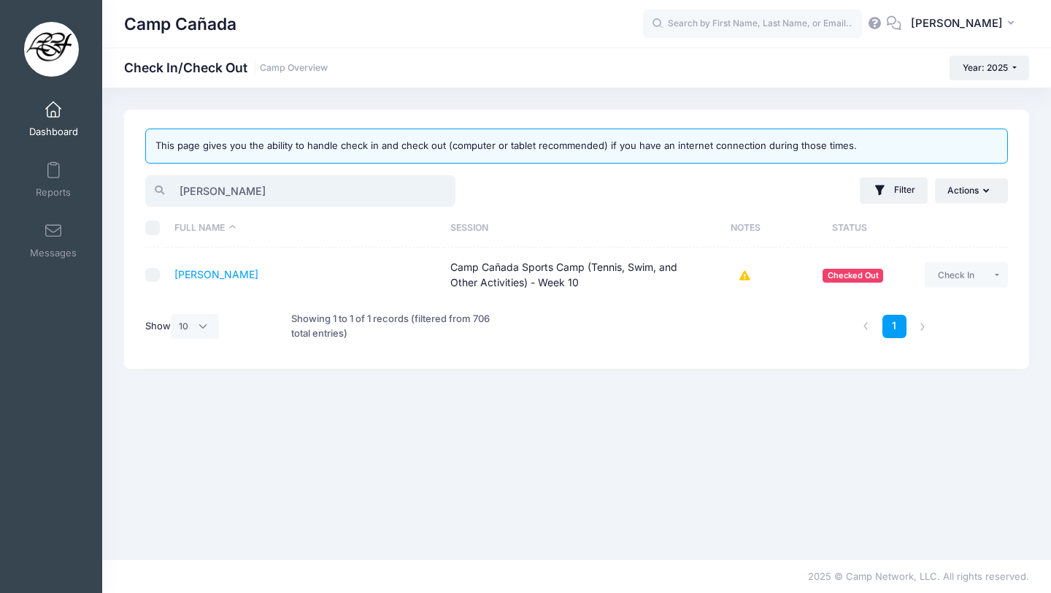
type input "jon"
click at [968, 277] on button "Check In" at bounding box center [956, 274] width 62 height 25
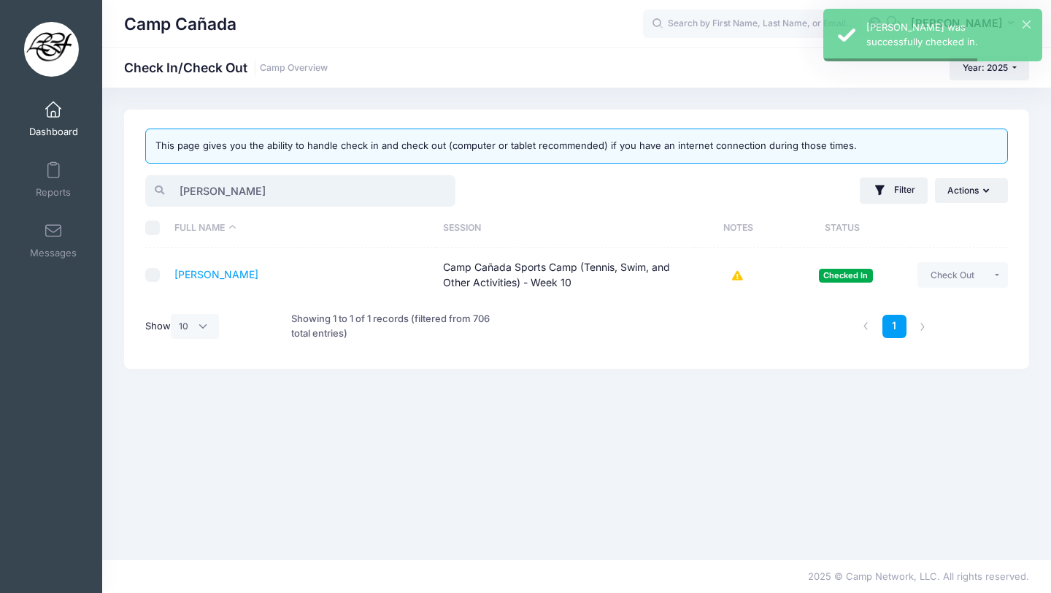
drag, startPoint x: 249, startPoint y: 192, endPoint x: 120, endPoint y: 192, distance: 129.2
click at [120, 192] on div "This page gives you the ability to handle check in and check out (computer or t…" at bounding box center [576, 323] width 949 height 428
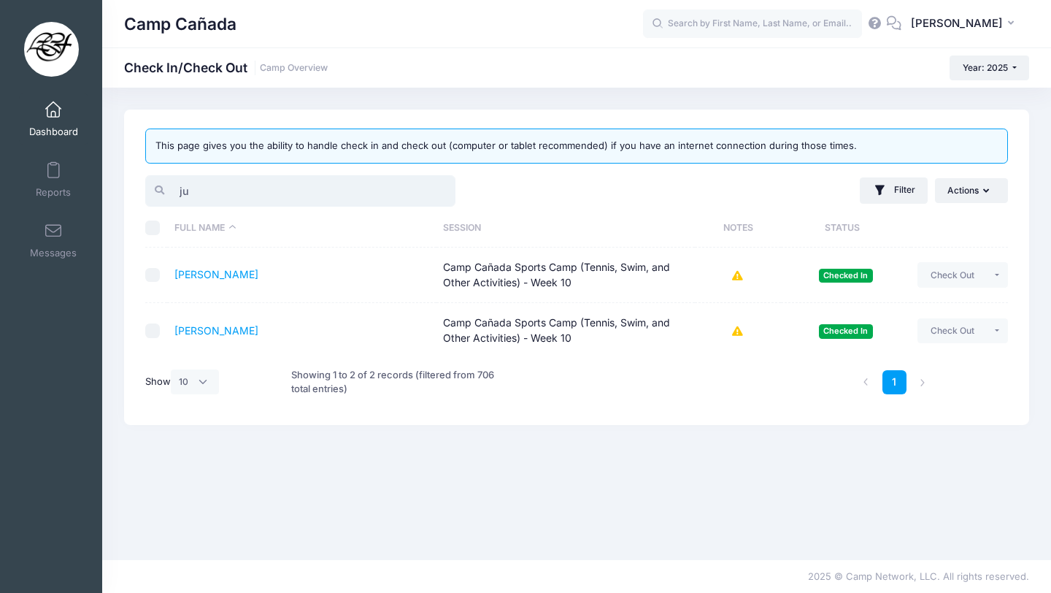
type input "j"
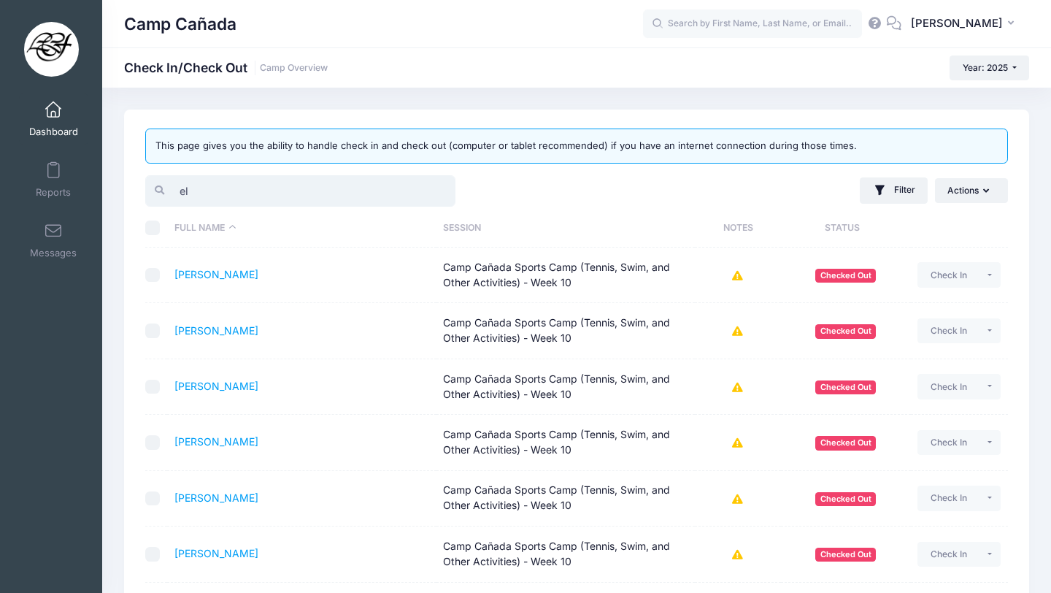
type input "e"
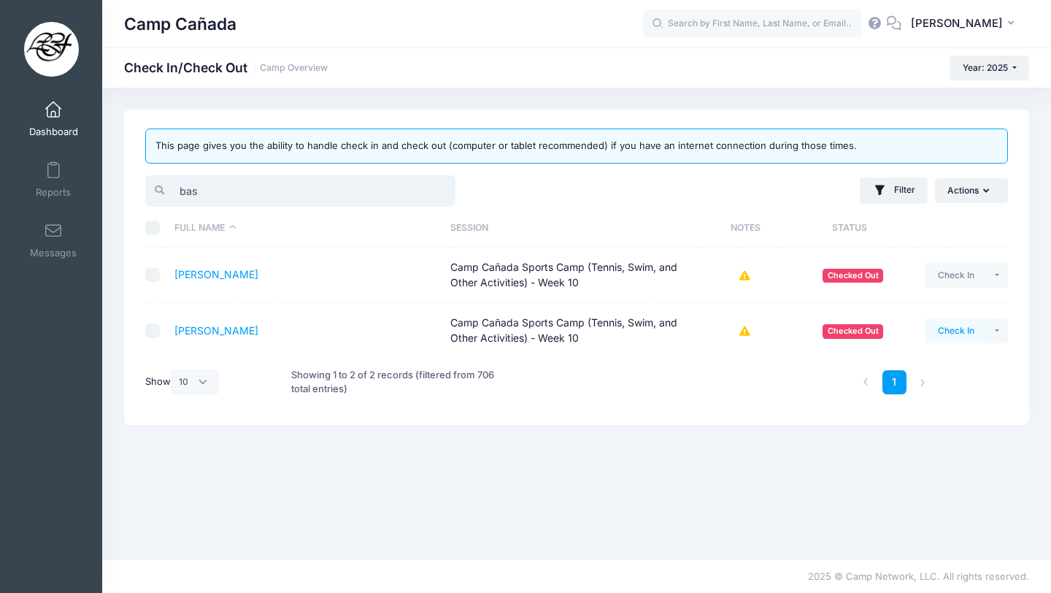
type input "bas"
click at [971, 329] on button "Check In" at bounding box center [956, 330] width 62 height 25
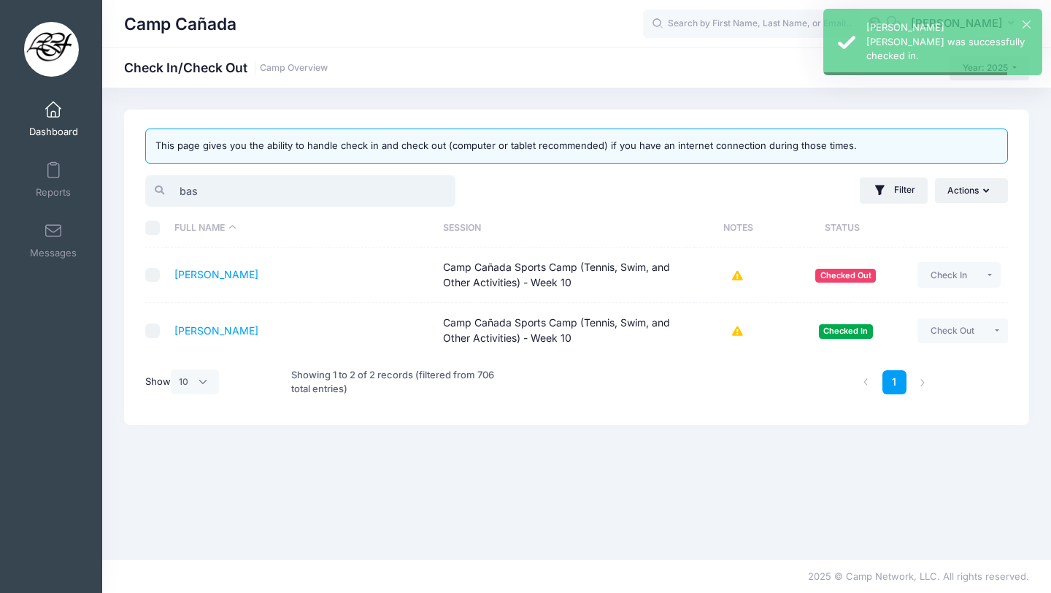
drag, startPoint x: 226, startPoint y: 196, endPoint x: 100, endPoint y: 182, distance: 126.9
click at [101, 187] on div "My Events Dashboard Reports" at bounding box center [525, 296] width 1051 height 593
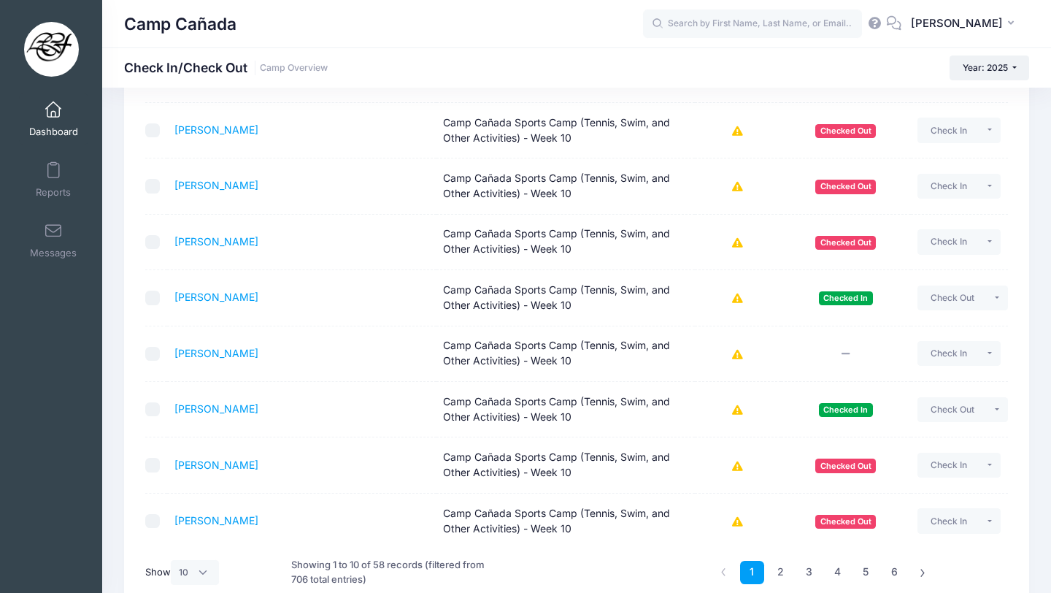
scroll to position [334, 0]
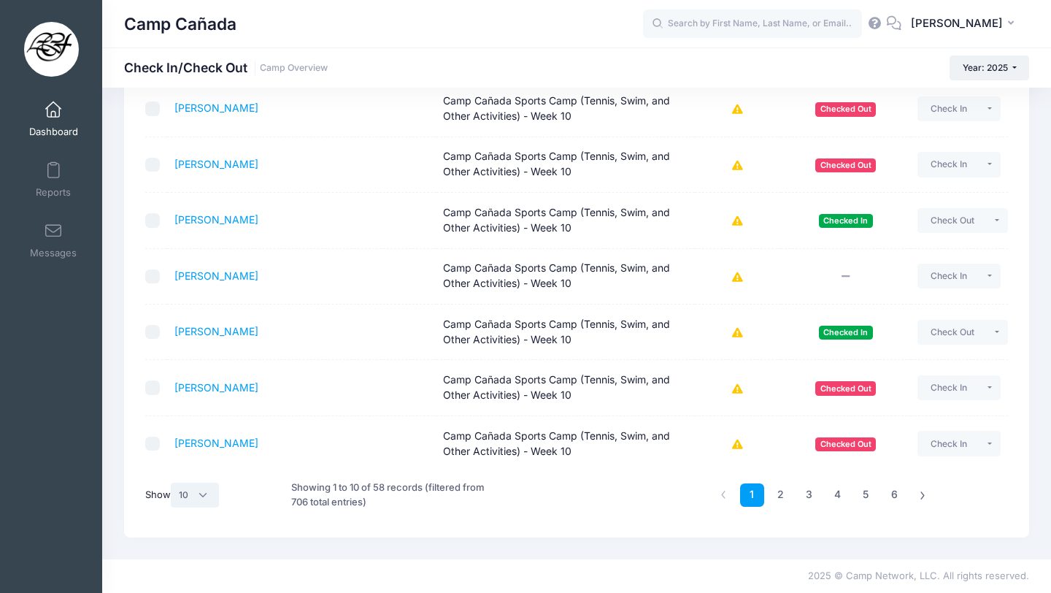
click at [198, 494] on select "All 10 25 50" at bounding box center [195, 494] width 48 height 25
select select "50"
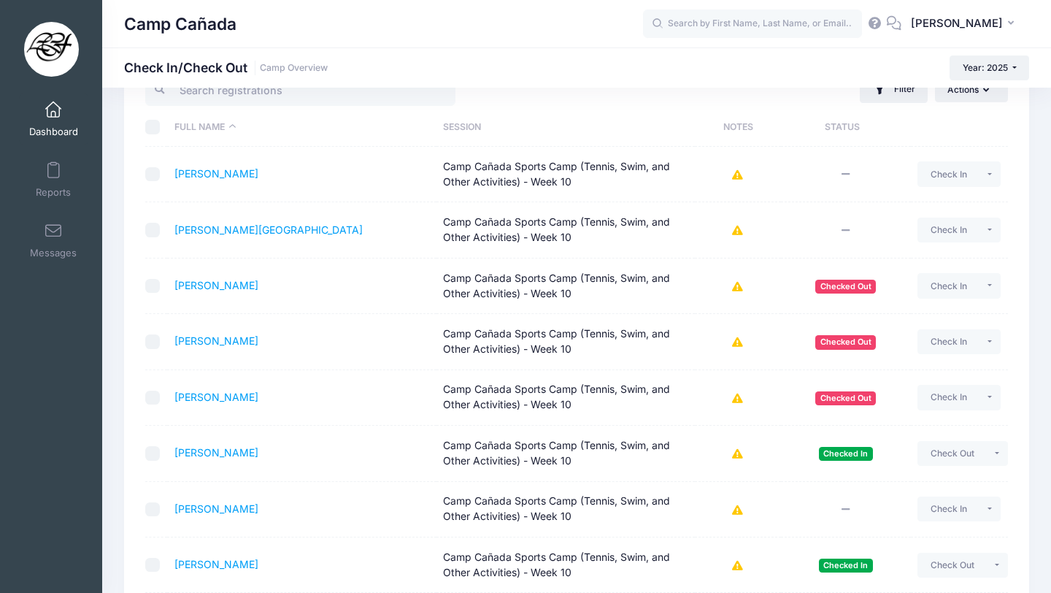
scroll to position [0, 0]
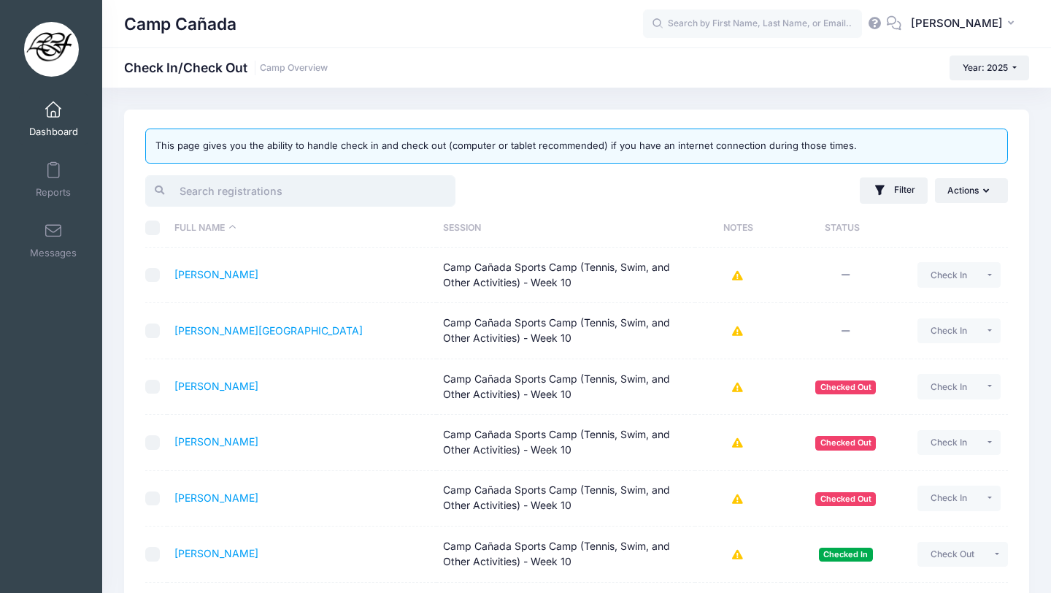
click at [227, 187] on input "search" at bounding box center [300, 190] width 310 height 31
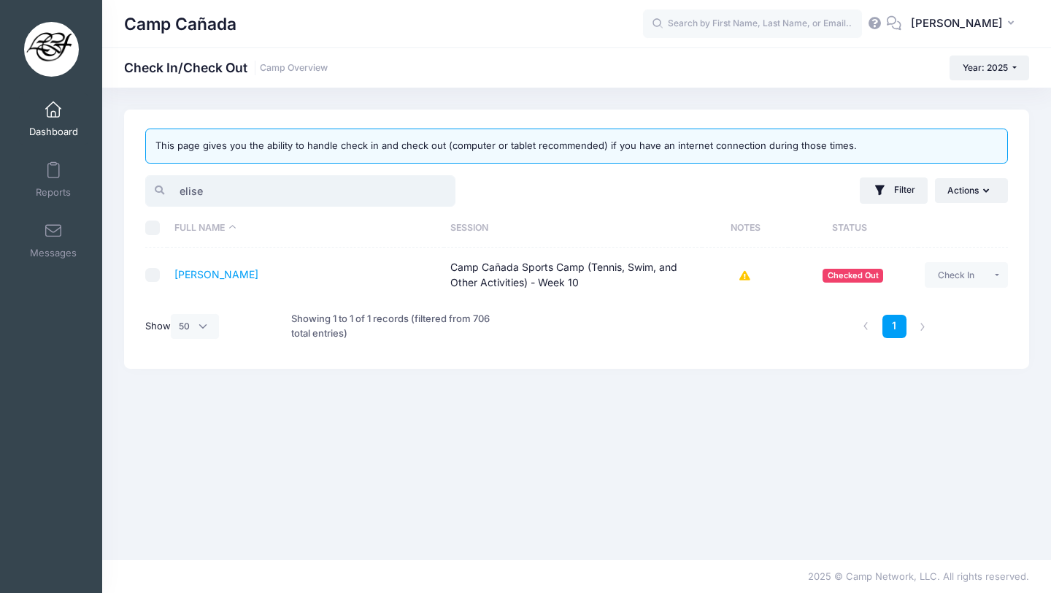
drag, startPoint x: 287, startPoint y: 181, endPoint x: 223, endPoint y: 192, distance: 64.4
click at [223, 194] on input "elise" at bounding box center [300, 190] width 310 height 31
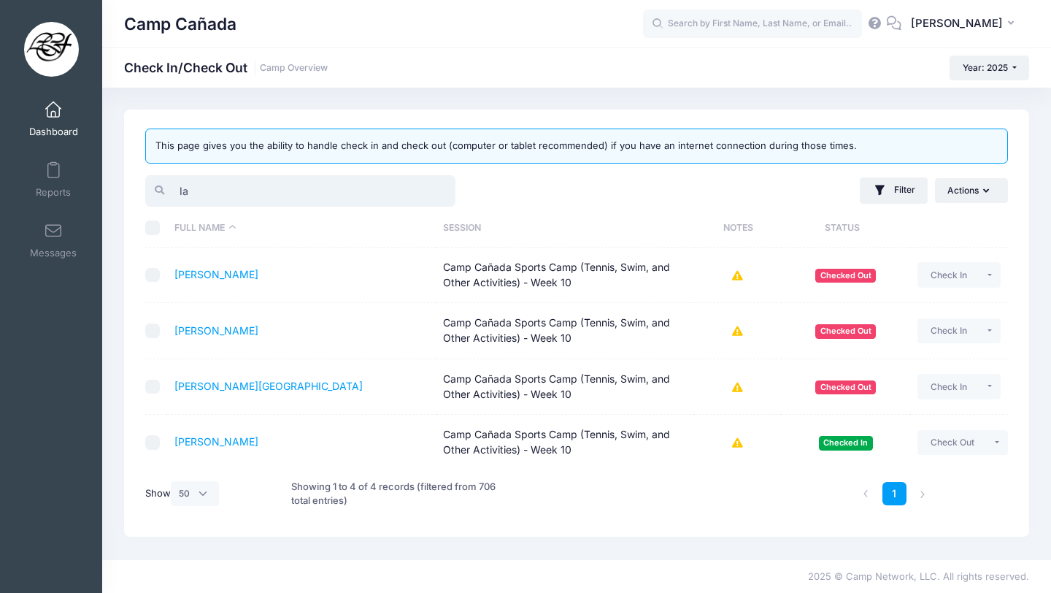
type input "l"
type input "lan"
click at [937, 325] on button "Check In" at bounding box center [948, 330] width 62 height 25
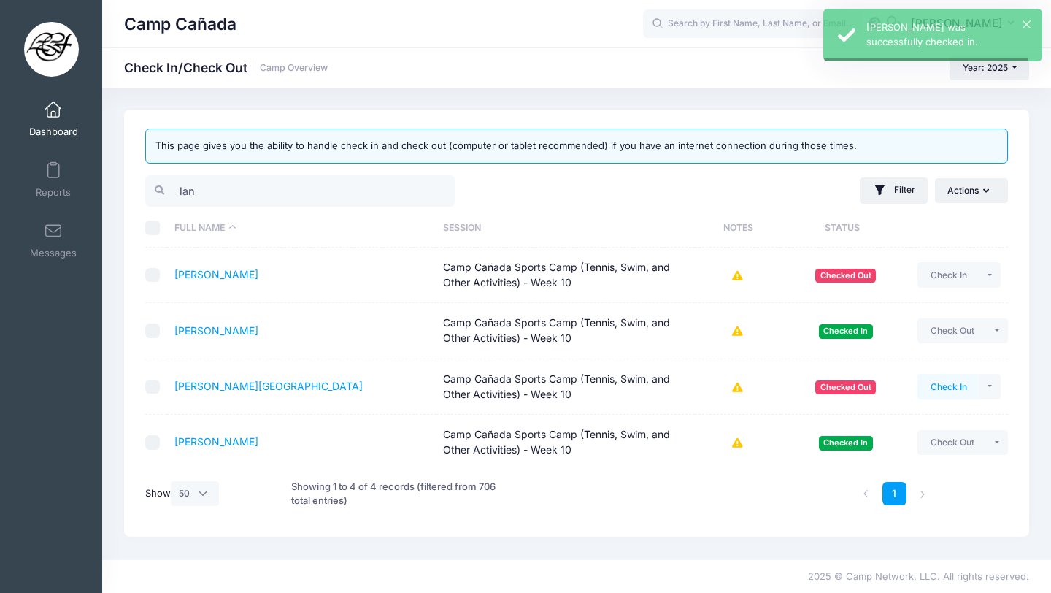
click at [963, 389] on button "Check In" at bounding box center [948, 386] width 62 height 25
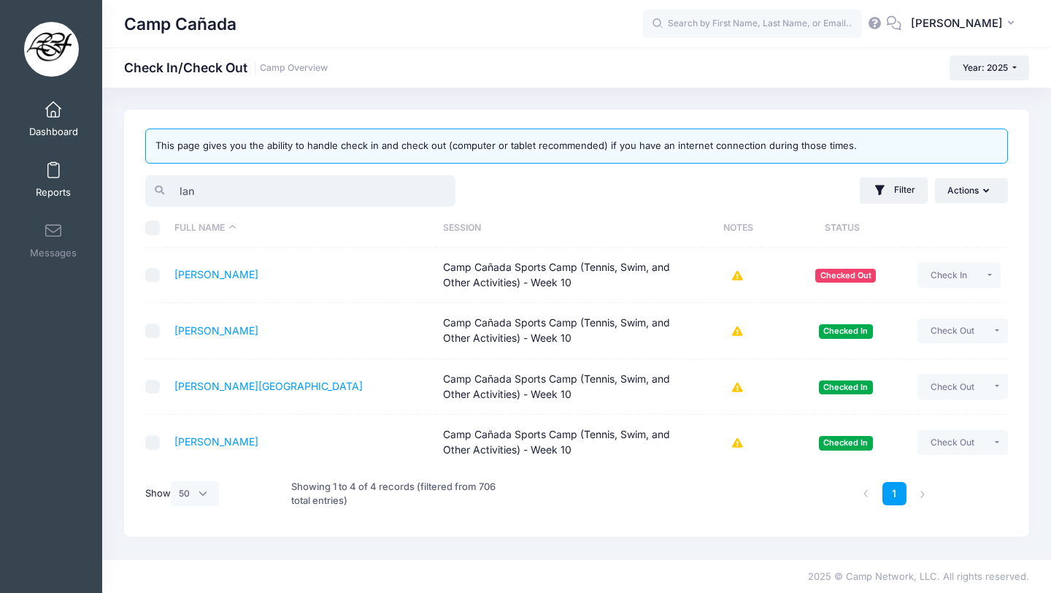
drag, startPoint x: 322, startPoint y: 196, endPoint x: 41, endPoint y: 186, distance: 281.1
click at [49, 186] on div "My Events Dashboard Reports" at bounding box center [525, 296] width 1051 height 593
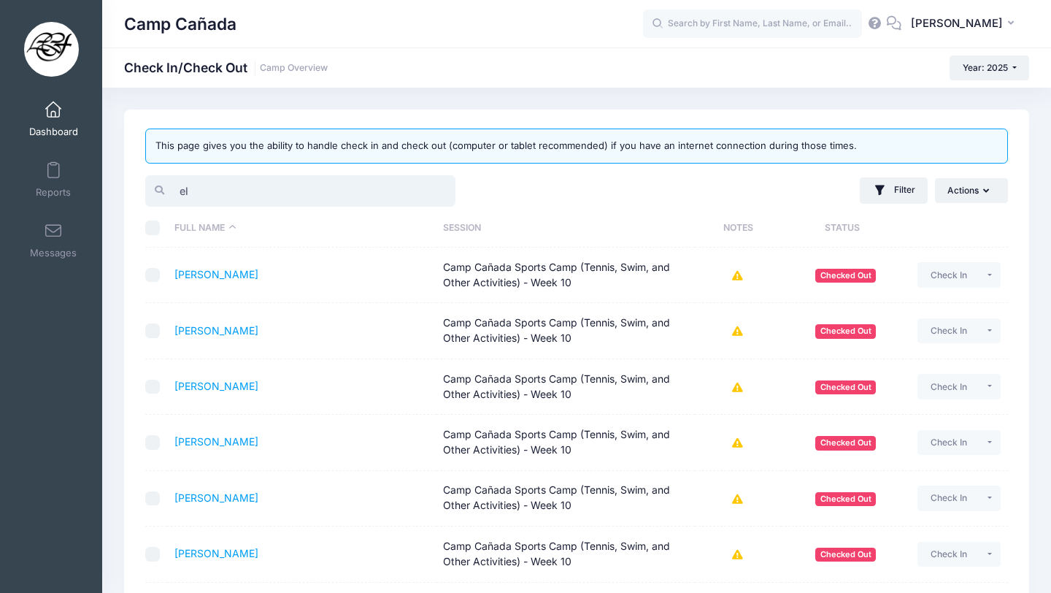
type input "e"
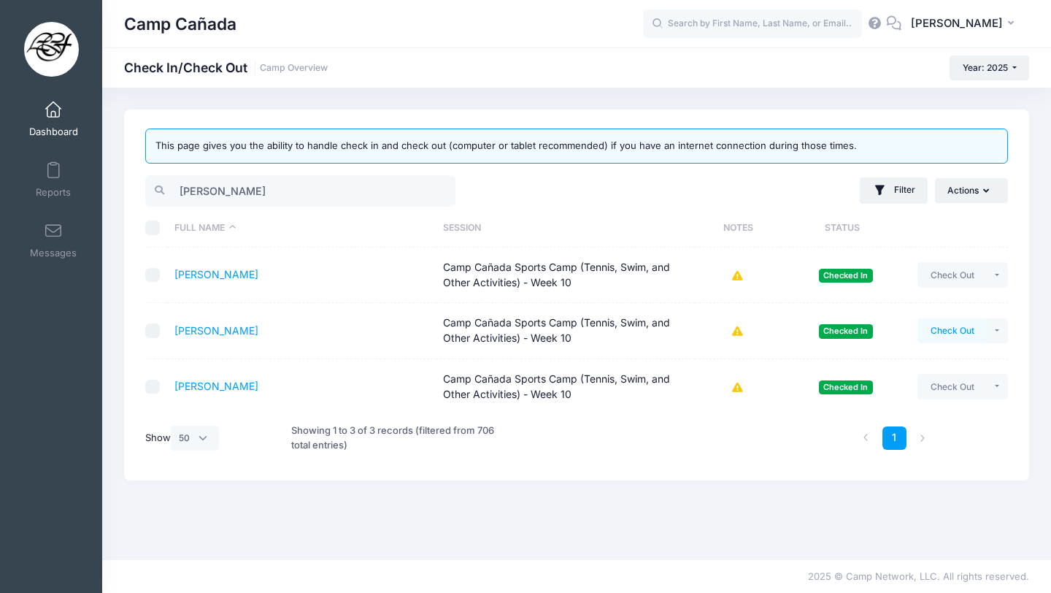
click at [956, 334] on button "Check Out" at bounding box center [951, 330] width 69 height 25
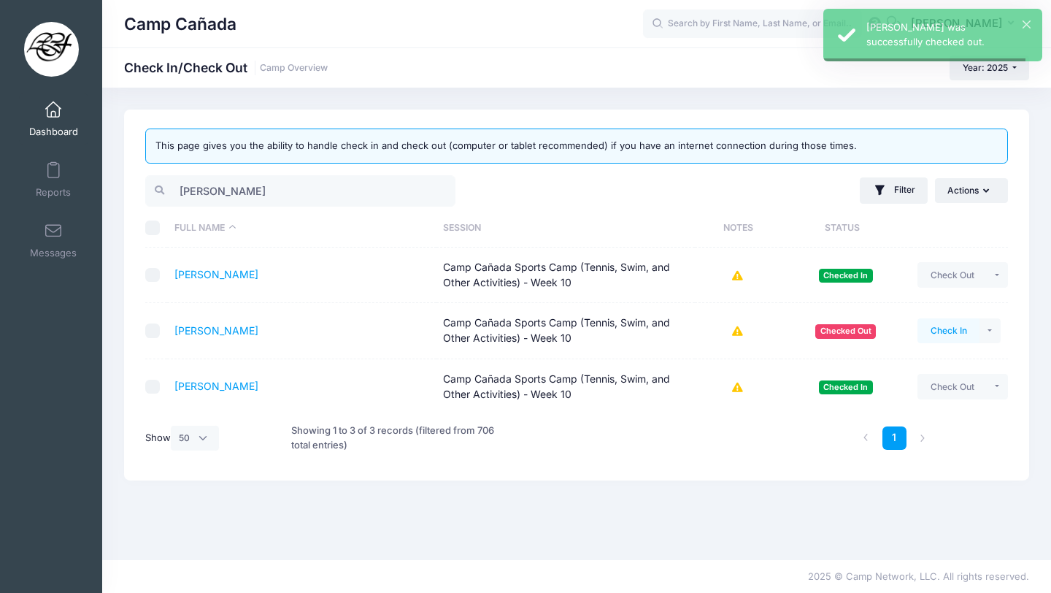
click at [956, 334] on button "Check In" at bounding box center [948, 330] width 62 height 25
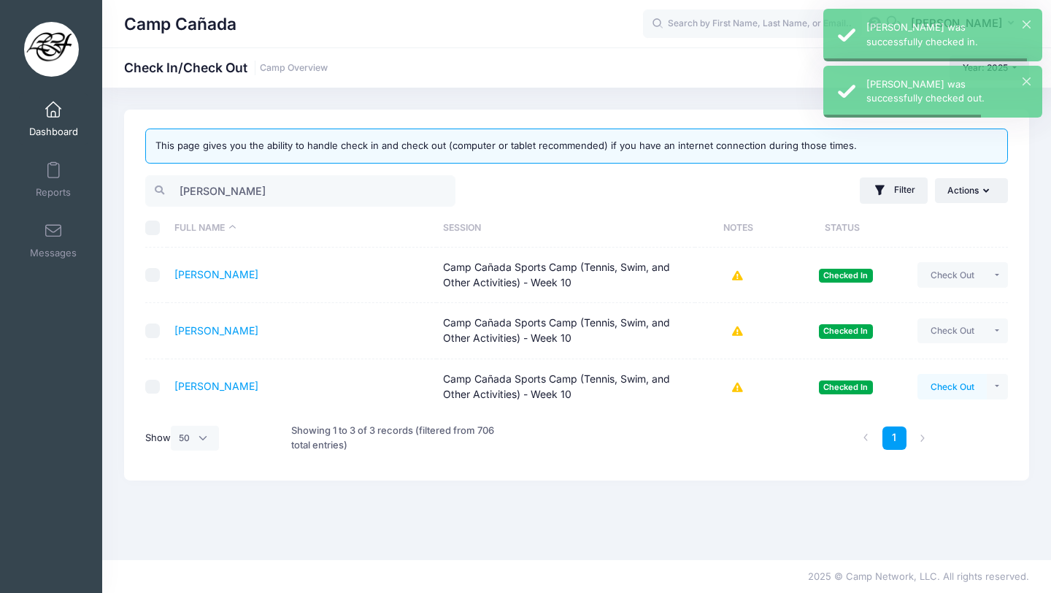
click at [952, 393] on button "Check Out" at bounding box center [951, 386] width 69 height 25
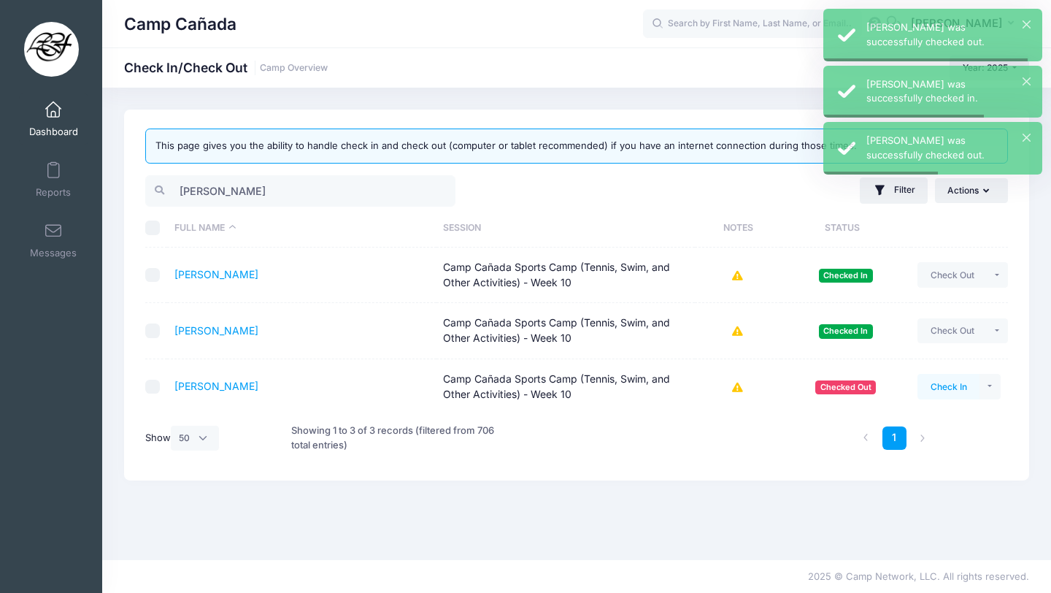
click at [952, 392] on button "Check In" at bounding box center [948, 386] width 62 height 25
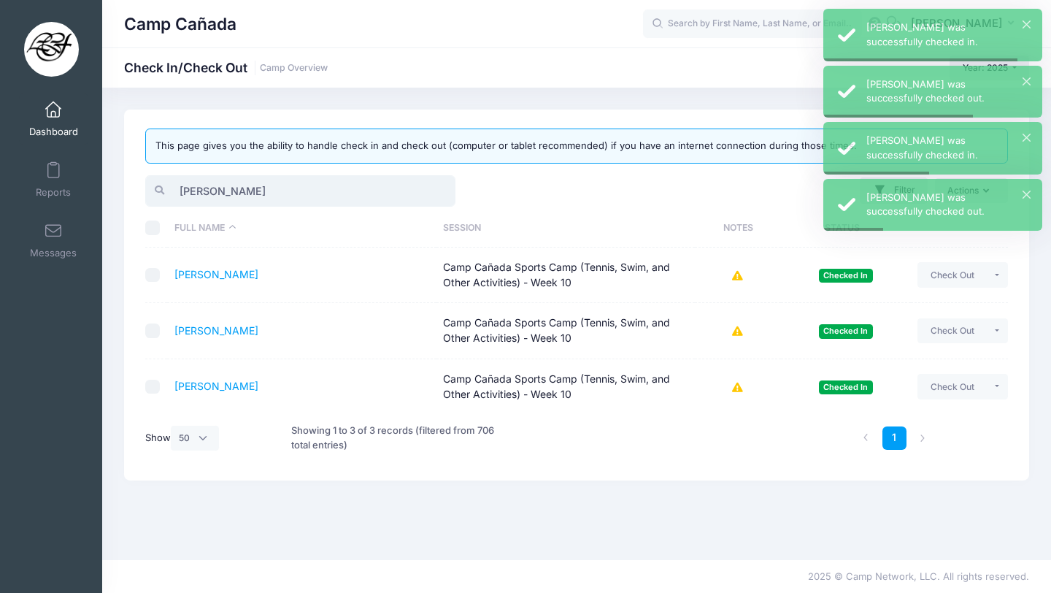
drag, startPoint x: 236, startPoint y: 190, endPoint x: 115, endPoint y: 186, distance: 122.0
click at [114, 186] on div "This page gives you the ability to handle check in and check out (computer or t…" at bounding box center [576, 323] width 949 height 428
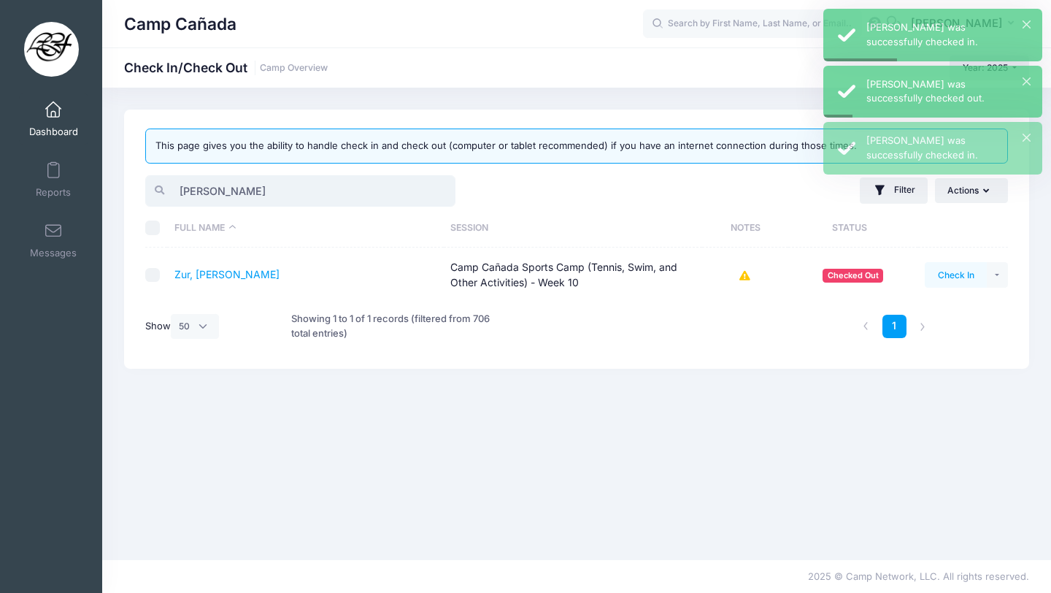
type input "dean"
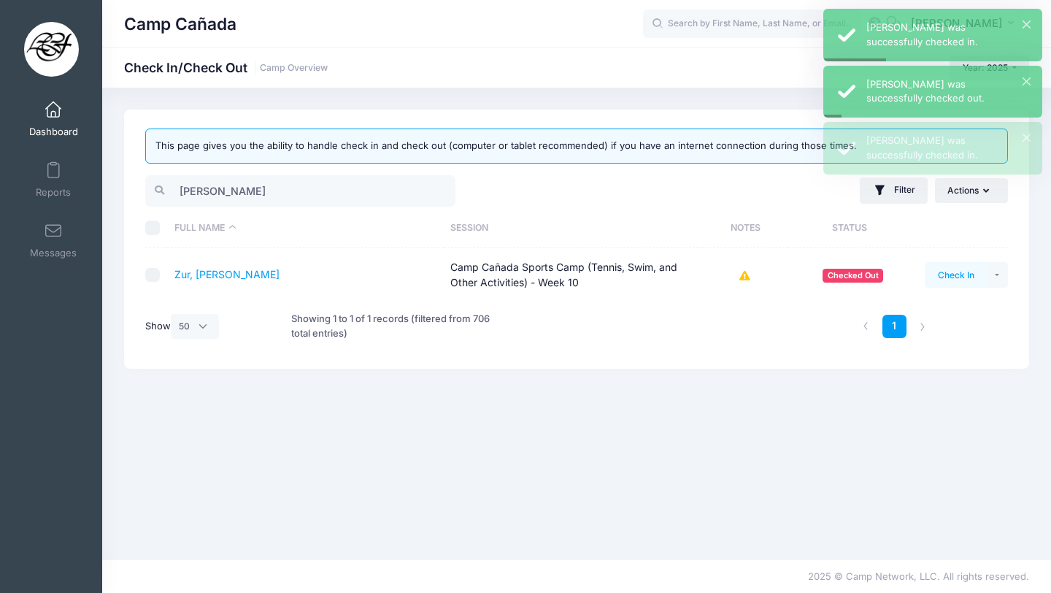
click at [978, 271] on button "Check In" at bounding box center [956, 274] width 62 height 25
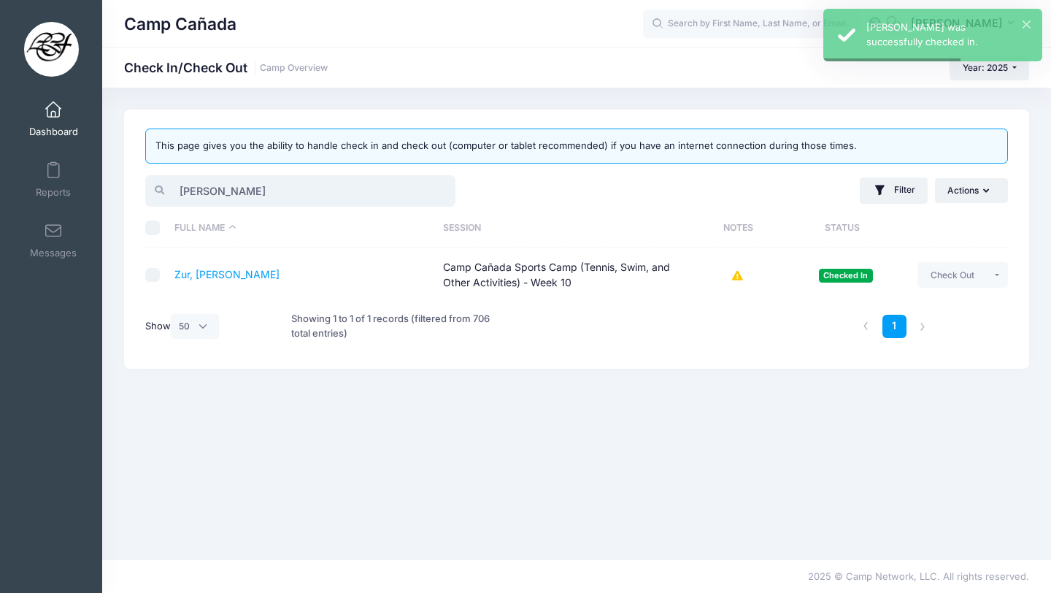
drag, startPoint x: 212, startPoint y: 192, endPoint x: 92, endPoint y: 186, distance: 120.6
click at [96, 188] on div "My Events Dashboard Reports" at bounding box center [525, 296] width 1051 height 593
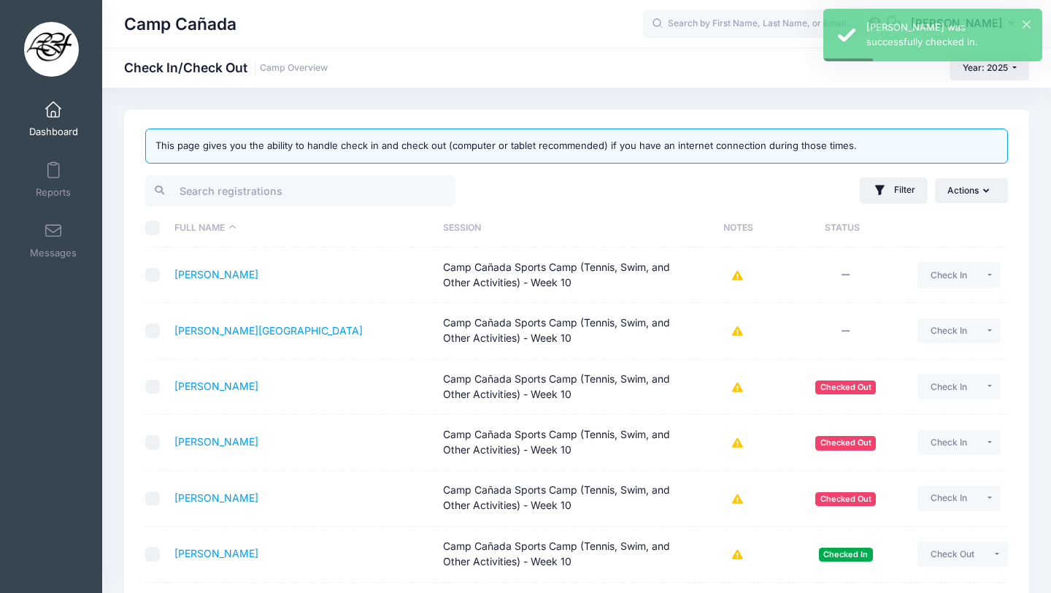
click at [593, 177] on div "Filter Filter Options Show: Upcoming Started Completed Session: All Sessions Ca…" at bounding box center [796, 191] width 439 height 36
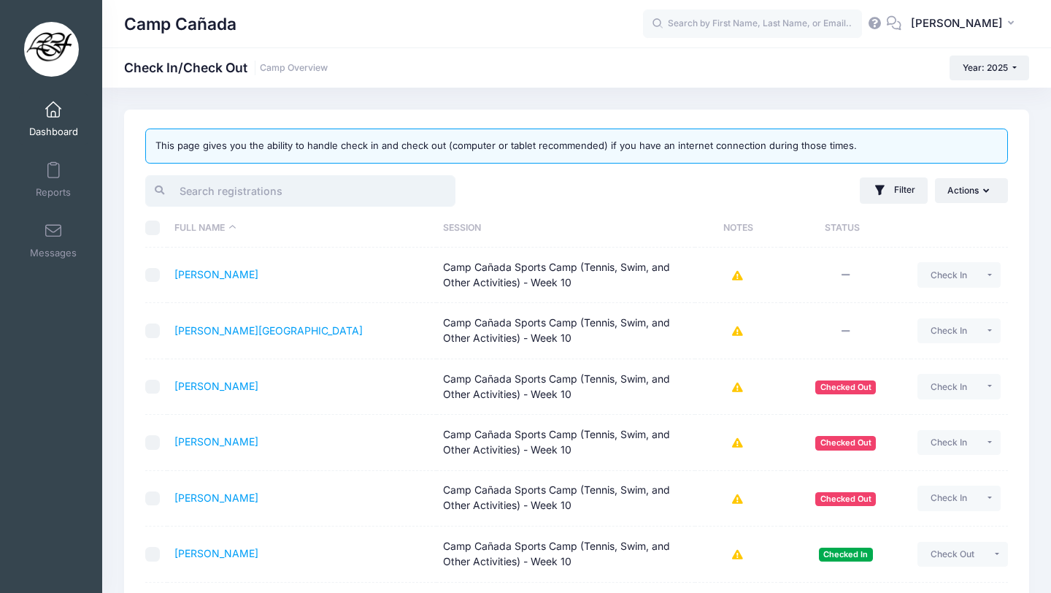
click at [380, 182] on input "search" at bounding box center [300, 190] width 310 height 31
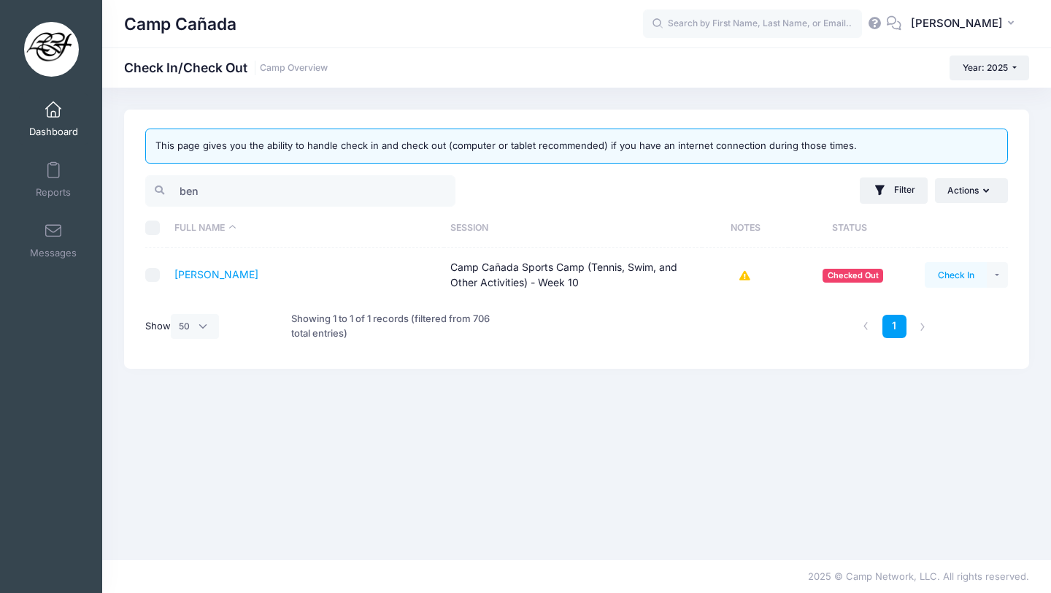
click at [959, 274] on button "Check In" at bounding box center [956, 274] width 62 height 25
drag, startPoint x: 214, startPoint y: 195, endPoint x: 128, endPoint y: 188, distance: 86.4
click at [128, 189] on div "This page gives you the ability to handle check in and check out (computer or t…" at bounding box center [576, 238] width 905 height 259
click at [212, 205] on input "ja" at bounding box center [300, 190] width 310 height 31
drag, startPoint x: 208, startPoint y: 194, endPoint x: 144, endPoint y: 192, distance: 64.3
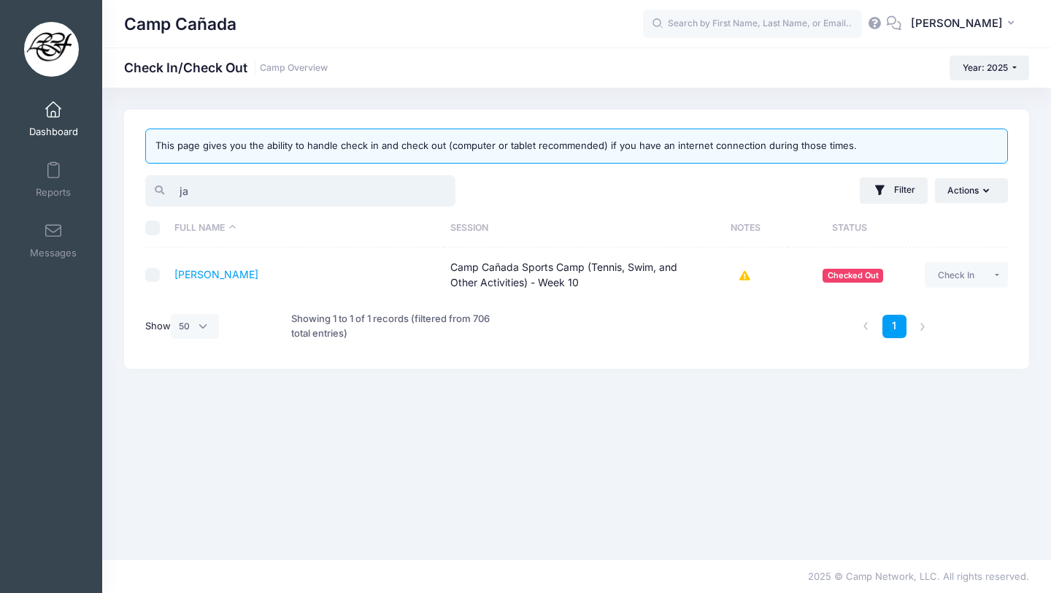
click at [144, 193] on div "ja" at bounding box center [358, 191] width 439 height 36
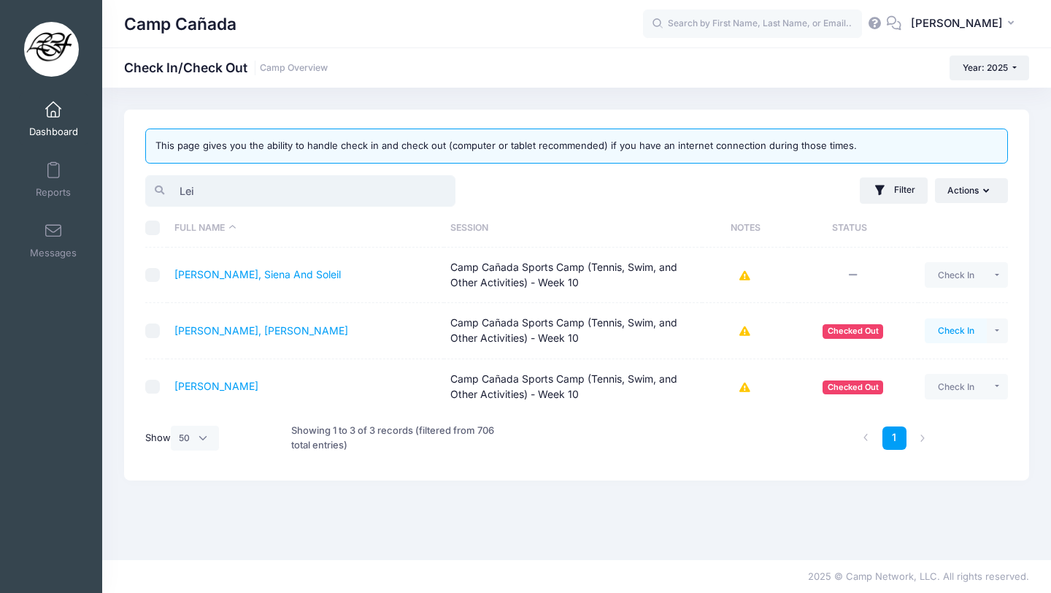
type input "Lei"
click at [967, 333] on button "Check In" at bounding box center [956, 330] width 62 height 25
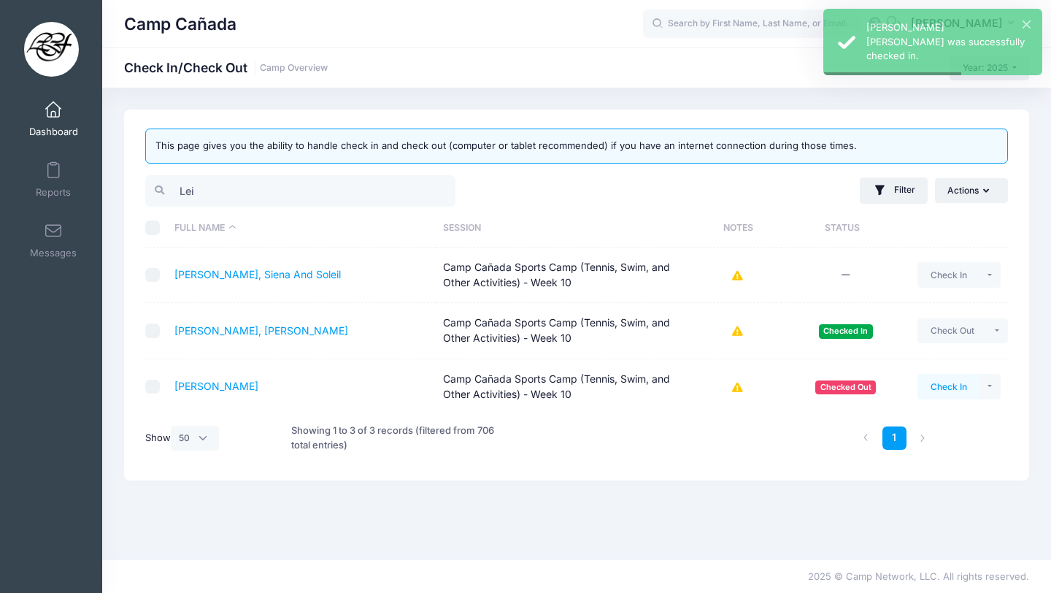
click at [958, 388] on button "Check In" at bounding box center [948, 386] width 62 height 25
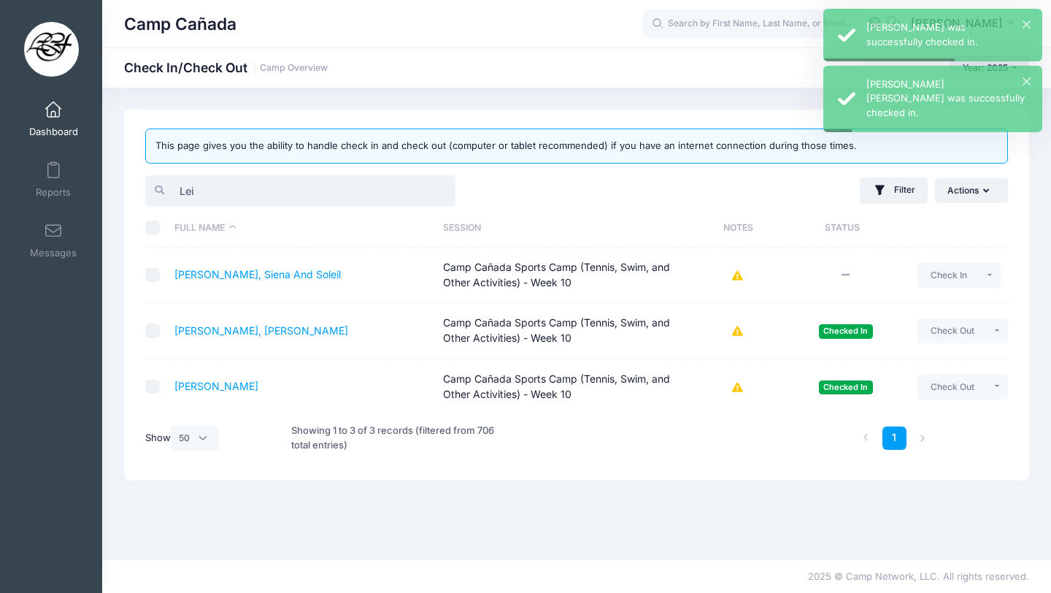
drag, startPoint x: 253, startPoint y: 188, endPoint x: 136, endPoint y: 186, distance: 116.8
click at [136, 186] on div "This page gives you the ability to handle check in and check out (computer or t…" at bounding box center [576, 294] width 905 height 371
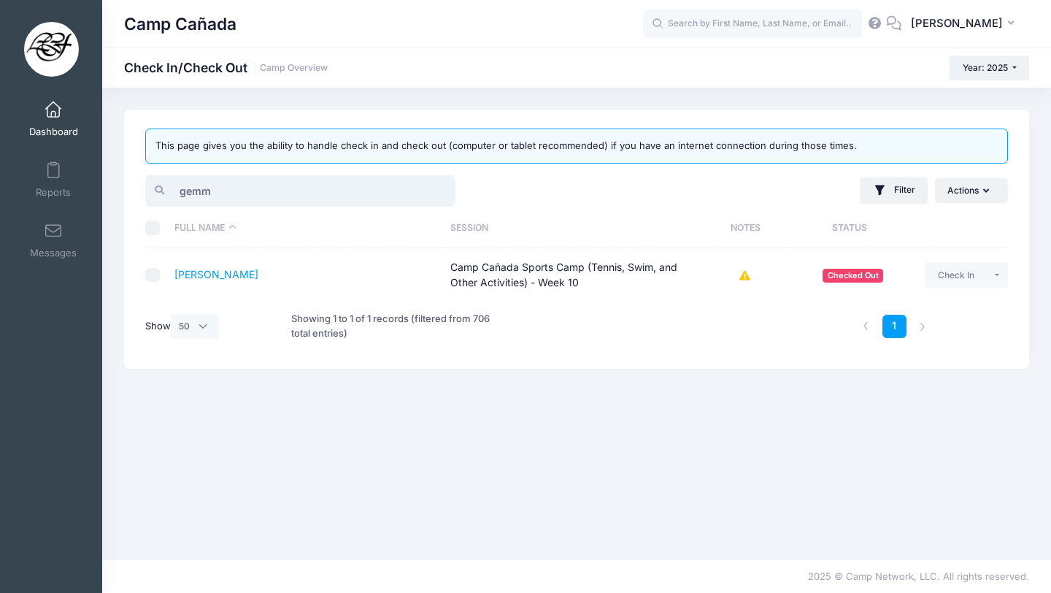
drag, startPoint x: 253, startPoint y: 195, endPoint x: 152, endPoint y: 190, distance: 101.5
click at [151, 190] on div "gemm" at bounding box center [300, 190] width 310 height 31
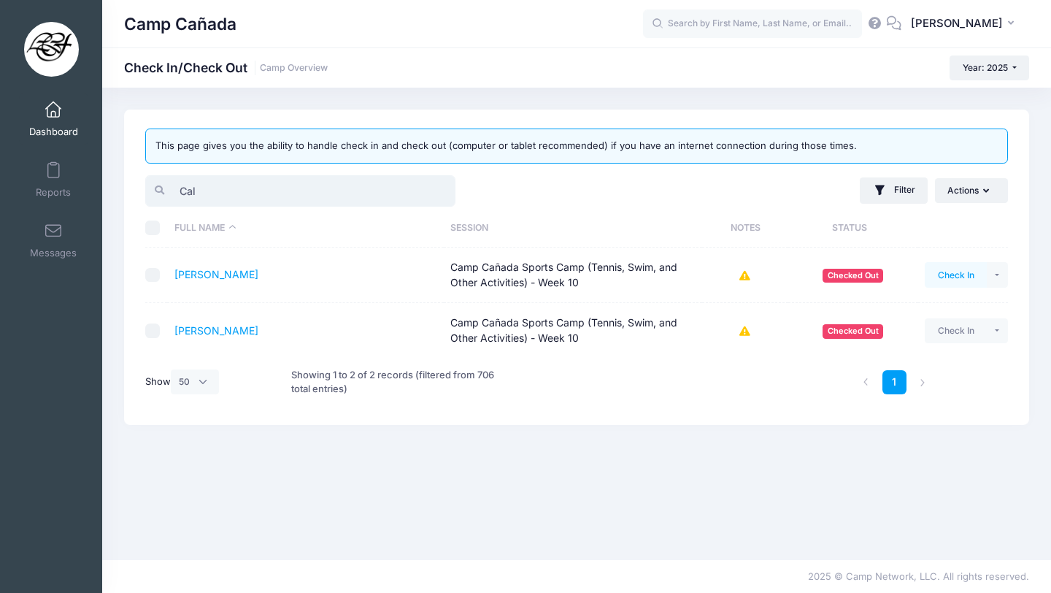
type input "Cal"
click at [958, 276] on button "Check In" at bounding box center [956, 274] width 62 height 25
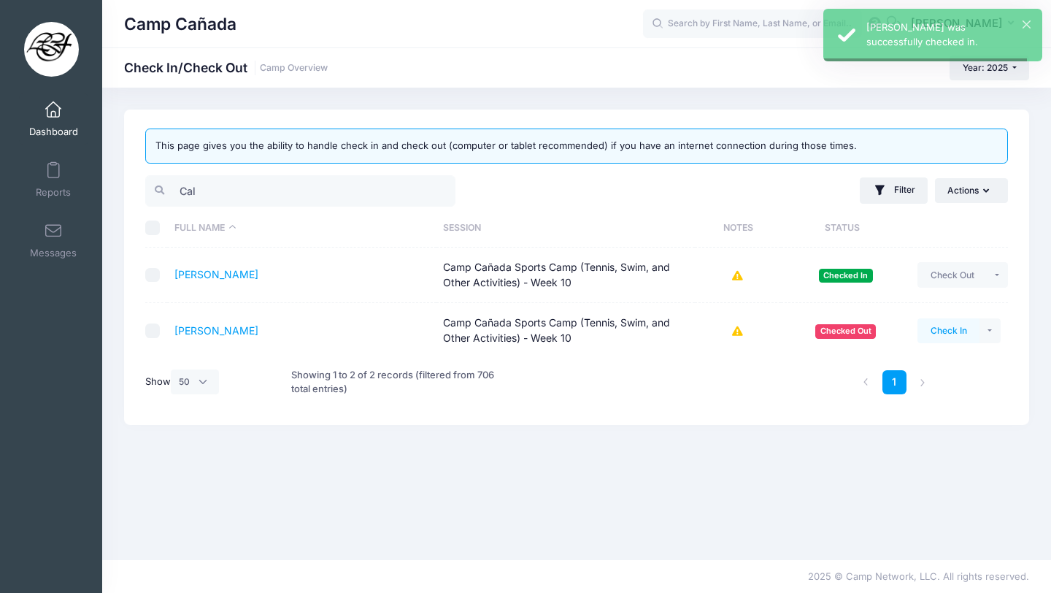
click at [956, 331] on button "Check In" at bounding box center [948, 330] width 62 height 25
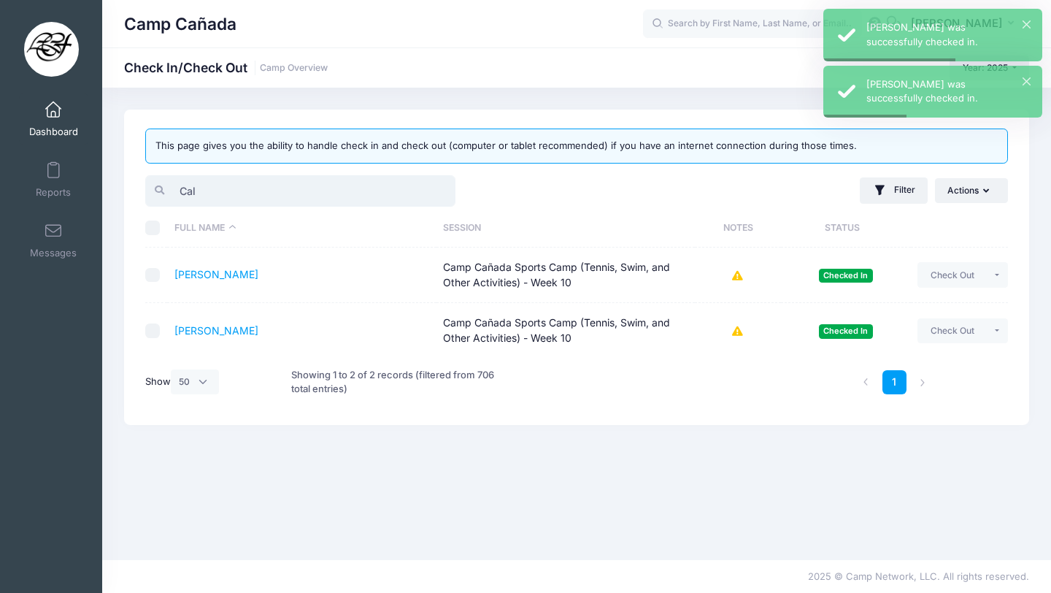
drag, startPoint x: 242, startPoint y: 193, endPoint x: 96, endPoint y: 186, distance: 146.1
click at [96, 186] on div "My Events Dashboard Reports" at bounding box center [525, 296] width 1051 height 593
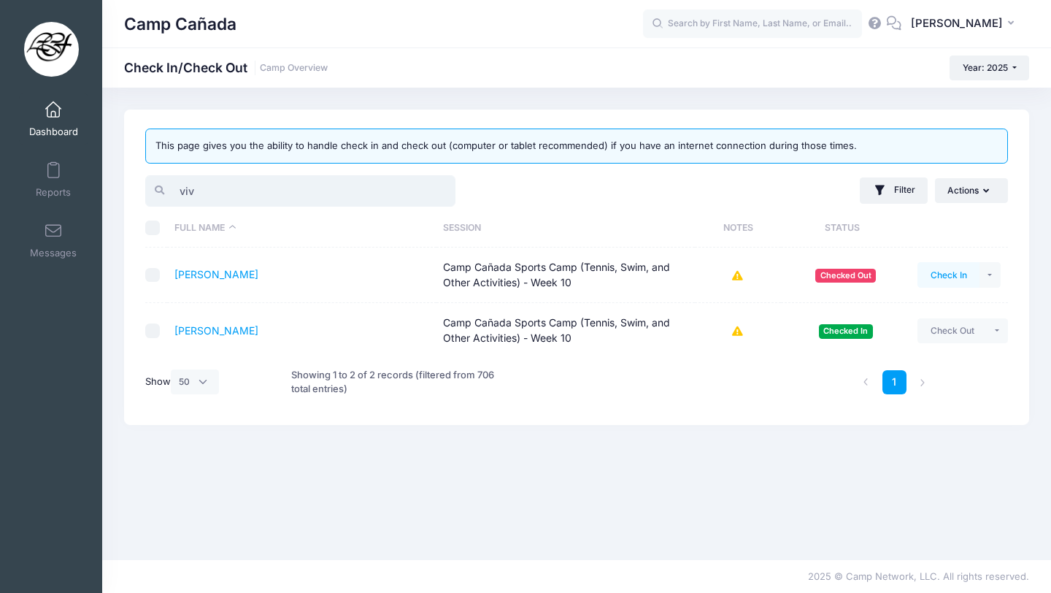
type input "viv"
click at [936, 282] on button "Check In" at bounding box center [948, 274] width 62 height 25
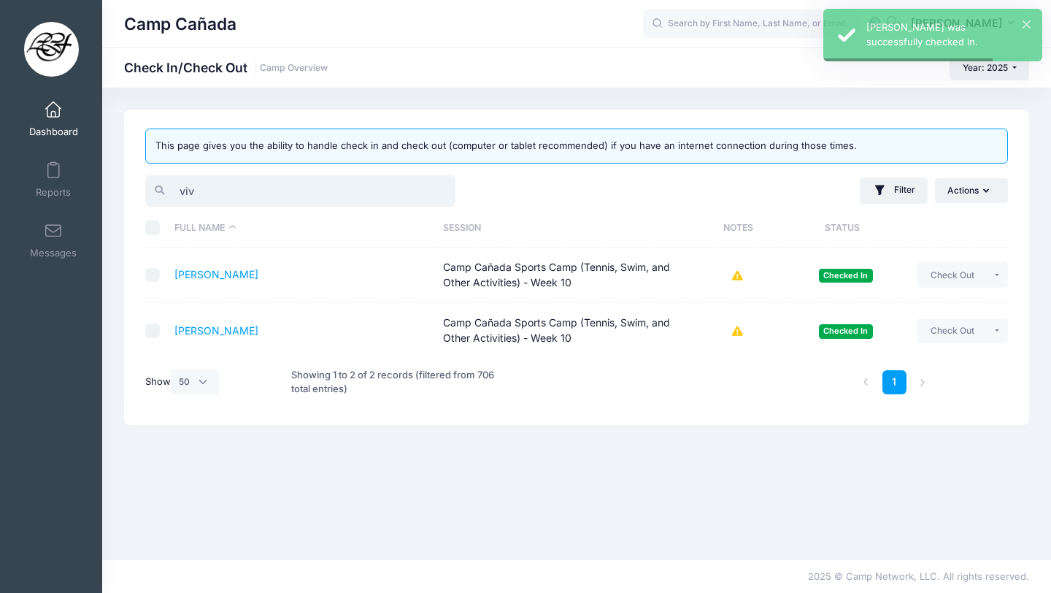
drag, startPoint x: 203, startPoint y: 193, endPoint x: 156, endPoint y: 193, distance: 46.7
click at [158, 193] on div "viv" at bounding box center [300, 190] width 310 height 31
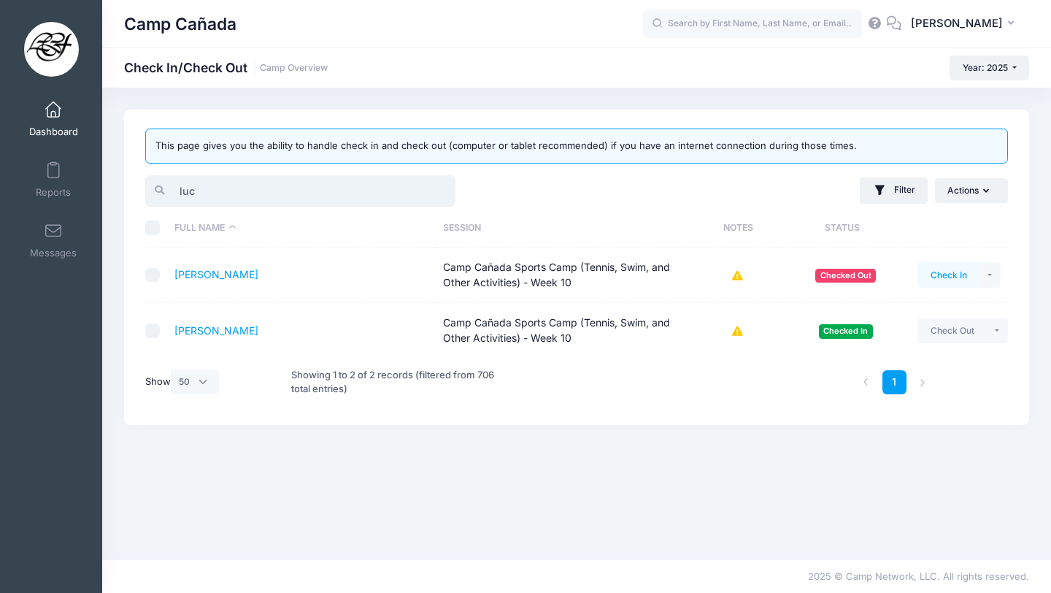
type input "luc"
click at [950, 271] on button "Check In" at bounding box center [948, 274] width 62 height 25
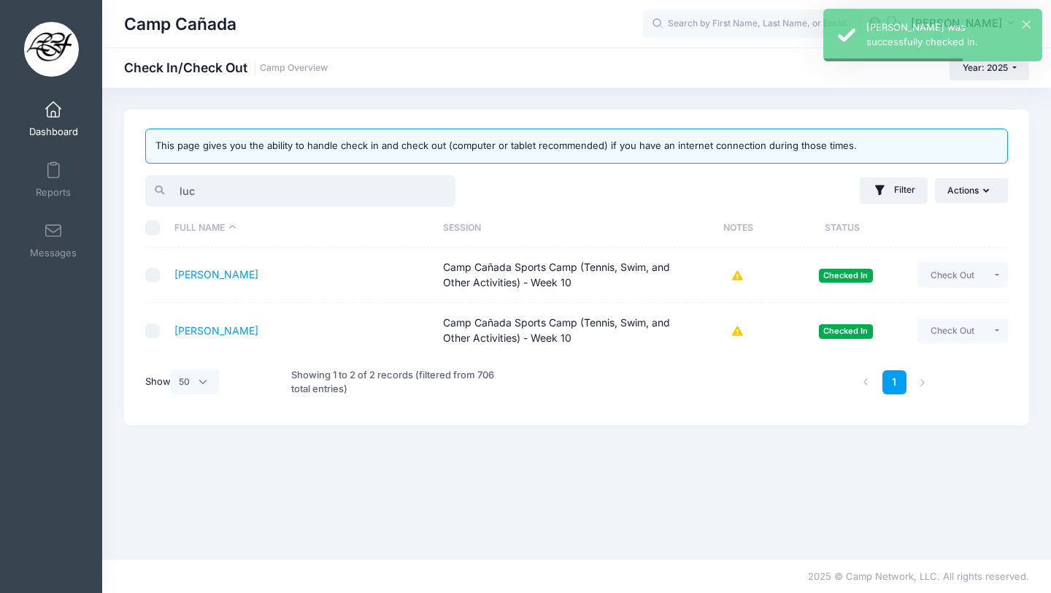
drag, startPoint x: 220, startPoint y: 196, endPoint x: 94, endPoint y: 175, distance: 127.2
click at [96, 175] on div "My Events Dashboard Reports" at bounding box center [525, 296] width 1051 height 593
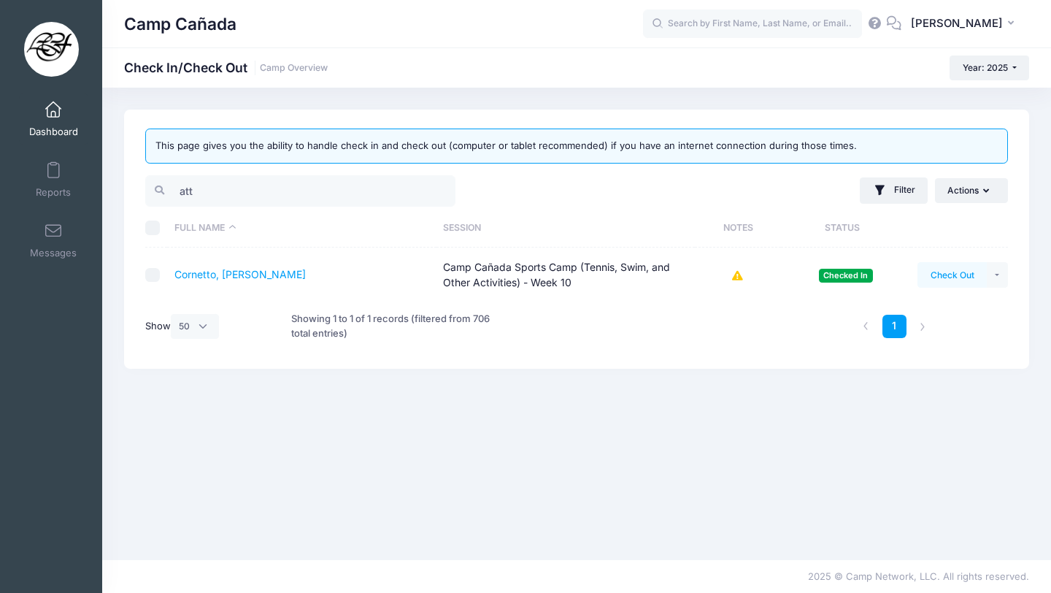
click at [943, 283] on button "Check Out" at bounding box center [951, 274] width 69 height 25
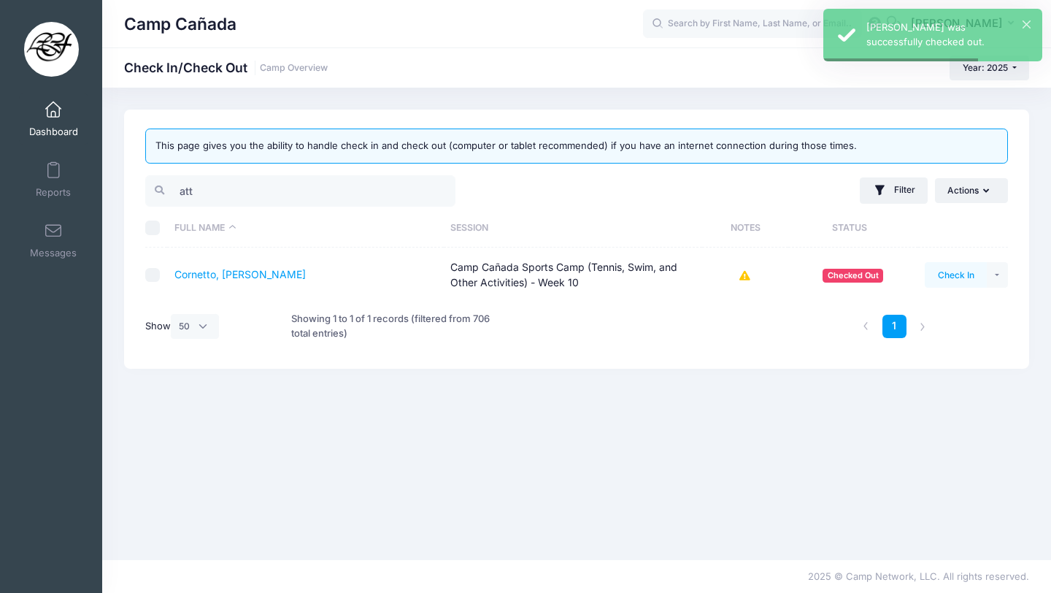
click at [943, 283] on button "Check In" at bounding box center [956, 274] width 62 height 25
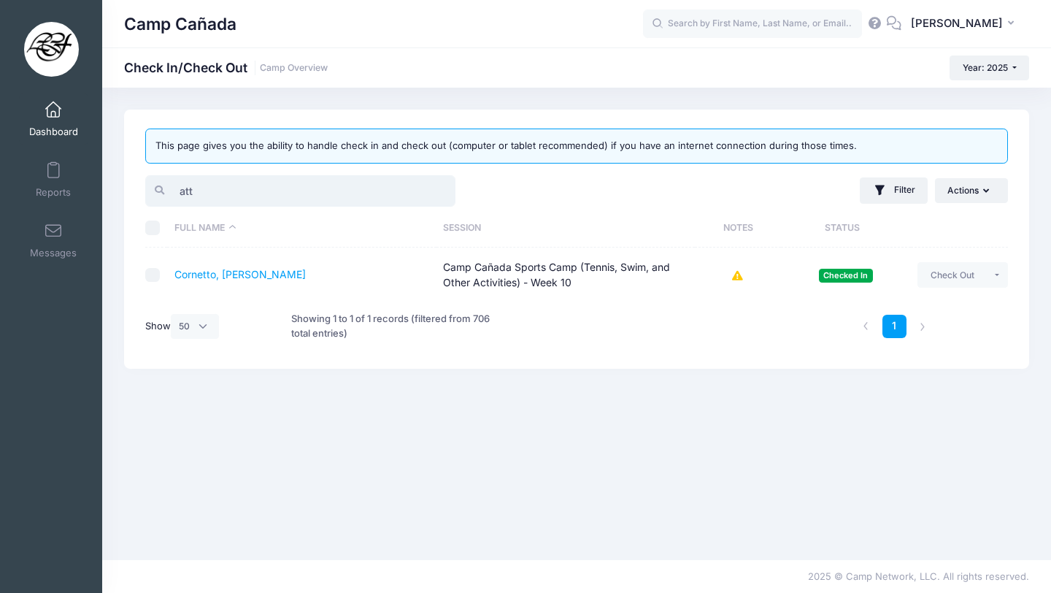
click at [222, 193] on input "att" at bounding box center [300, 190] width 310 height 31
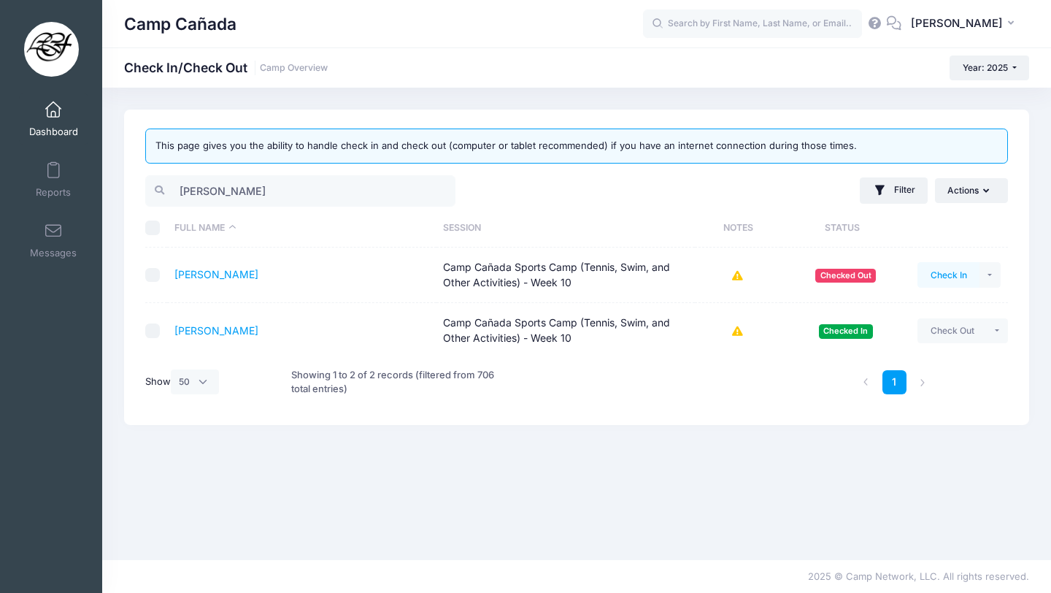
click at [947, 271] on button "Check In" at bounding box center [948, 274] width 62 height 25
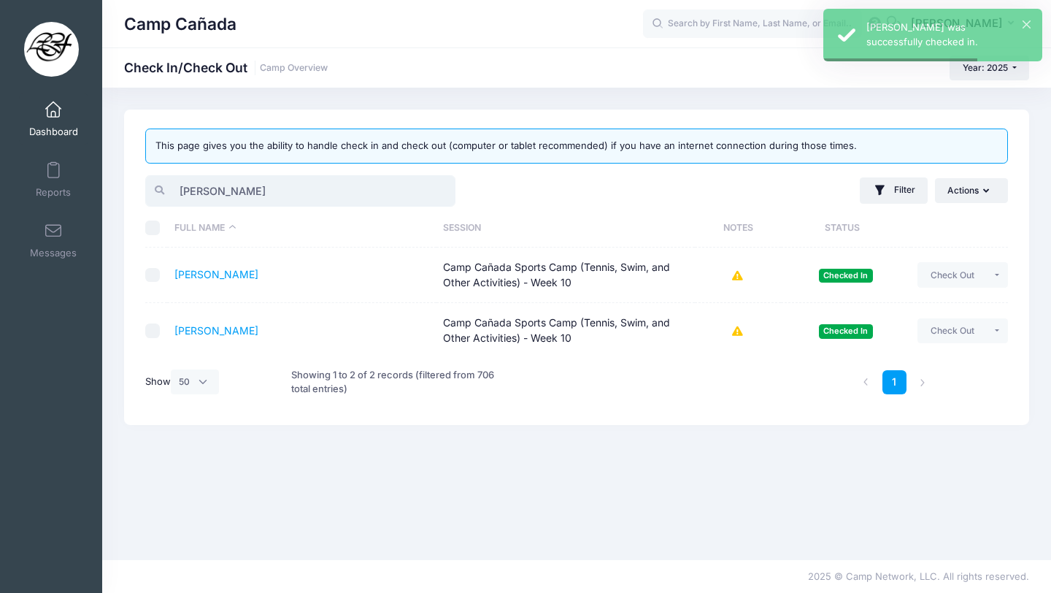
click at [266, 190] on input "ana" at bounding box center [300, 190] width 310 height 31
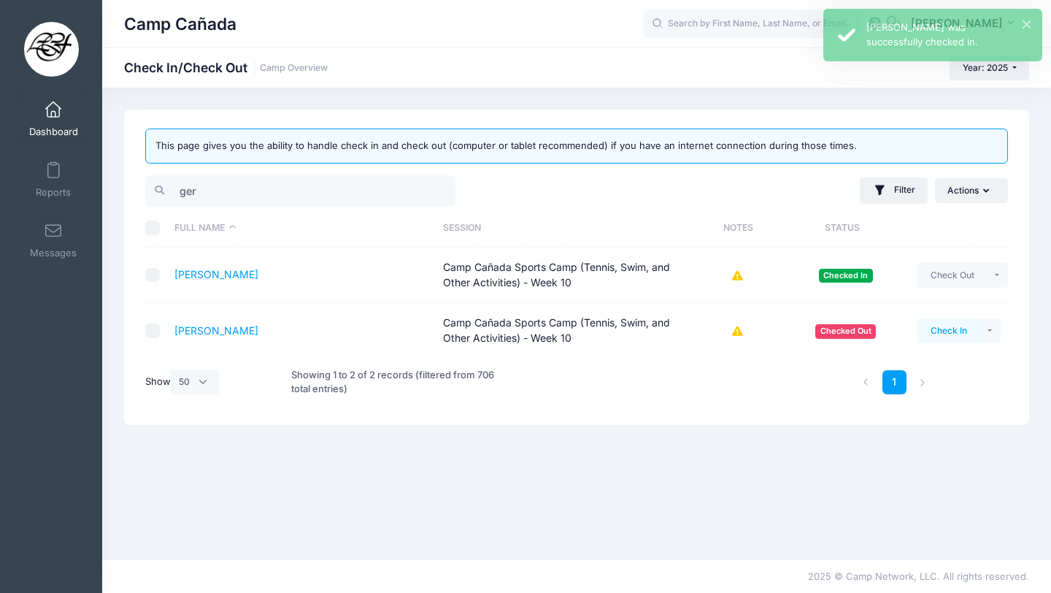
click at [939, 330] on button "Check In" at bounding box center [948, 330] width 62 height 25
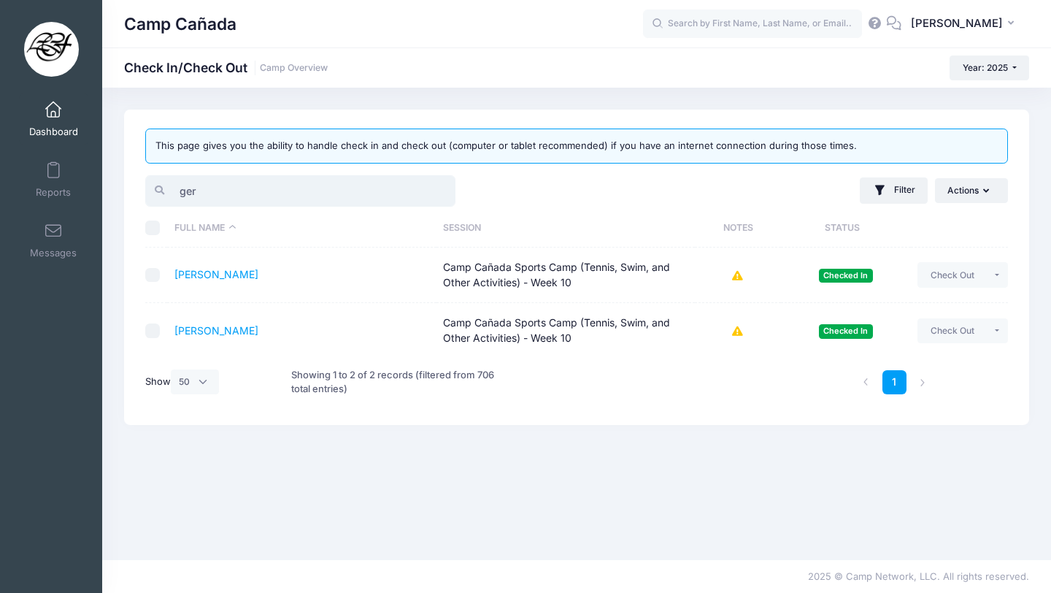
click at [315, 176] on input "ger" at bounding box center [300, 190] width 310 height 31
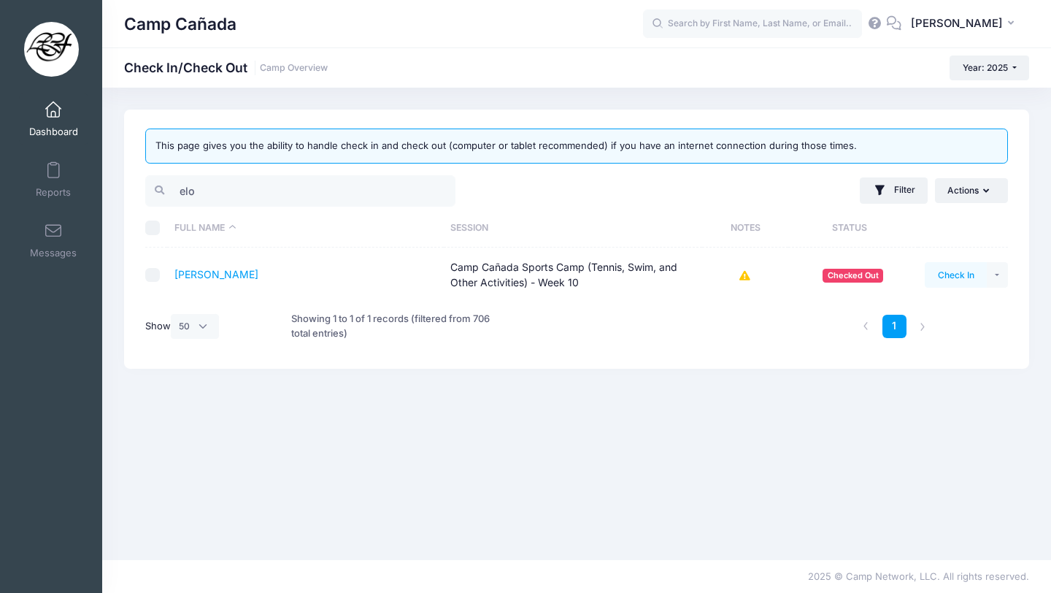
click at [933, 277] on button "Check In" at bounding box center [956, 274] width 62 height 25
click at [201, 196] on input "elo" at bounding box center [300, 190] width 310 height 31
click at [201, 199] on input "elo" at bounding box center [300, 190] width 310 height 31
click at [201, 198] on input "elo" at bounding box center [300, 190] width 310 height 31
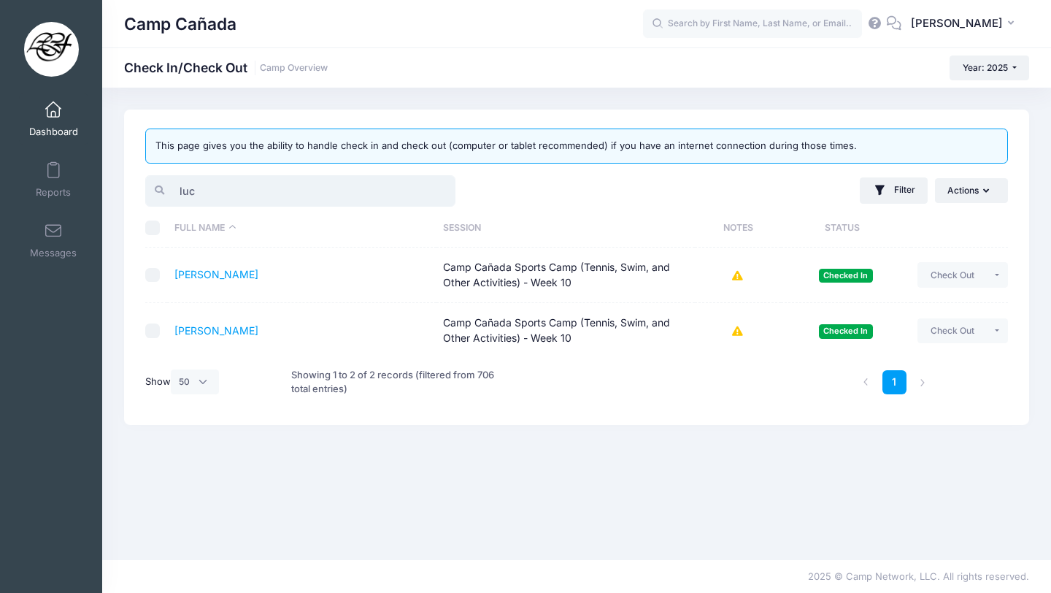
click at [272, 184] on input "luc" at bounding box center [300, 190] width 310 height 31
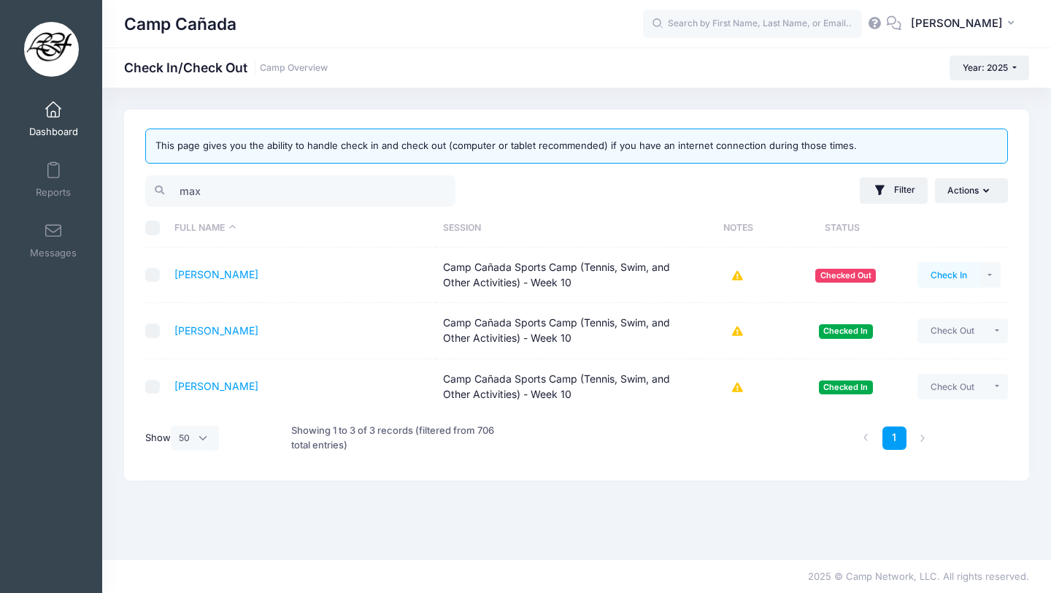
click at [944, 276] on button "Check In" at bounding box center [948, 274] width 62 height 25
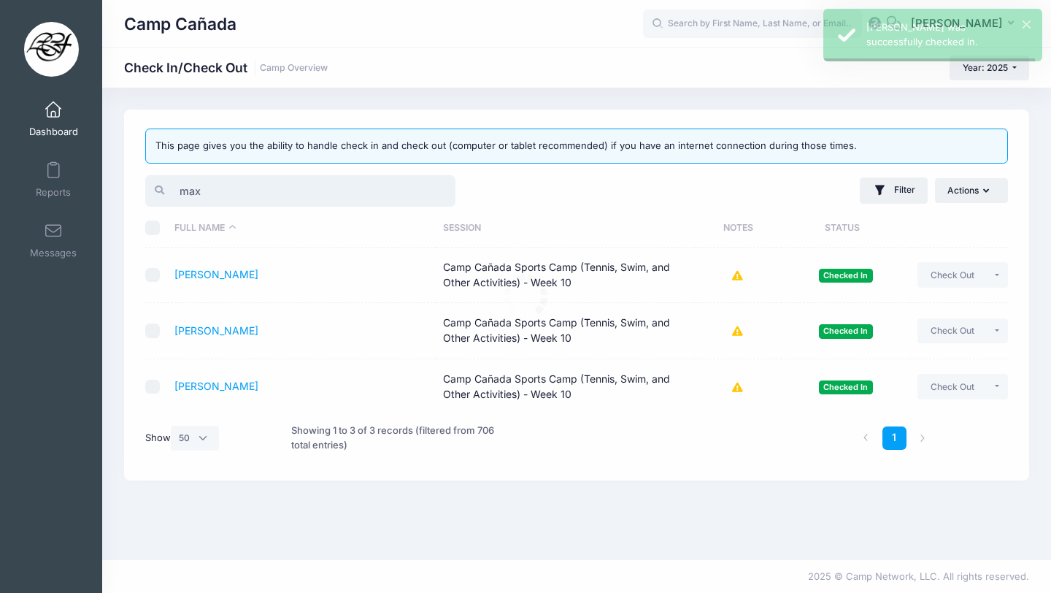
click at [215, 182] on input "max" at bounding box center [300, 190] width 310 height 31
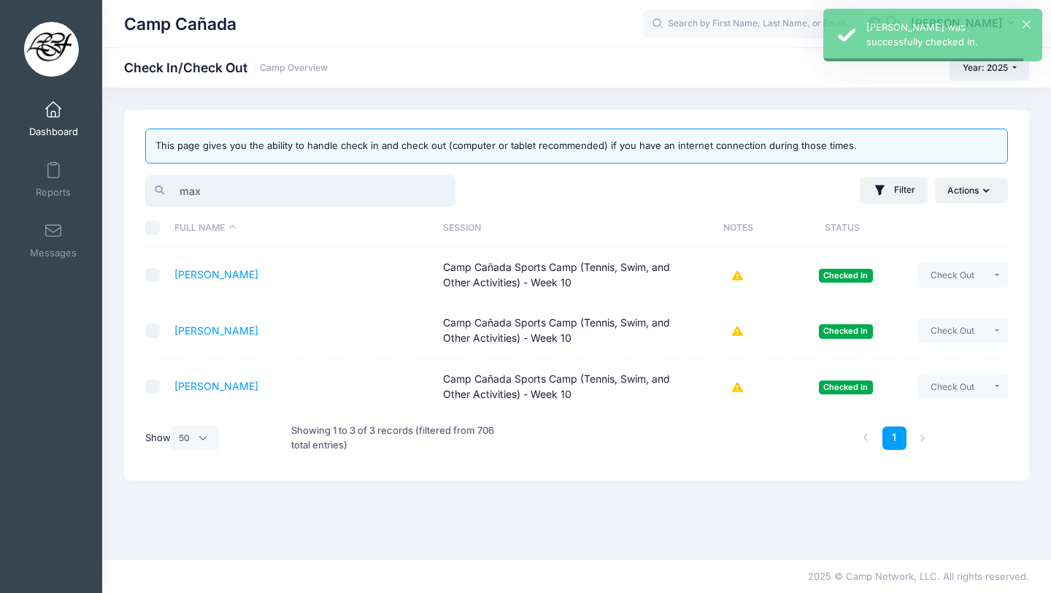
click at [215, 182] on input "max" at bounding box center [300, 190] width 310 height 31
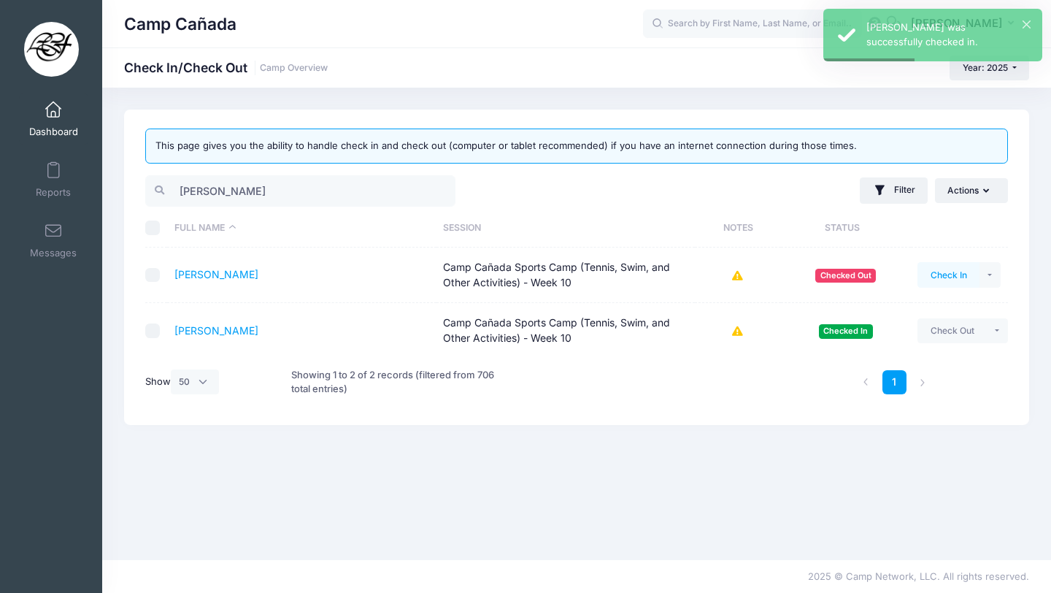
click at [957, 268] on button "Check In" at bounding box center [948, 274] width 62 height 25
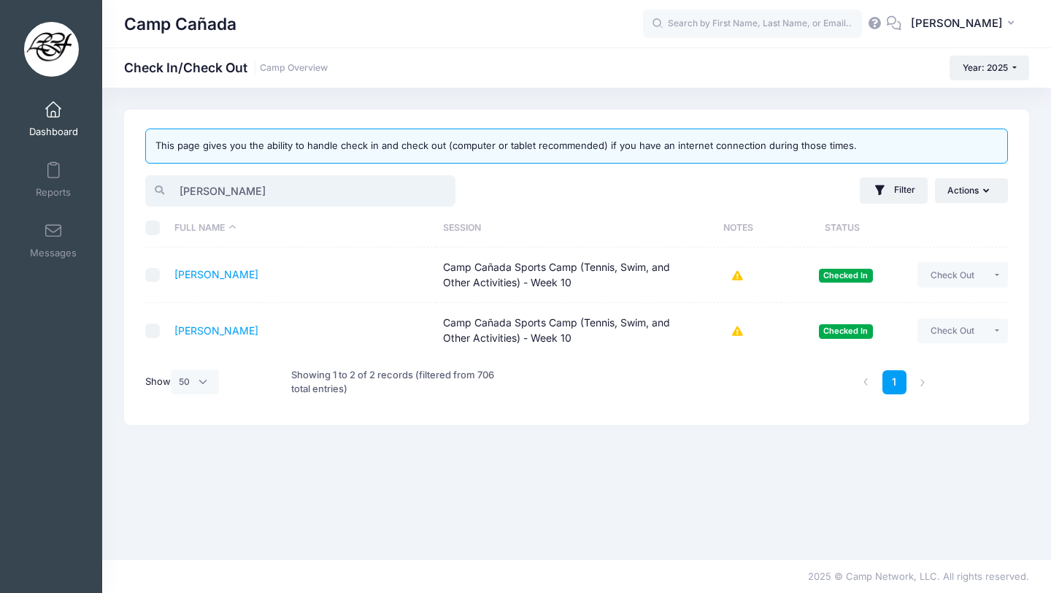
drag, startPoint x: 218, startPoint y: 192, endPoint x: 106, endPoint y: 181, distance: 112.9
click at [109, 180] on div "This page gives you the ability to handle check in and check out (computer or t…" at bounding box center [576, 323] width 949 height 428
drag, startPoint x: 226, startPoint y: 185, endPoint x: 137, endPoint y: 183, distance: 89.1
click at [139, 185] on div "elle" at bounding box center [358, 191] width 439 height 36
type input "burrows"
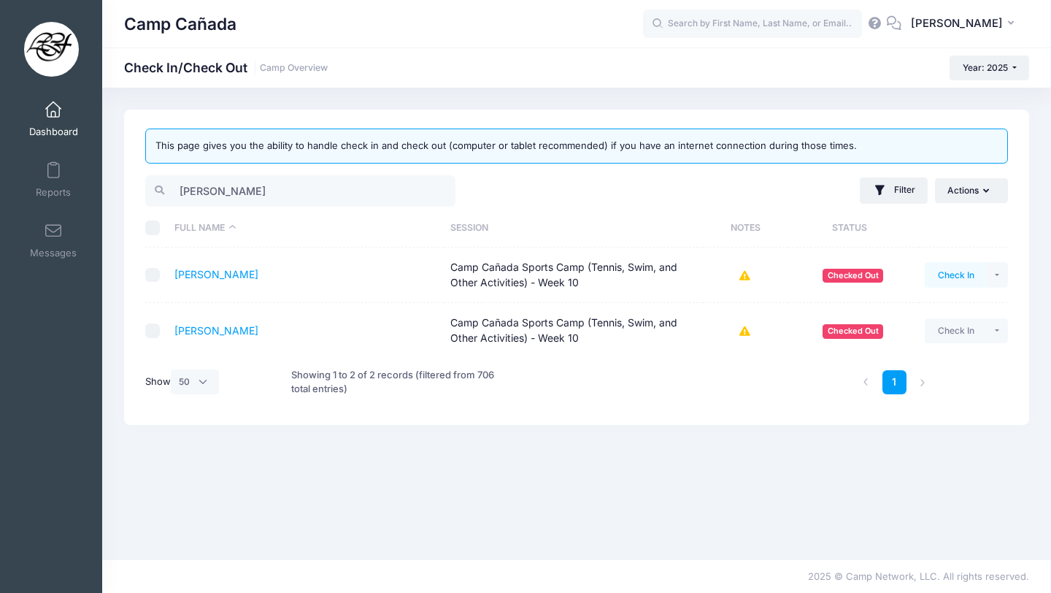
click at [979, 271] on button "Check In" at bounding box center [956, 274] width 62 height 25
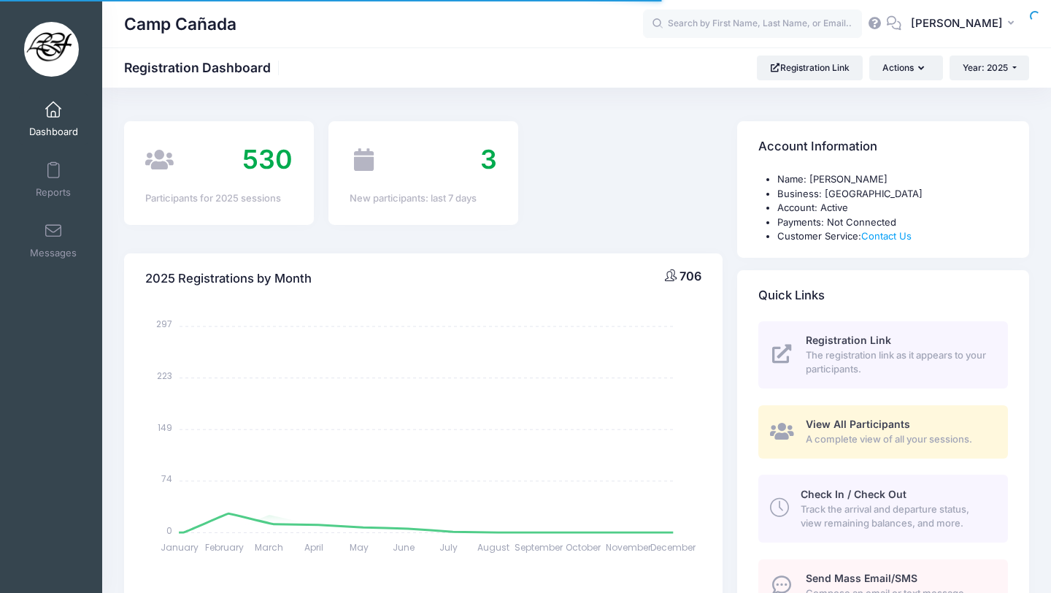
select select
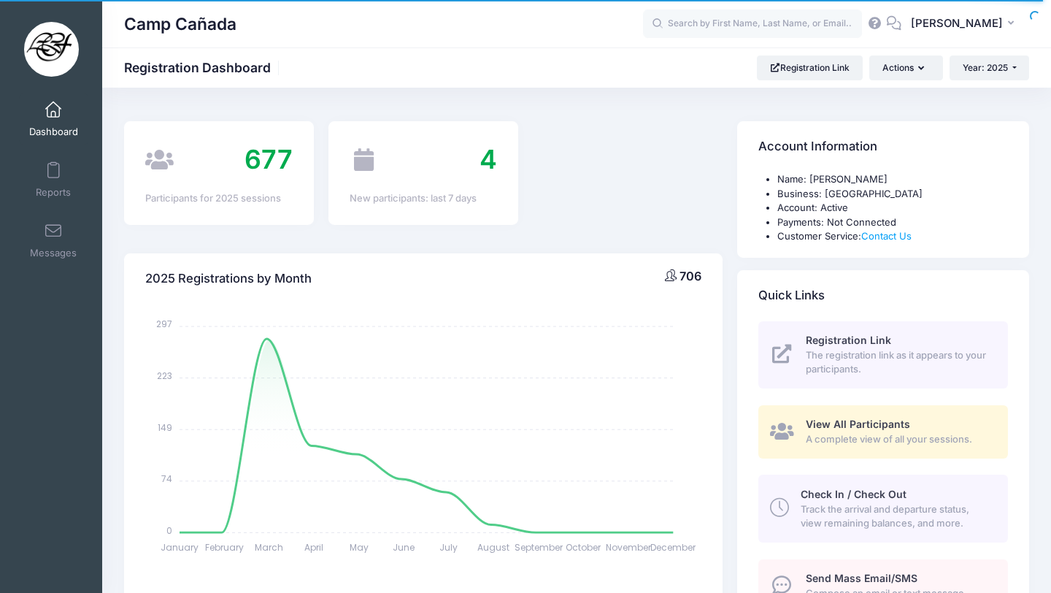
click at [928, 488] on div "Check In / Check Out Track the arrival and departure status, view remaining bal…" at bounding box center [896, 509] width 190 height 44
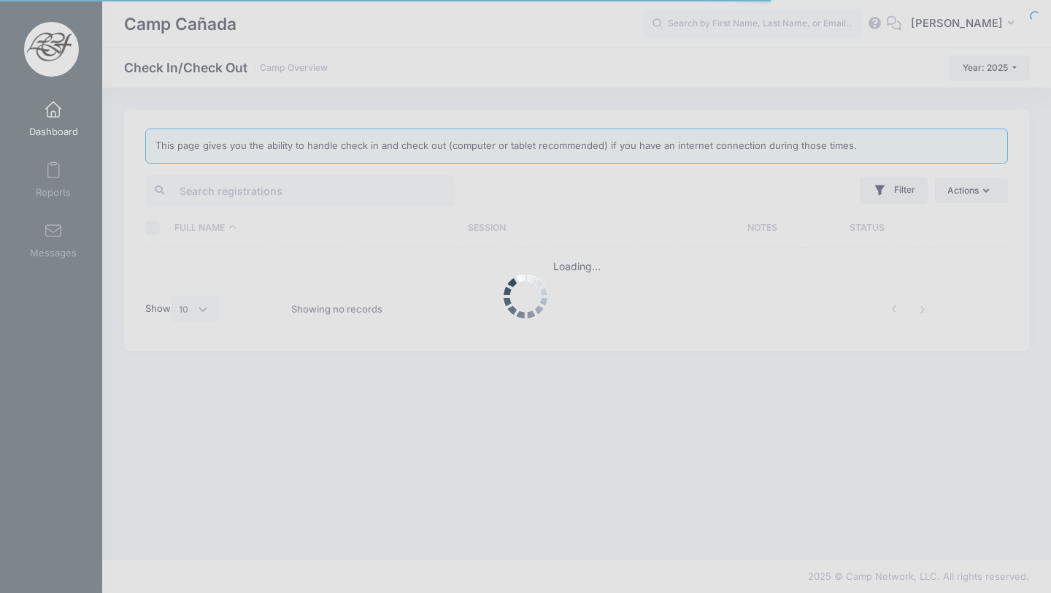
select select "10"
click at [253, 196] on div at bounding box center [525, 296] width 1051 height 593
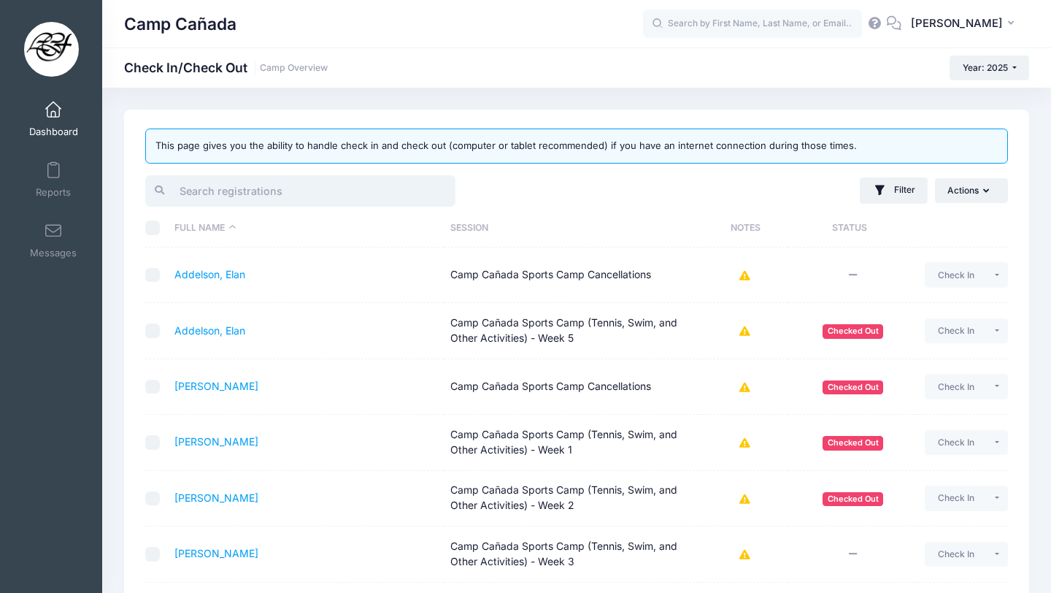
click at [253, 195] on input "search" at bounding box center [300, 190] width 310 height 31
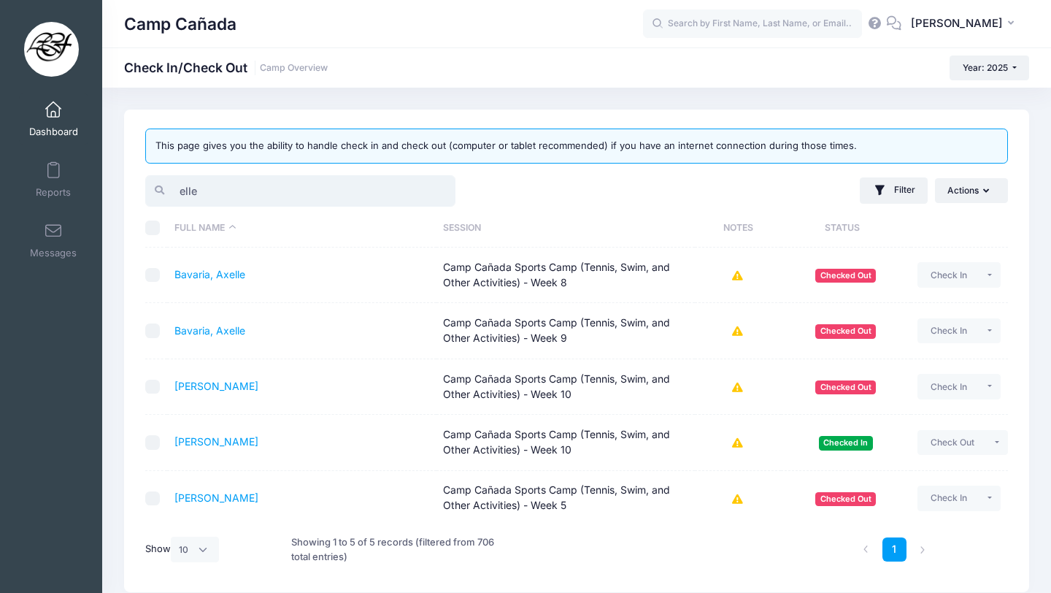
drag, startPoint x: 229, startPoint y: 191, endPoint x: 103, endPoint y: 183, distance: 126.5
click at [103, 184] on div "This page gives you the ability to handle check in and check out (computer or t…" at bounding box center [576, 350] width 949 height 482
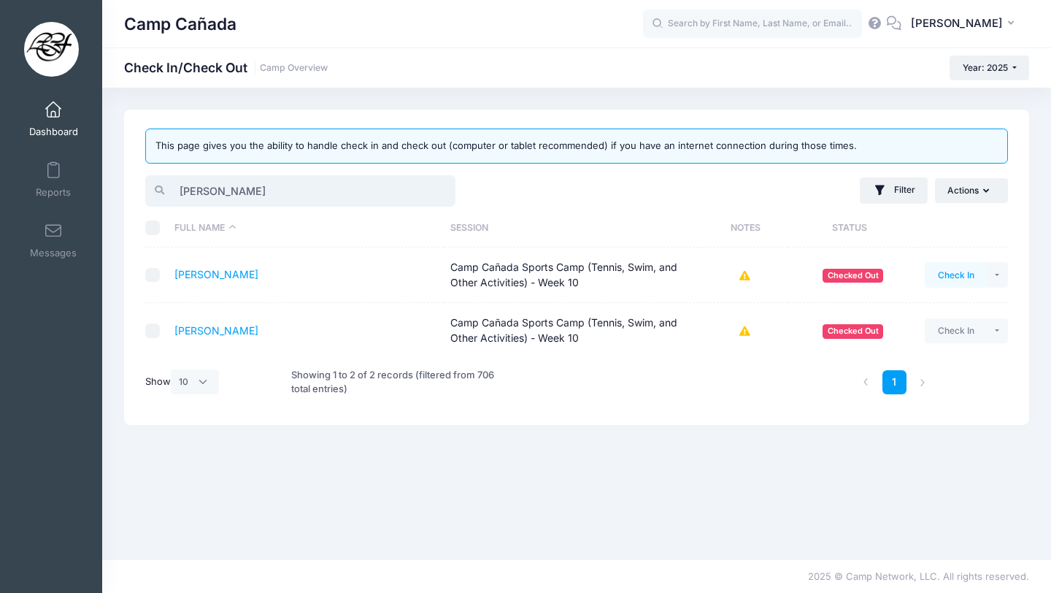
type input "[PERSON_NAME]"
click at [952, 281] on button "Check In" at bounding box center [956, 274] width 62 height 25
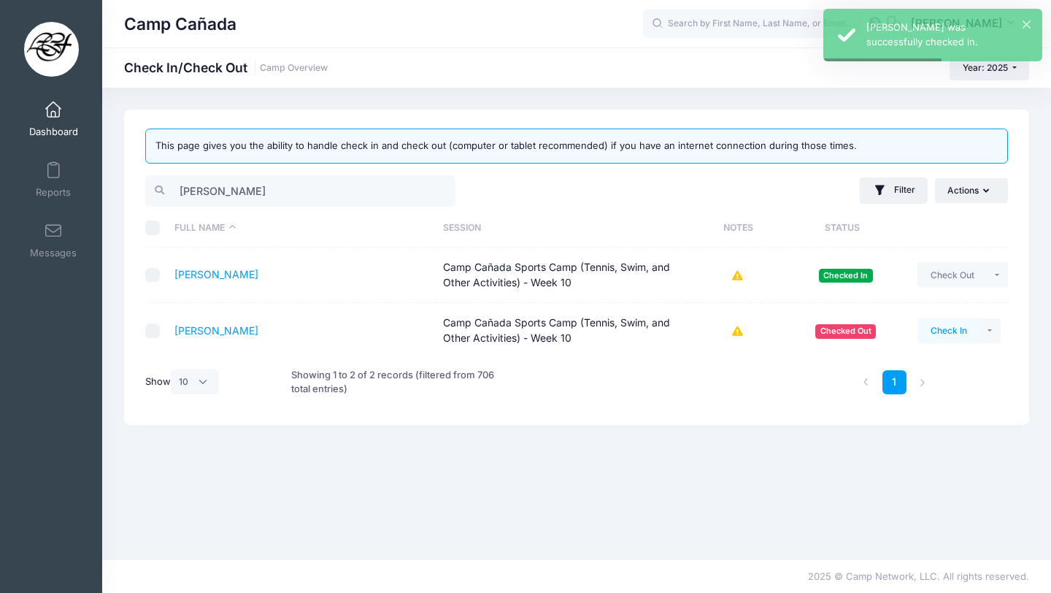
click at [950, 330] on button "Check In" at bounding box center [948, 330] width 62 height 25
drag, startPoint x: 269, startPoint y: 181, endPoint x: 126, endPoint y: 177, distance: 143.1
click at [126, 177] on div "This page gives you the ability to handle check in and check out (computer or t…" at bounding box center [576, 266] width 905 height 315
drag, startPoint x: 226, startPoint y: 191, endPoint x: 124, endPoint y: 179, distance: 102.2
click at [126, 181] on div "This page gives you the ability to handle check in and check out (computer or t…" at bounding box center [576, 266] width 905 height 315
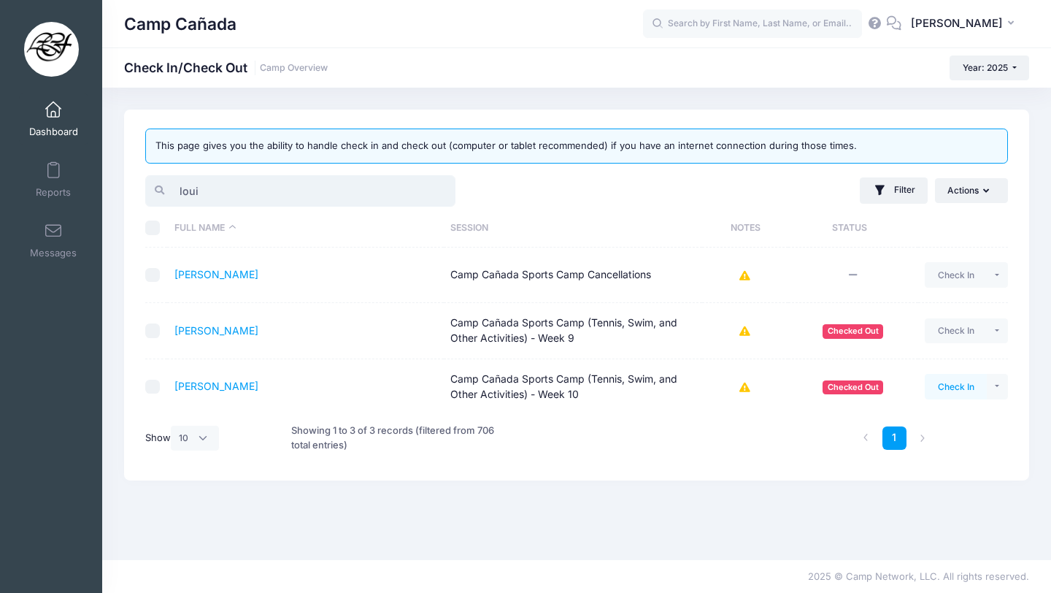
type input "loui"
click at [960, 388] on button "Check In" at bounding box center [956, 386] width 62 height 25
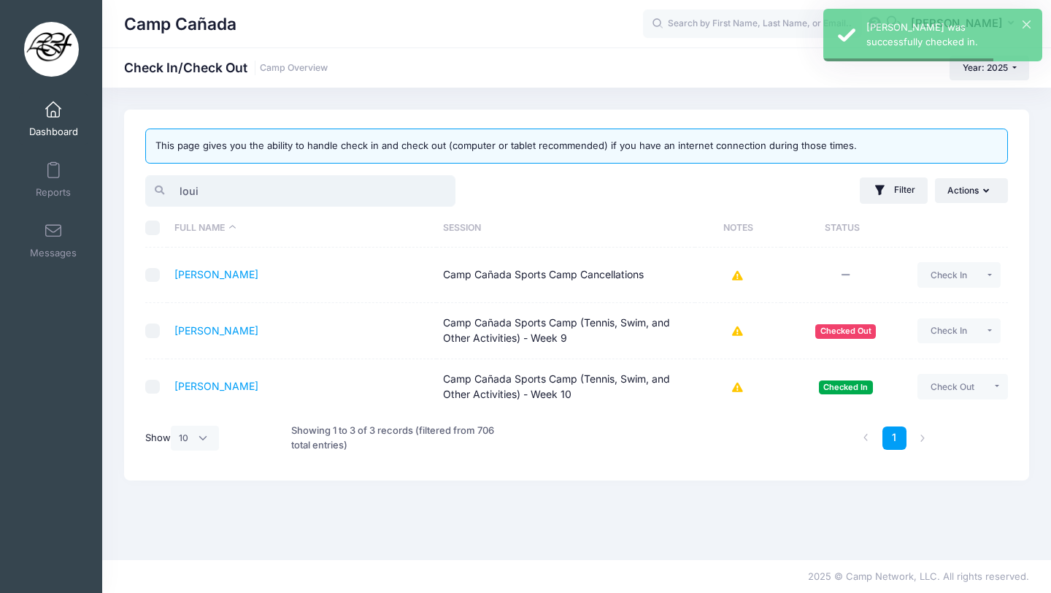
drag, startPoint x: 235, startPoint y: 199, endPoint x: 15, endPoint y: 147, distance: 225.7
click at [32, 153] on div "My Events Dashboard Reports" at bounding box center [525, 296] width 1051 height 593
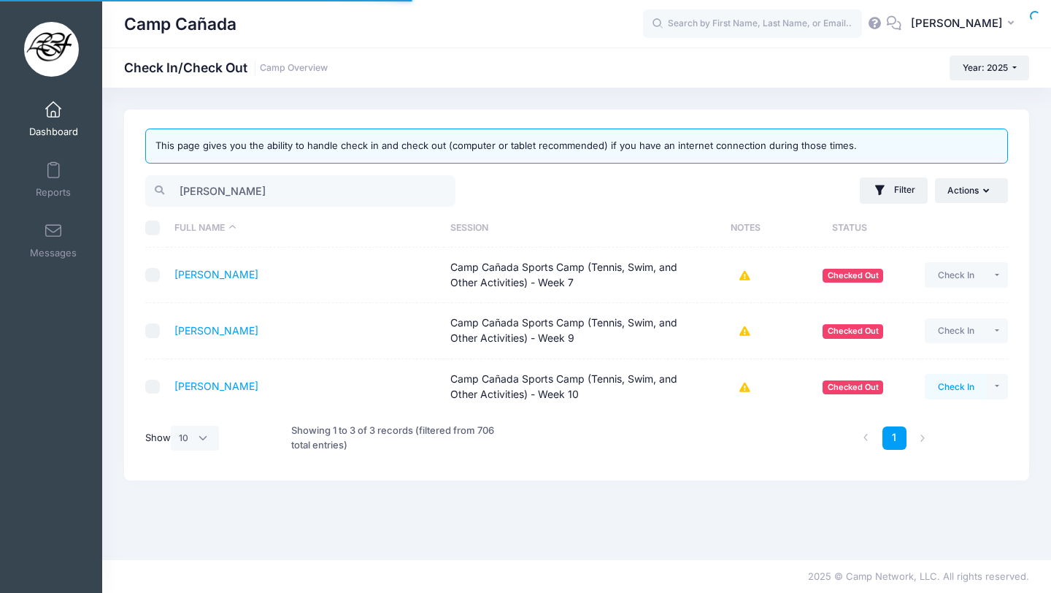
click at [963, 393] on button "Check In" at bounding box center [956, 386] width 62 height 25
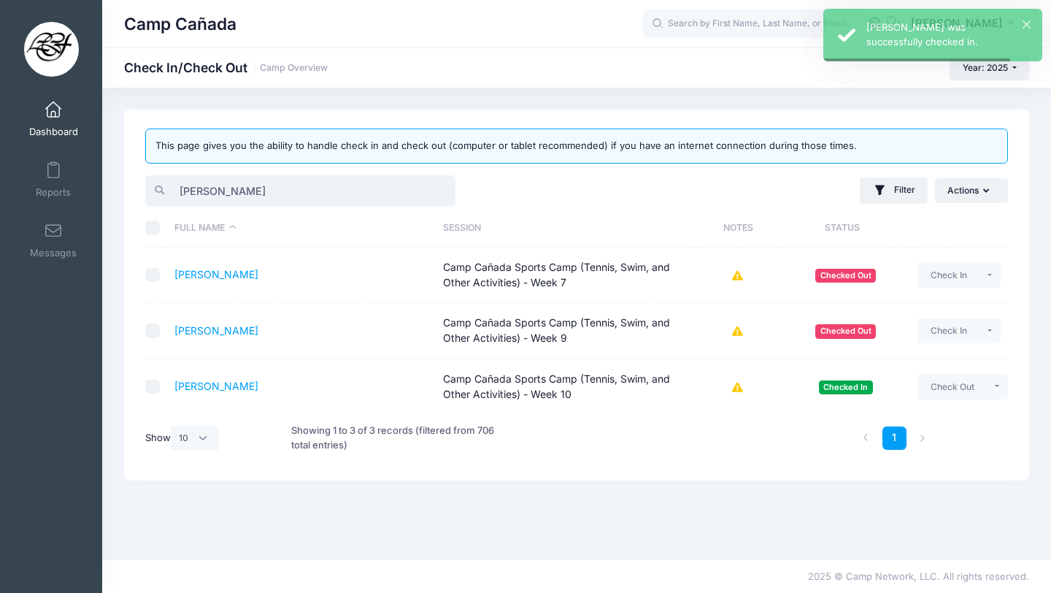
drag, startPoint x: 228, startPoint y: 185, endPoint x: 123, endPoint y: 182, distance: 105.9
click at [123, 182] on div "This page gives you the ability to handle check in and check out (computer or t…" at bounding box center [576, 323] width 949 height 428
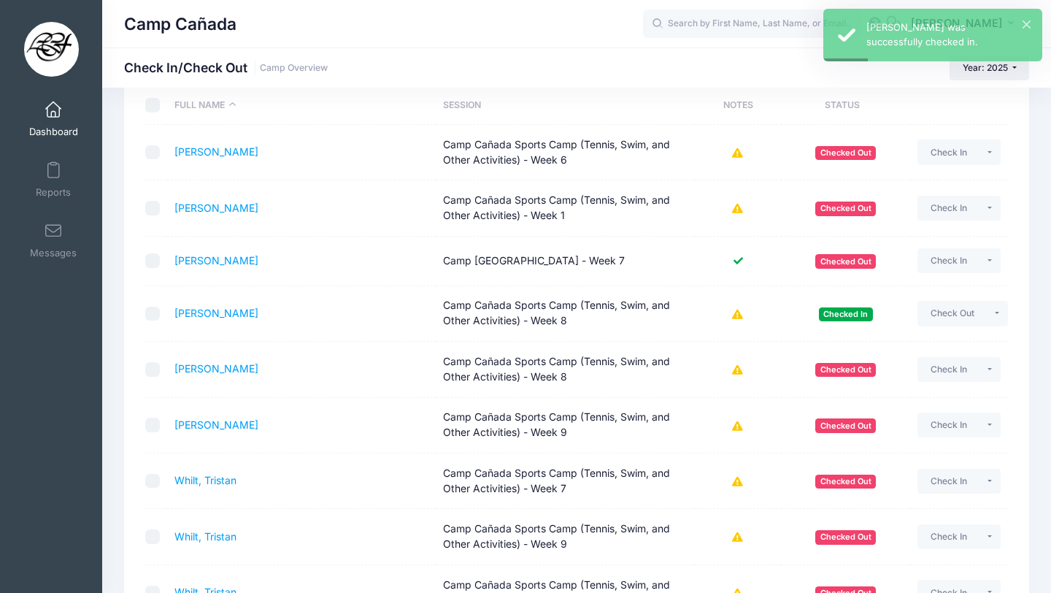
scroll to position [247, 0]
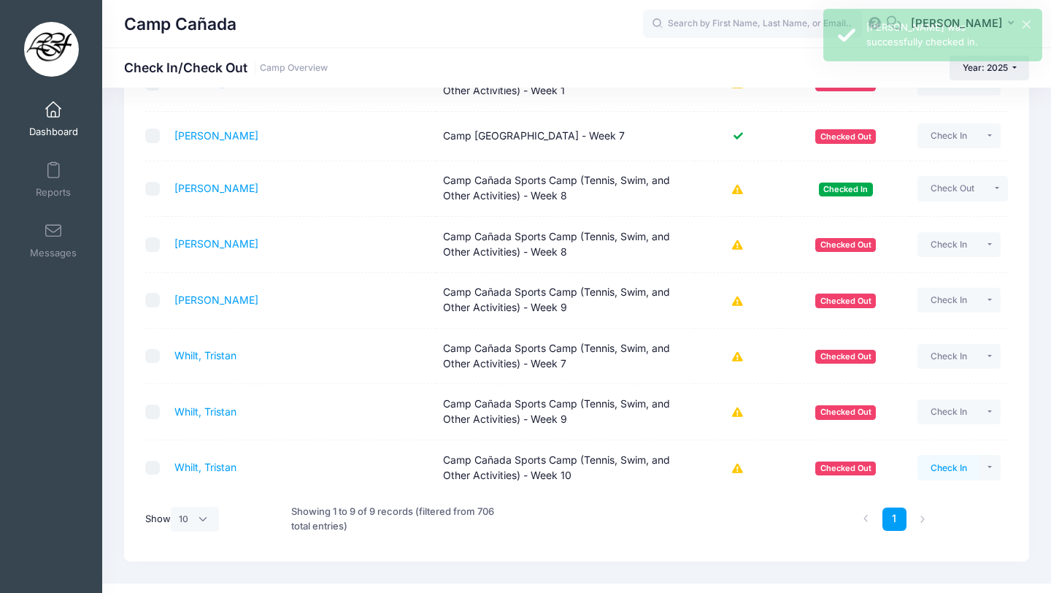
type input "trist"
click at [963, 461] on button "Check In" at bounding box center [948, 467] width 62 height 25
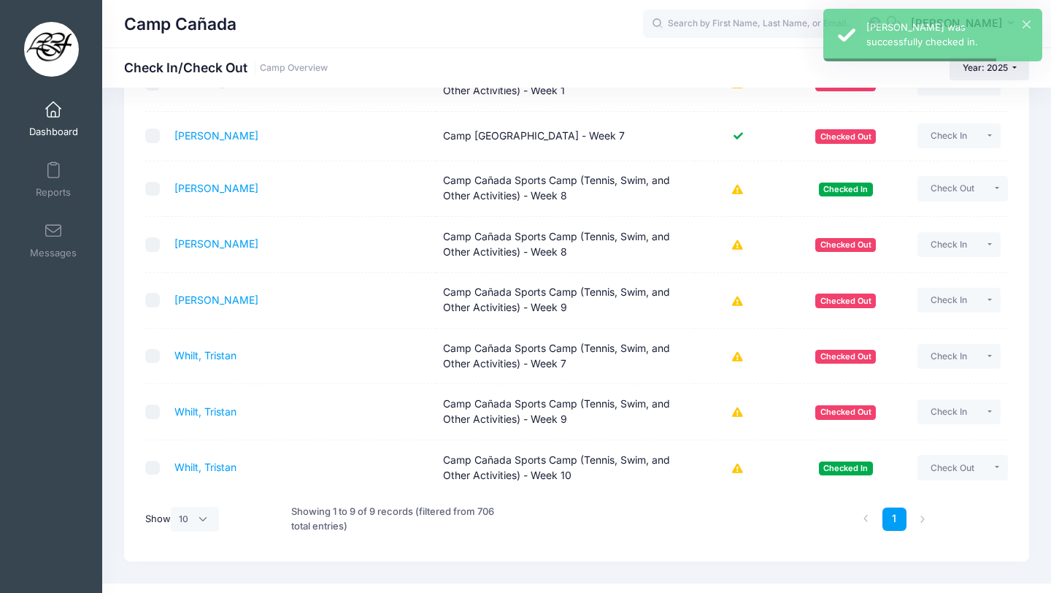
scroll to position [0, 0]
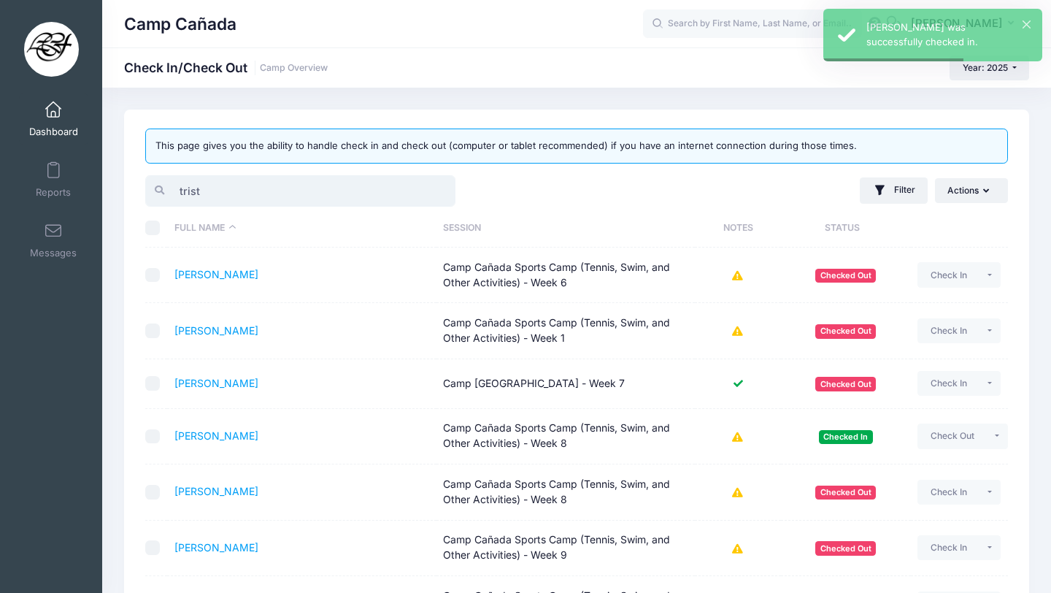
drag, startPoint x: 226, startPoint y: 198, endPoint x: 98, endPoint y: 194, distance: 128.5
click at [98, 194] on div "My Events Dashboard Reports" at bounding box center [525, 432] width 1051 height 864
